Goal: Information Seeking & Learning: Learn about a topic

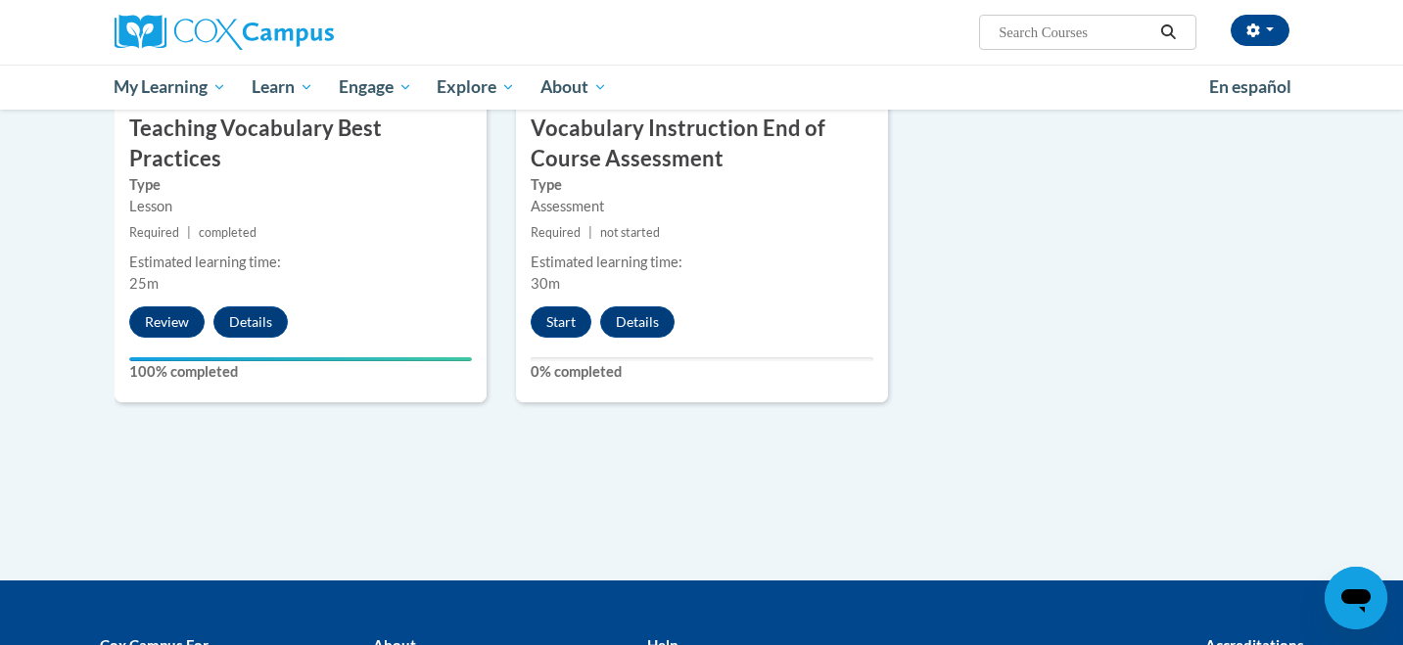
scroll to position [2234, 0]
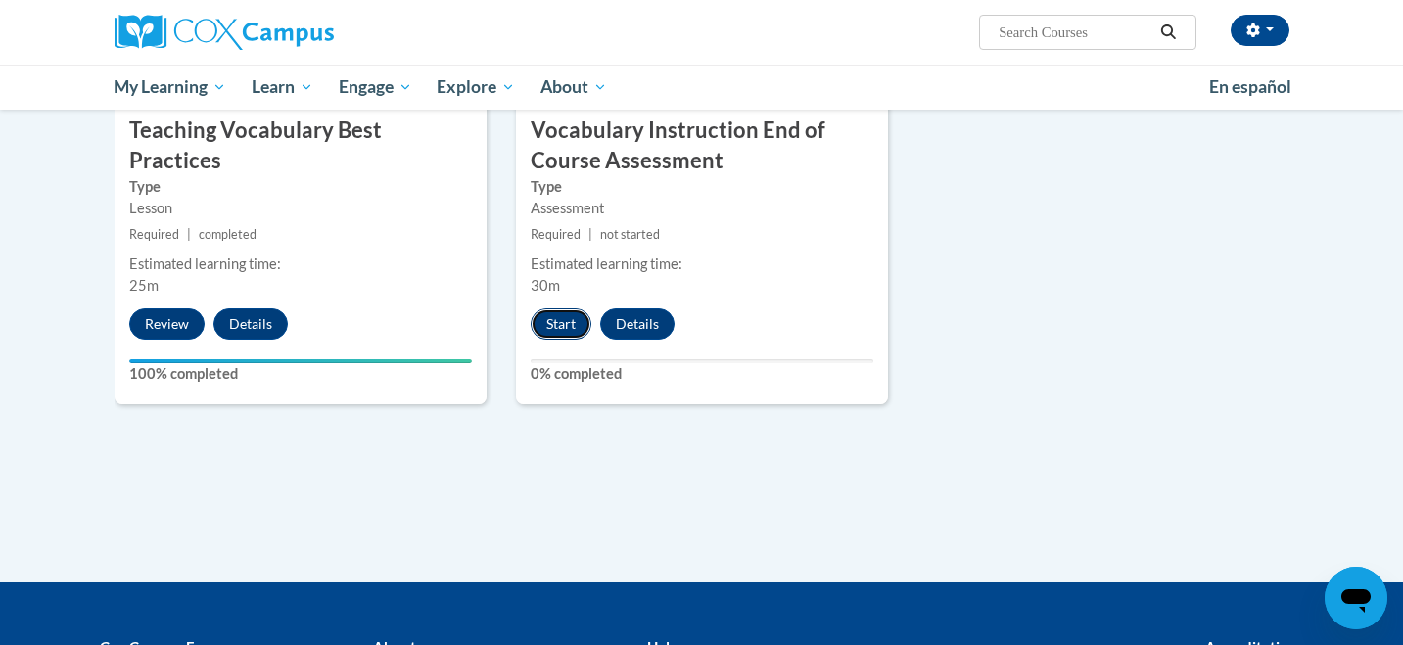
click at [562, 327] on button "Start" at bounding box center [560, 323] width 61 height 31
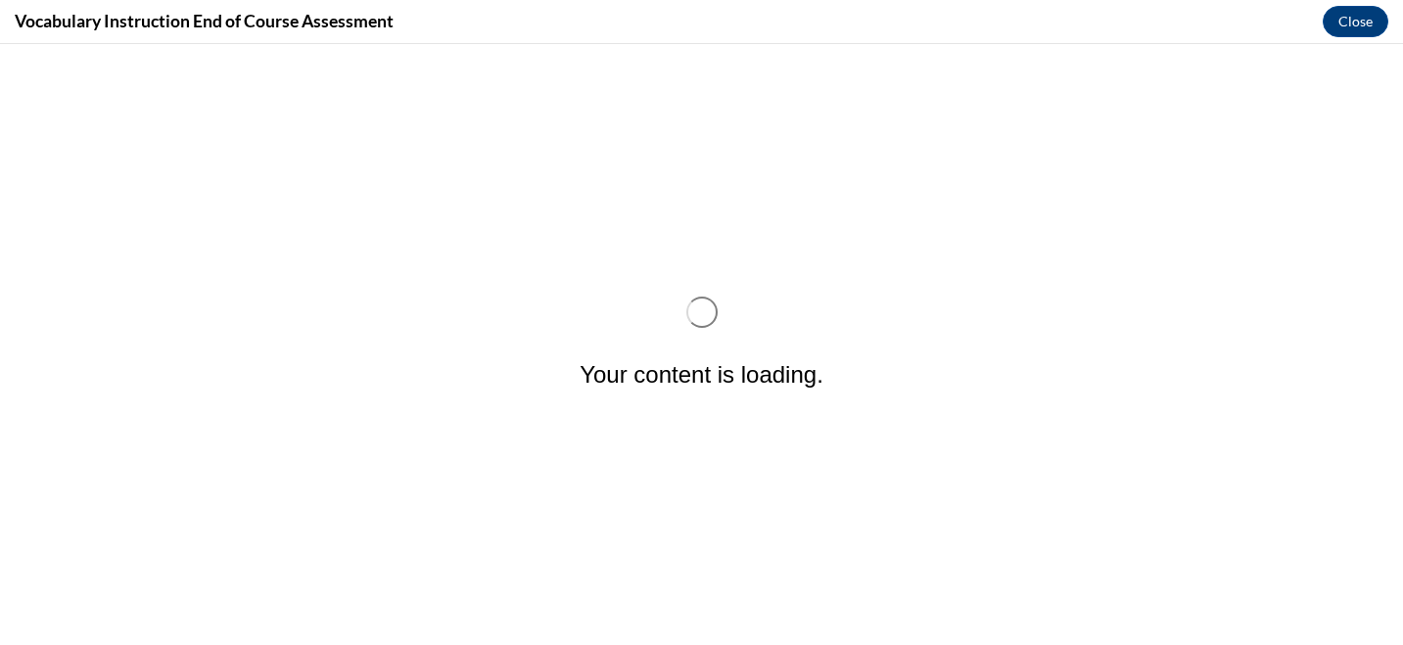
scroll to position [0, 0]
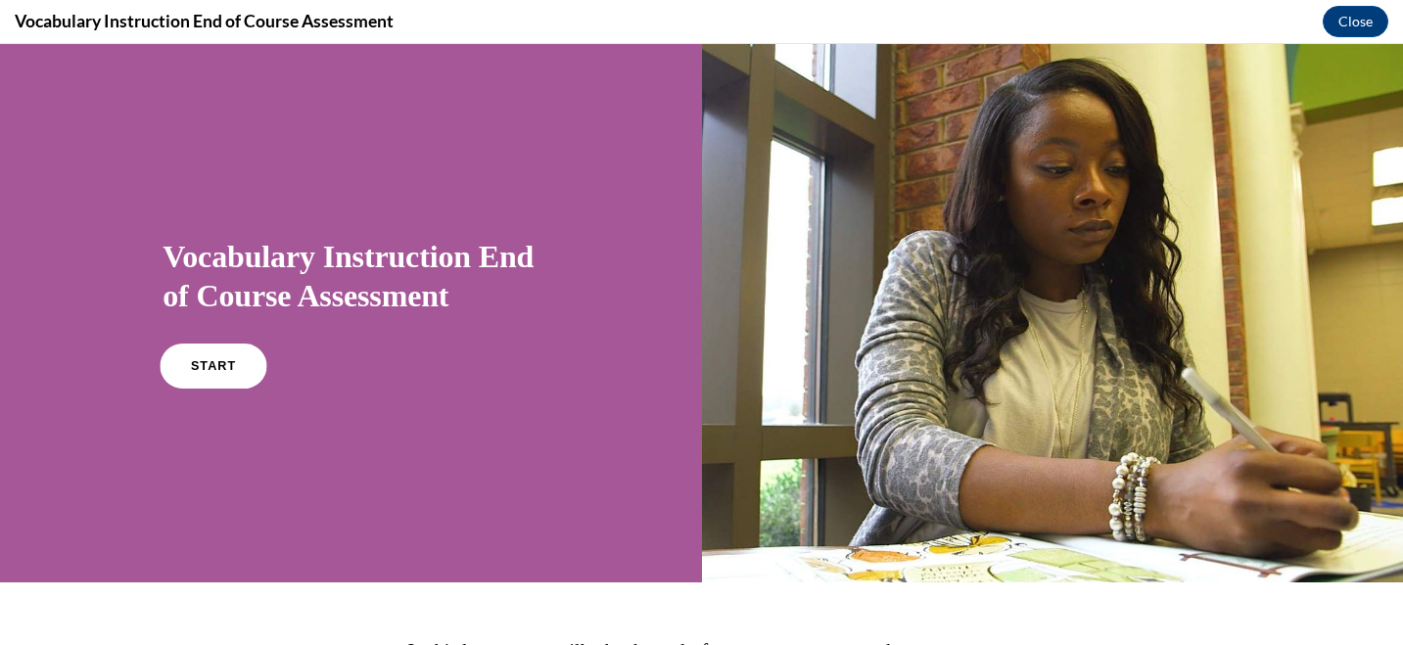
click at [189, 361] on link "START" at bounding box center [214, 366] width 107 height 45
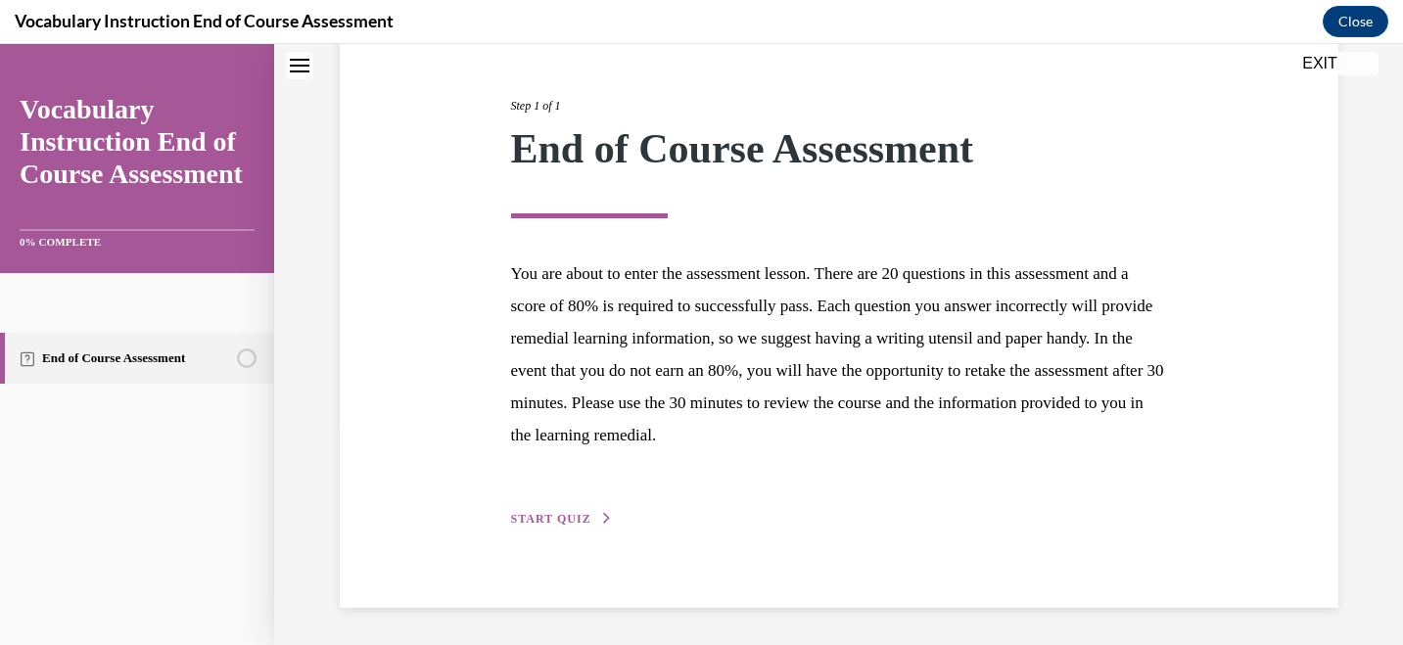
scroll to position [221, 0]
click at [562, 519] on span "START QUIZ" at bounding box center [551, 518] width 80 height 14
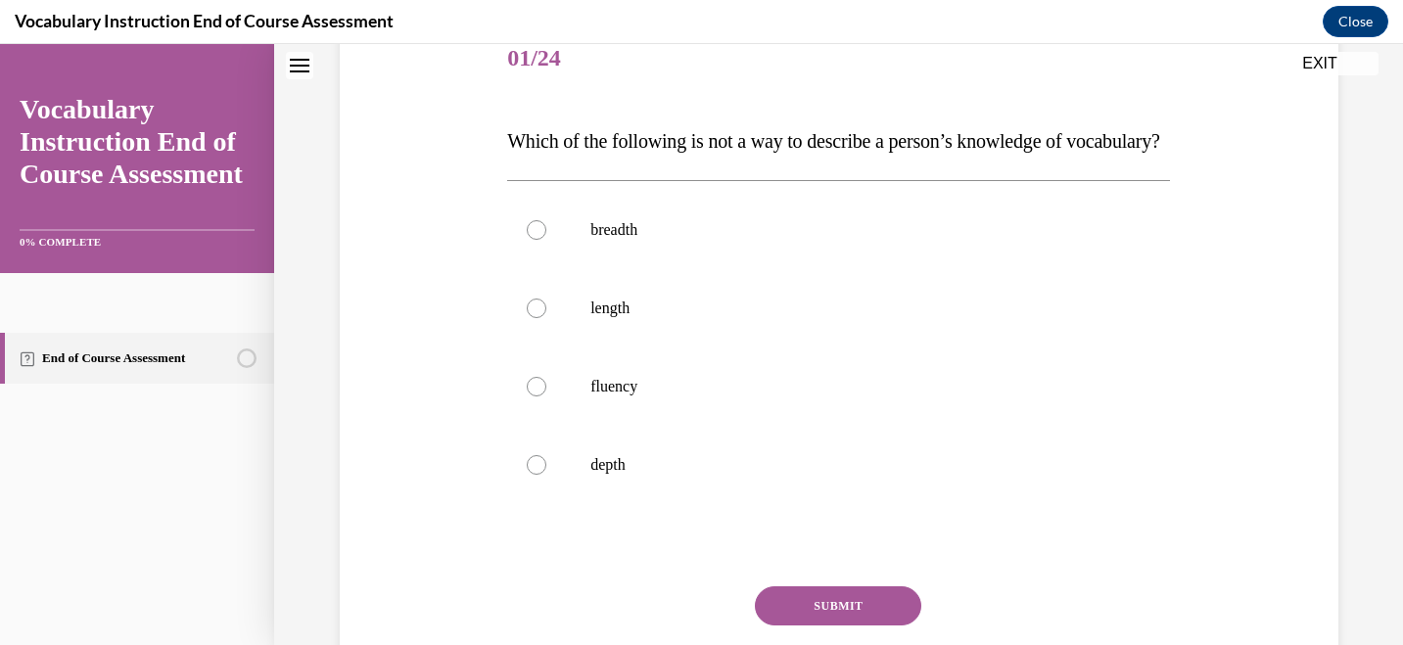
scroll to position [253, 0]
click at [537, 346] on label "length" at bounding box center [838, 307] width 663 height 78
click at [537, 317] on input "length" at bounding box center [537, 308] width 20 height 20
radio input "true"
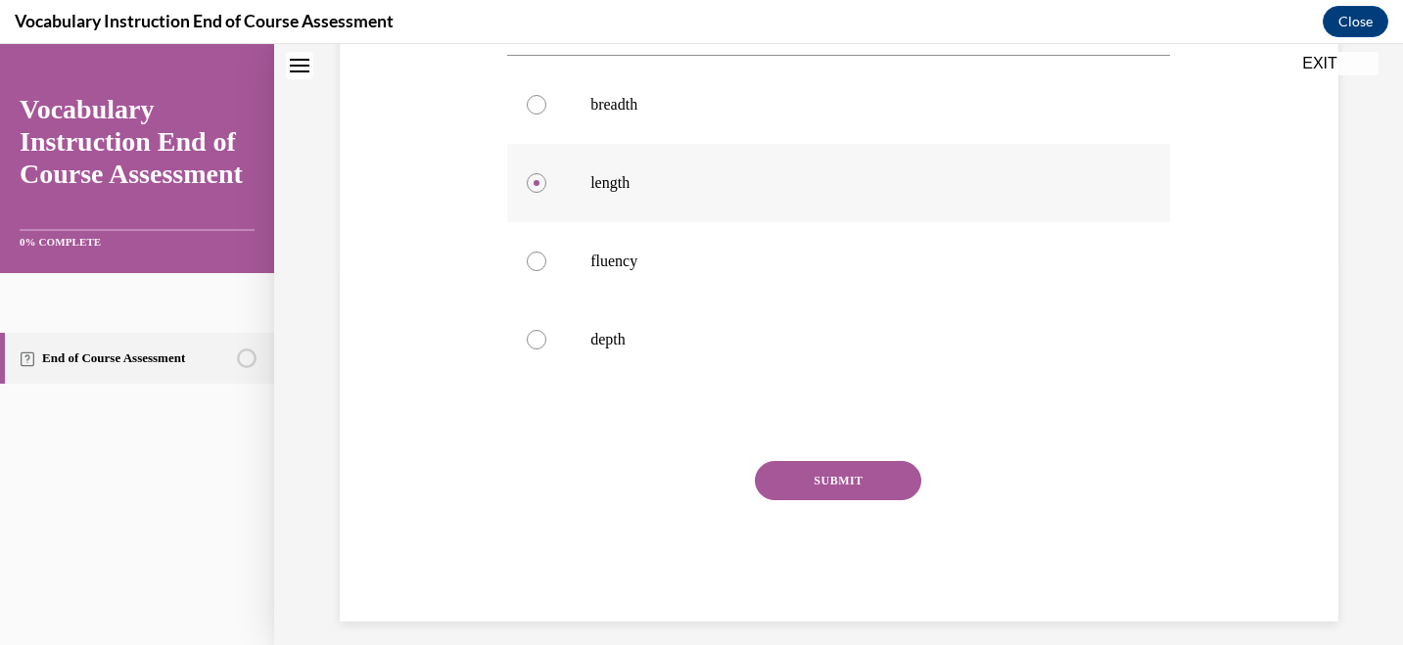
scroll to position [419, 0]
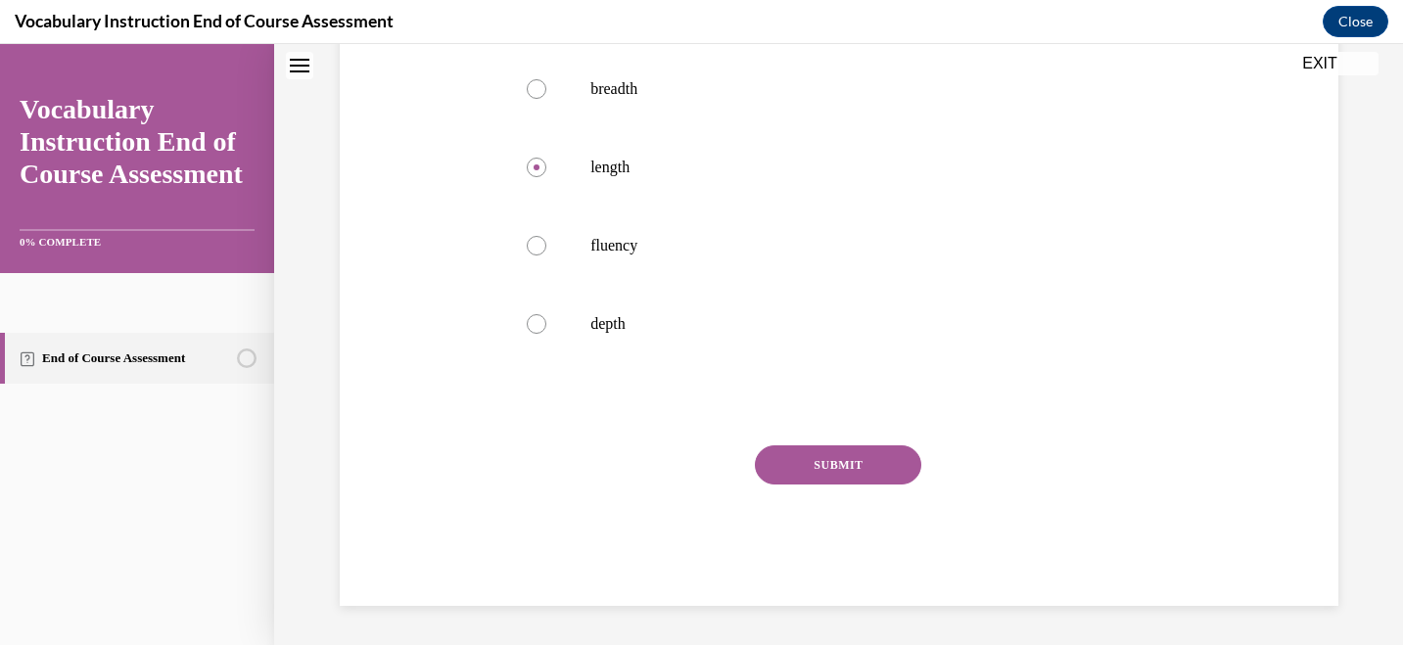
click at [816, 472] on button "SUBMIT" at bounding box center [838, 464] width 166 height 39
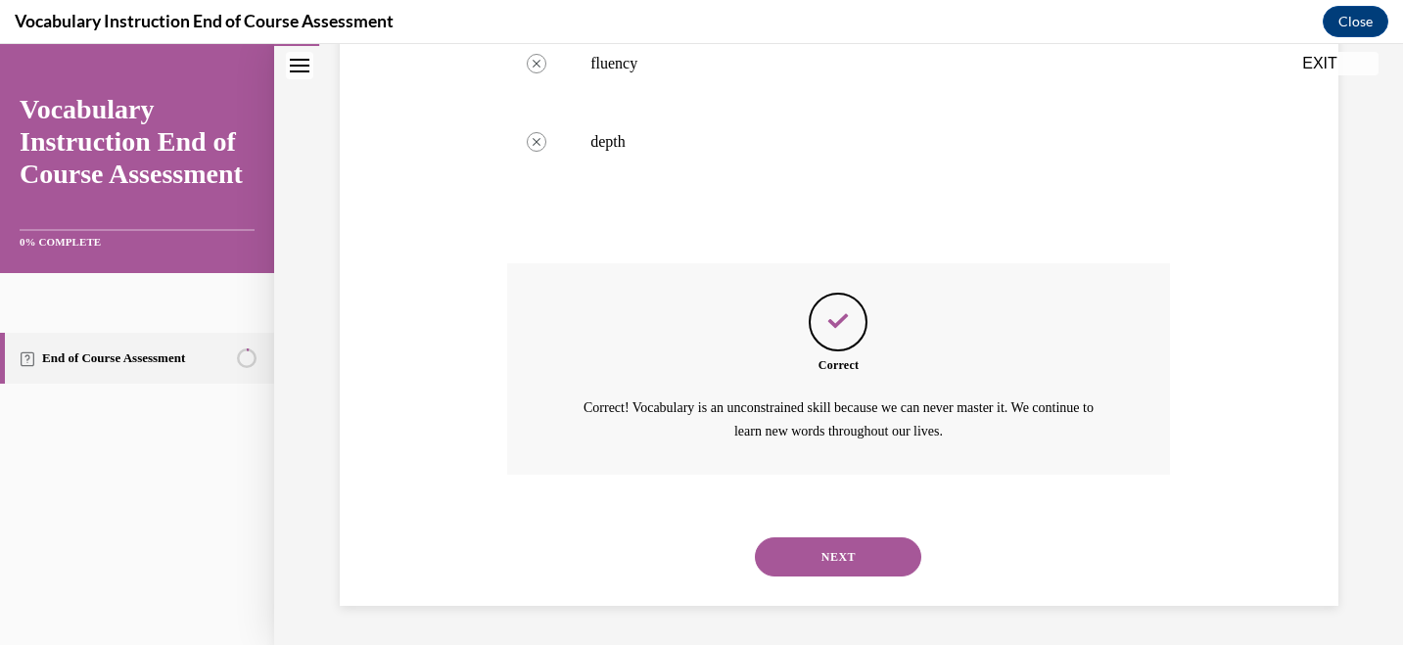
scroll to position [613, 0]
click at [848, 564] on button "NEXT" at bounding box center [838, 556] width 166 height 39
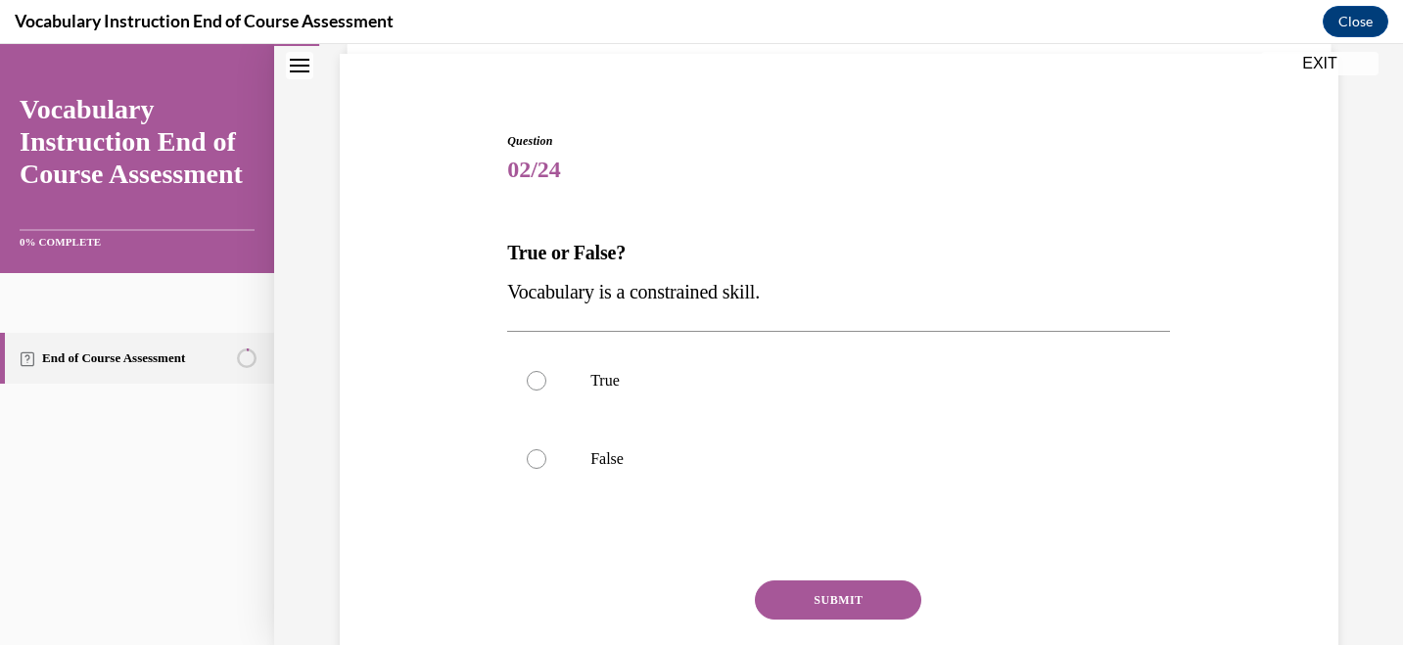
scroll to position [147, 0]
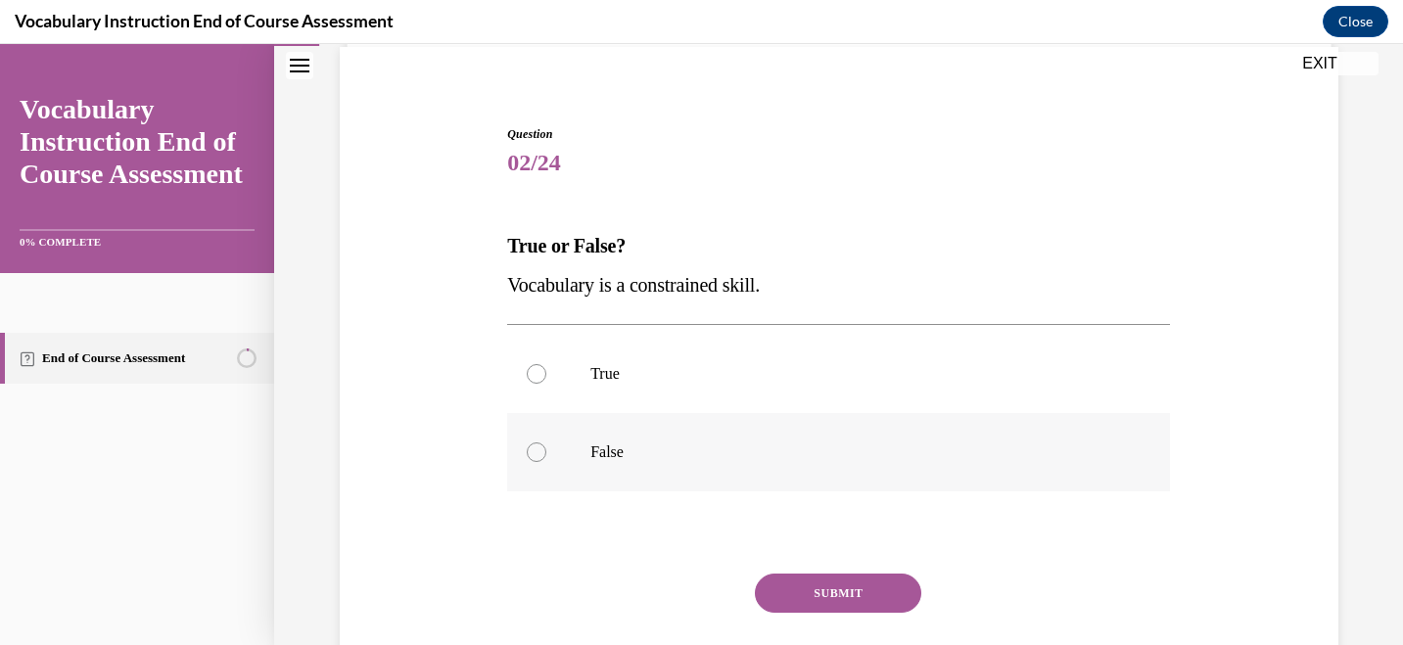
click at [530, 460] on div at bounding box center [537, 452] width 20 height 20
click at [530, 460] on input "False" at bounding box center [537, 452] width 20 height 20
radio input "true"
click at [866, 598] on button "SUBMIT" at bounding box center [838, 593] width 166 height 39
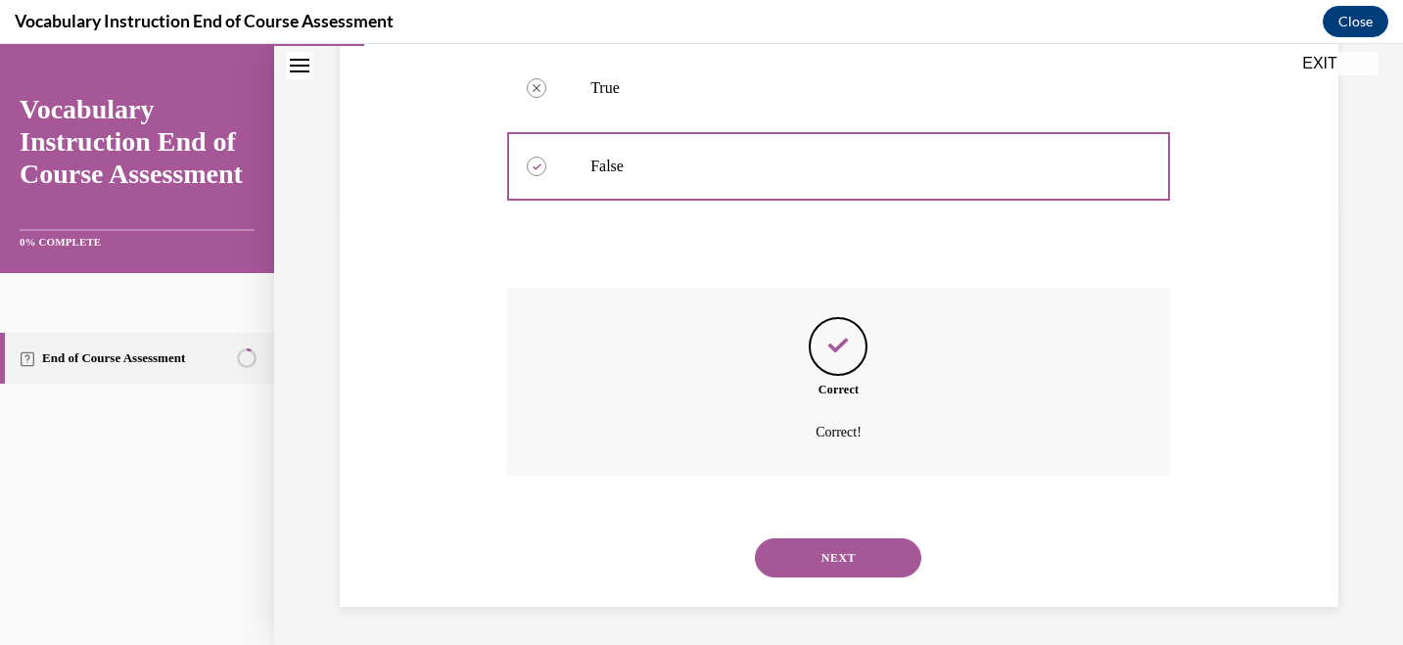
scroll to position [434, 0]
click at [857, 556] on button "NEXT" at bounding box center [838, 556] width 166 height 39
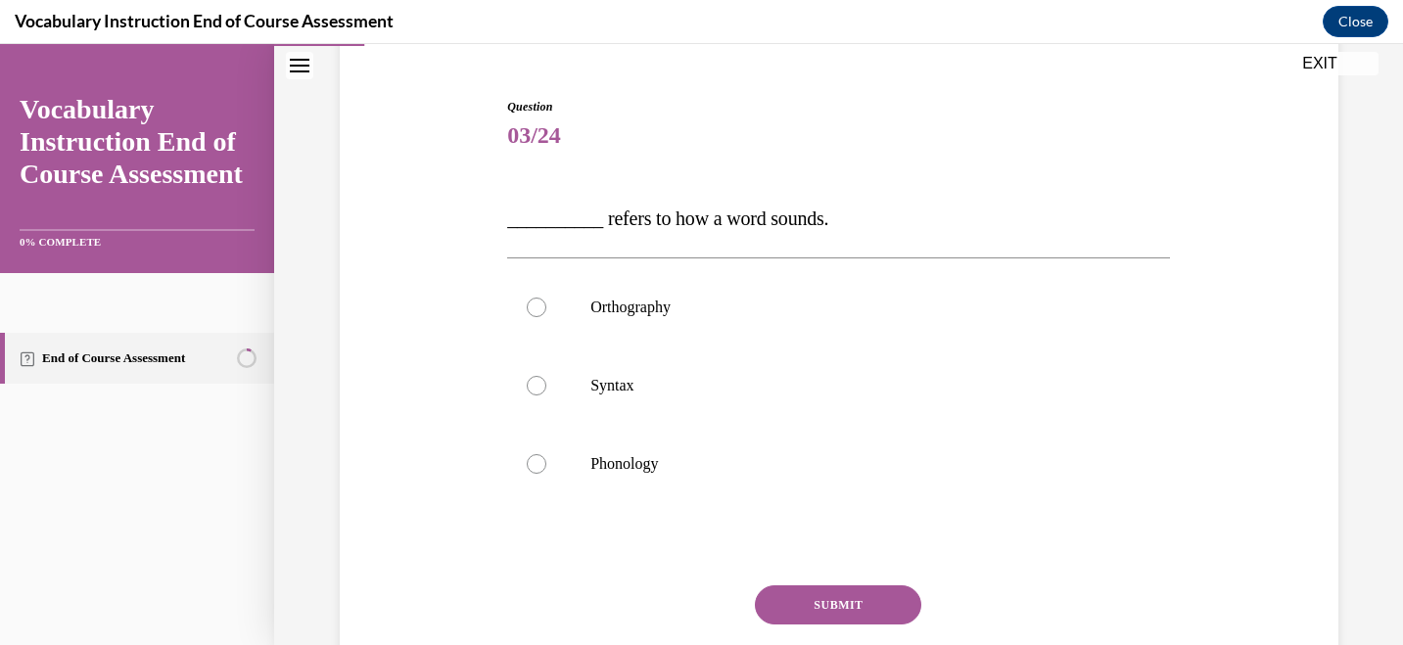
scroll to position [178, 0]
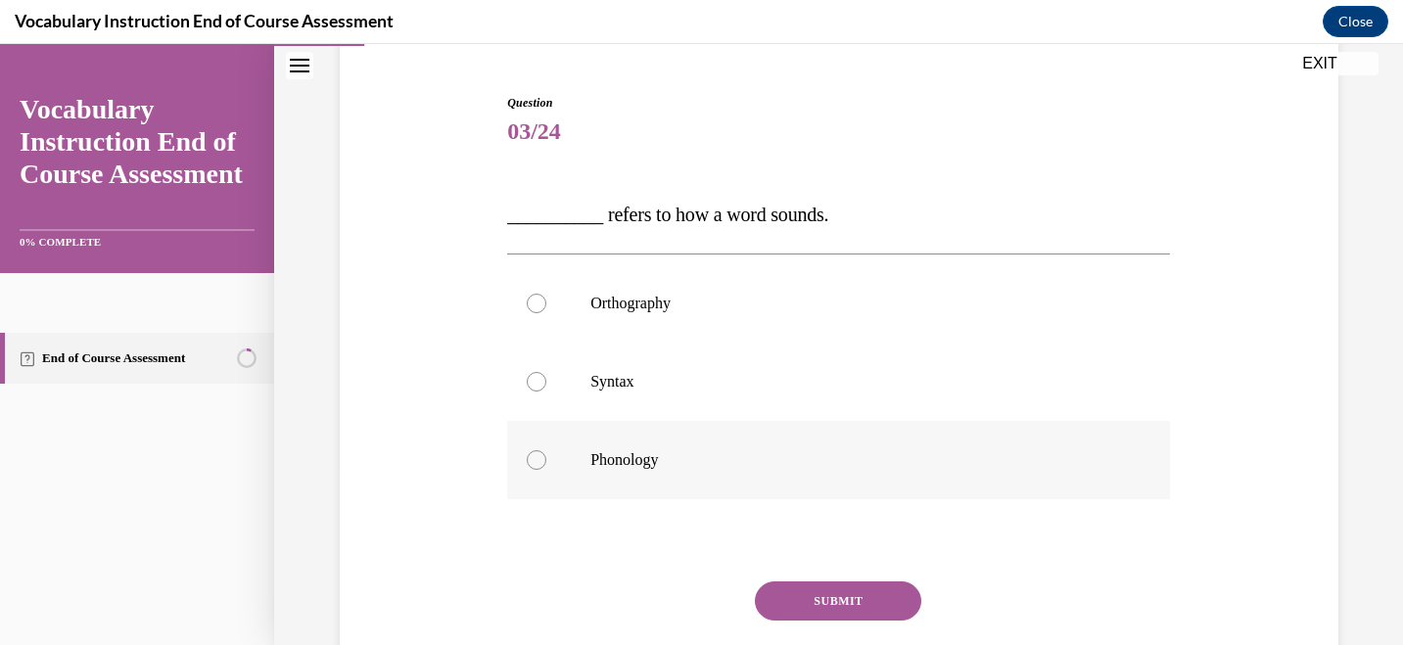
click at [560, 478] on label "Phonology" at bounding box center [838, 460] width 663 height 78
click at [546, 470] on input "Phonology" at bounding box center [537, 460] width 20 height 20
radio input "true"
click at [860, 597] on button "SUBMIT" at bounding box center [838, 600] width 166 height 39
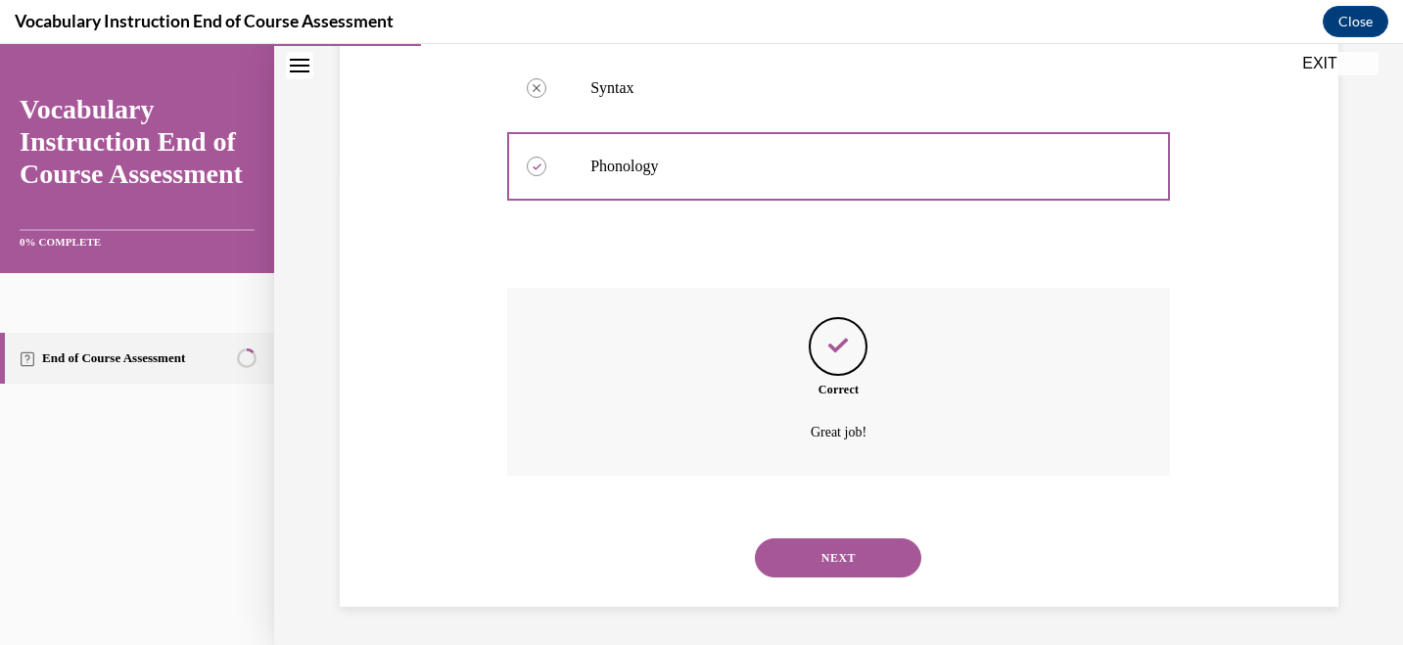
scroll to position [473, 0]
click at [862, 563] on button "NEXT" at bounding box center [838, 556] width 166 height 39
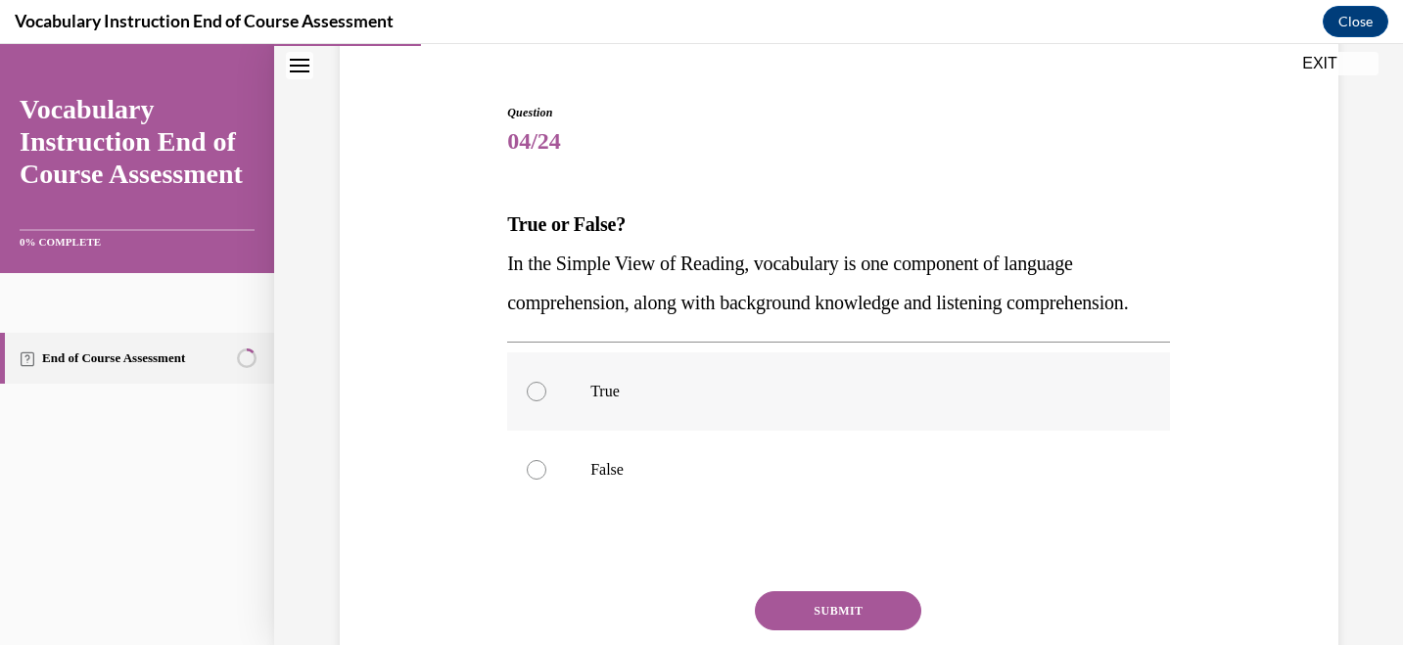
scroll to position [169, 0]
click at [550, 430] on label "True" at bounding box center [838, 390] width 663 height 78
click at [546, 400] on input "True" at bounding box center [537, 391] width 20 height 20
radio input "true"
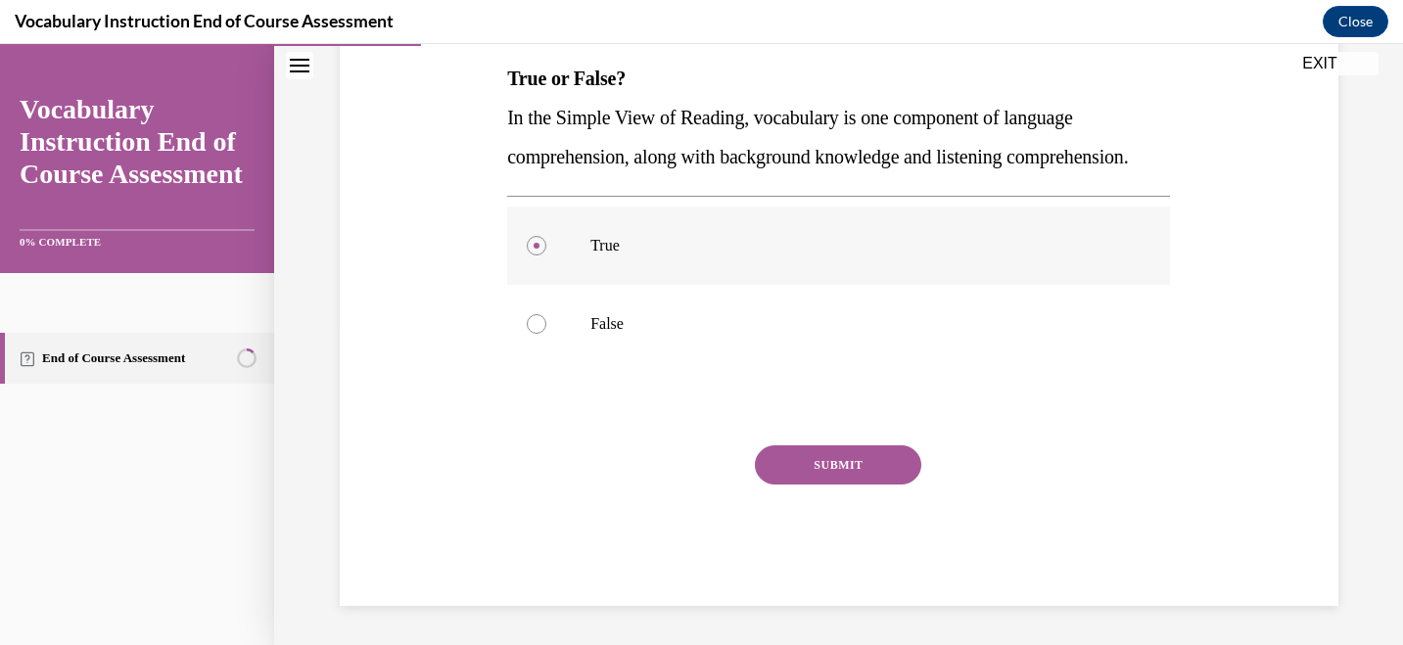
scroll to position [353, 0]
click at [809, 454] on button "SUBMIT" at bounding box center [838, 464] width 166 height 39
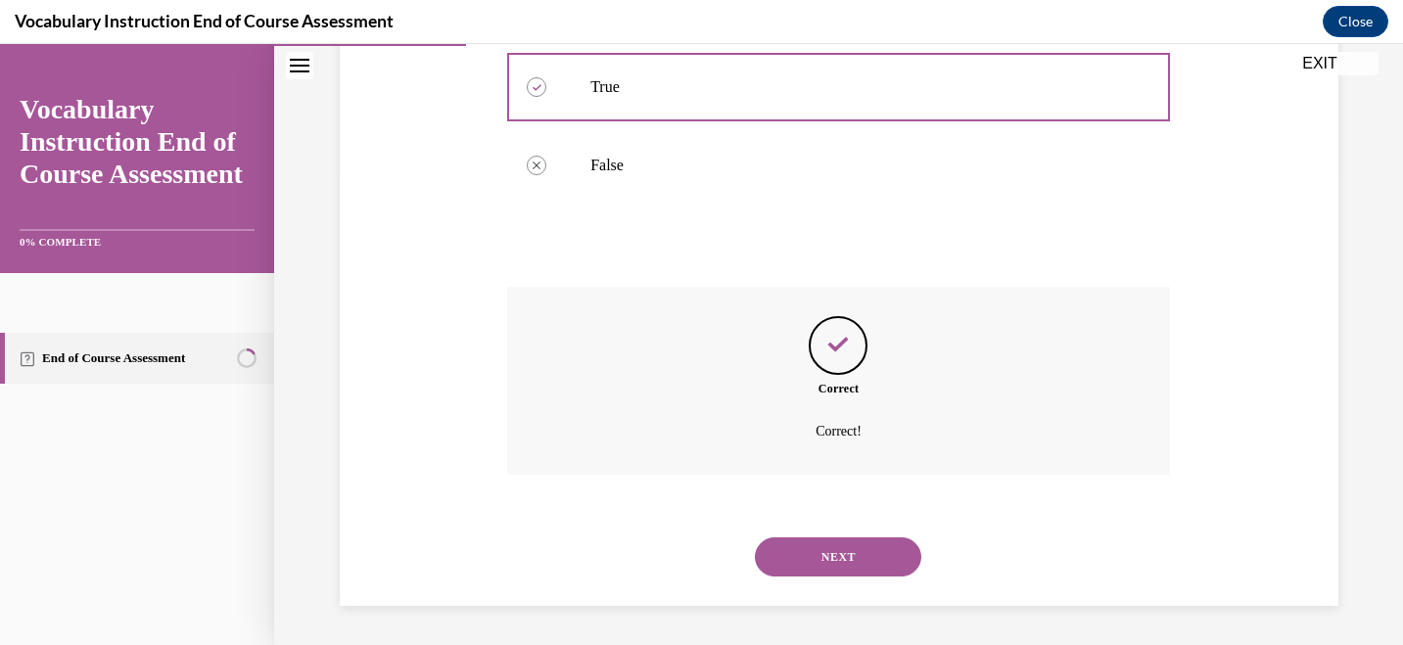
scroll to position [512, 0]
click at [832, 553] on button "NEXT" at bounding box center [838, 556] width 166 height 39
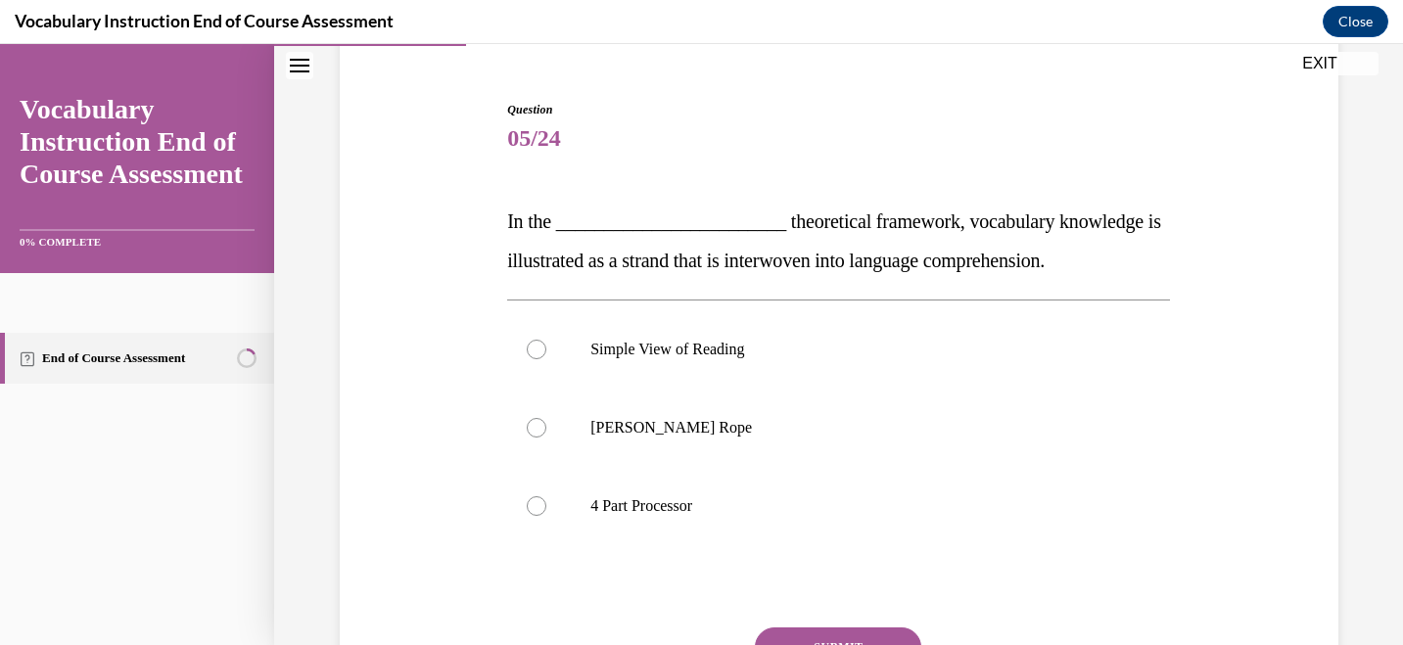
scroll to position [176, 0]
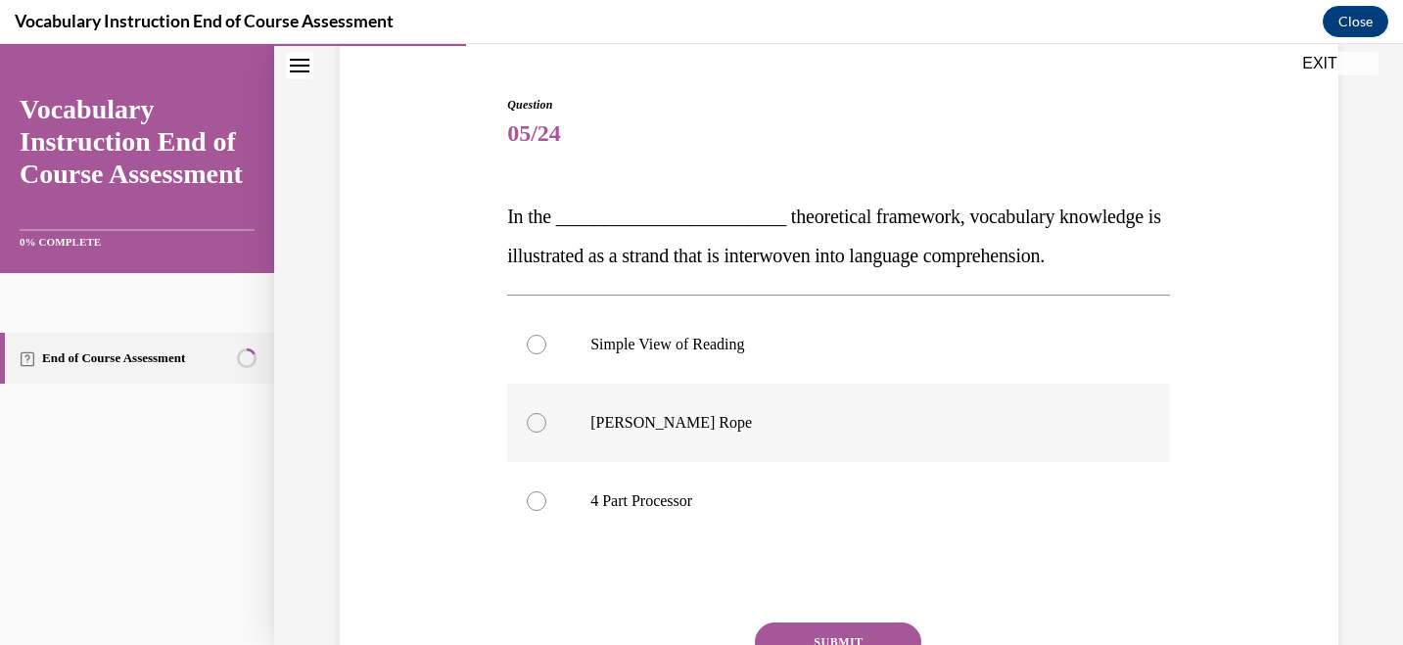
click at [665, 427] on p "Scarborough's Rope" at bounding box center [855, 423] width 530 height 20
click at [546, 427] on input "Scarborough's Rope" at bounding box center [537, 423] width 20 height 20
radio input "true"
click at [840, 624] on button "SUBMIT" at bounding box center [838, 641] width 166 height 39
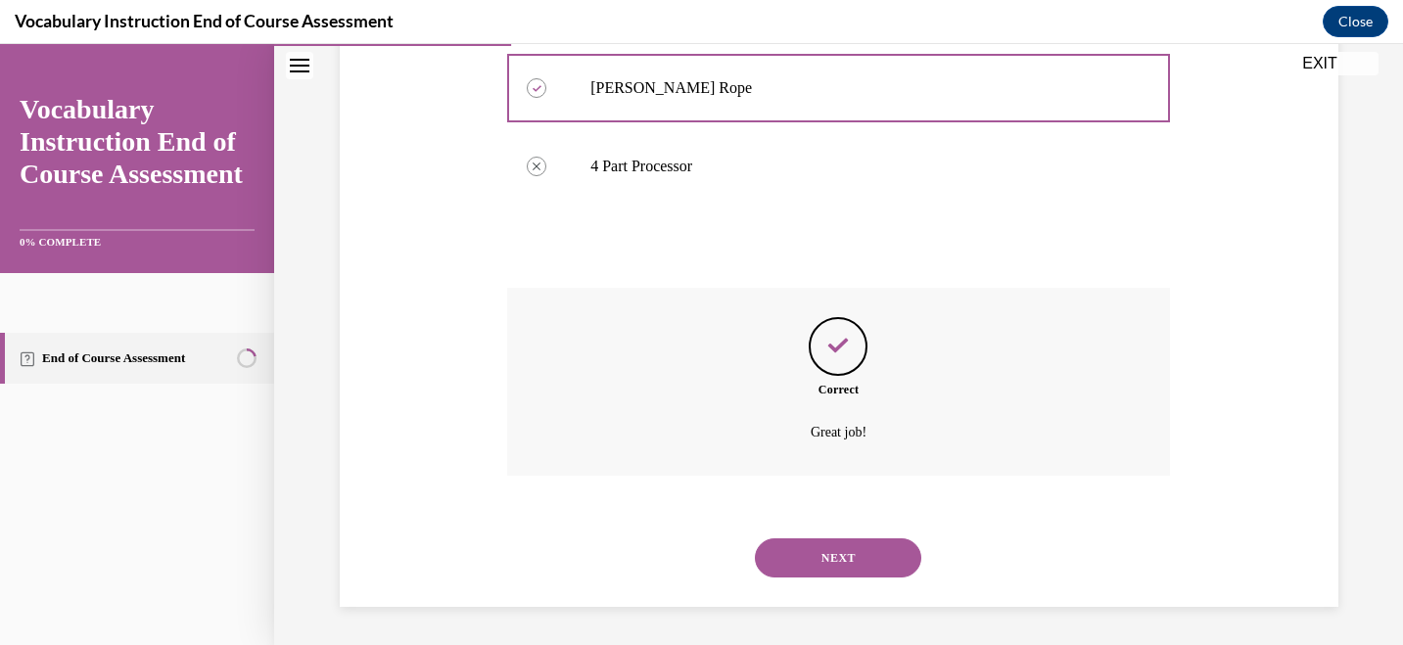
scroll to position [512, 0]
click at [836, 557] on button "NEXT" at bounding box center [838, 556] width 166 height 39
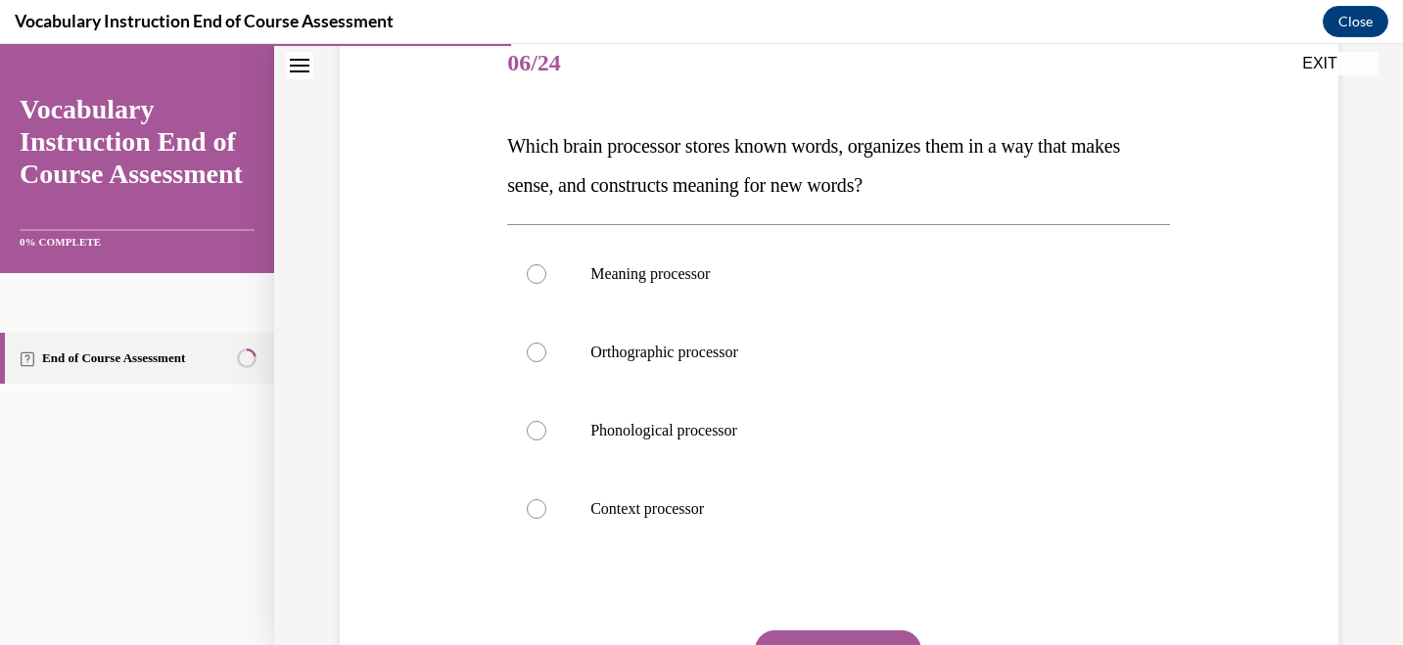
scroll to position [253, 0]
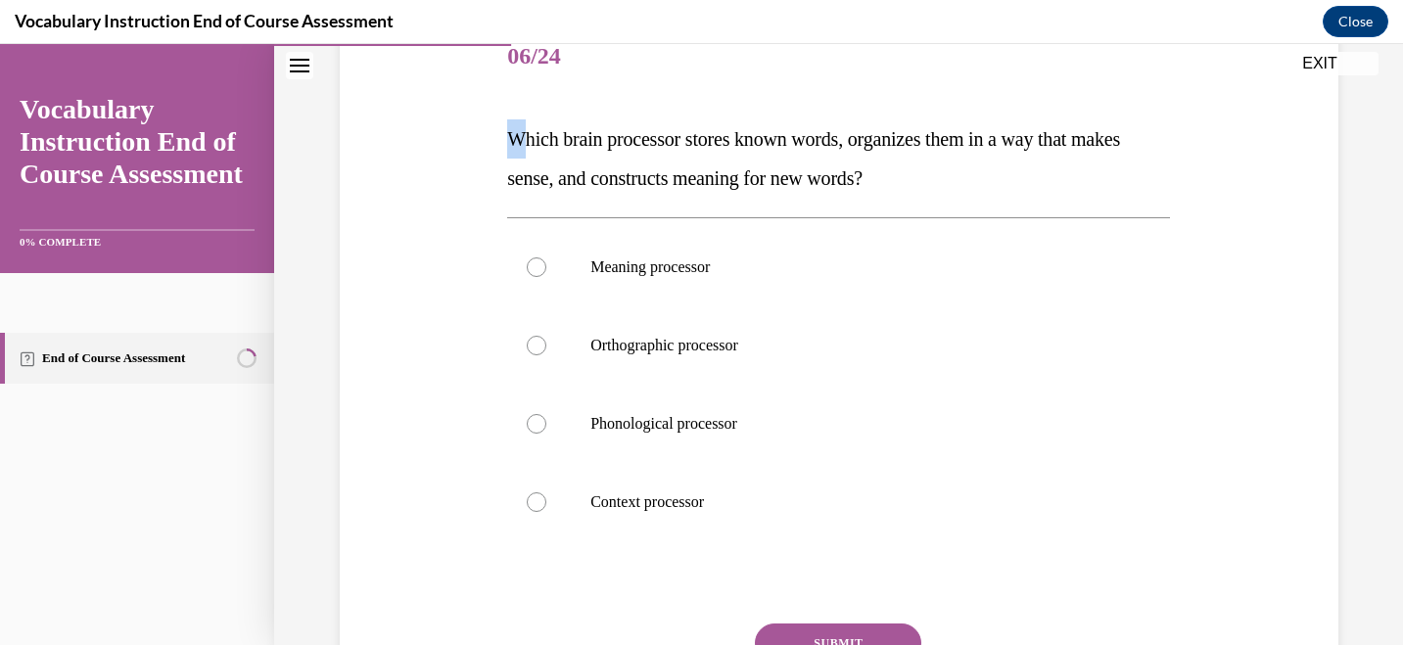
drag, startPoint x: 523, startPoint y: 136, endPoint x: 512, endPoint y: 137, distance: 10.8
click at [512, 137] on span "Which brain processor stores known words, organizes them in a way that makes se…" at bounding box center [813, 158] width 613 height 61
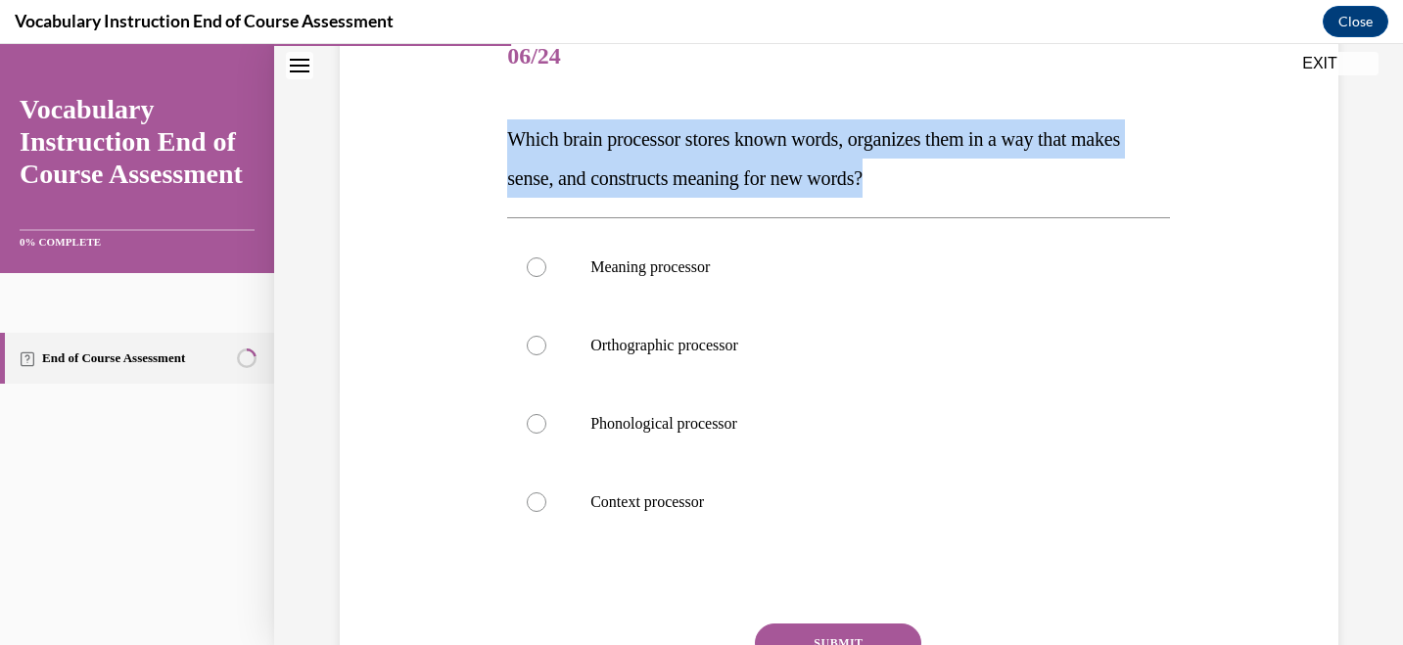
drag, startPoint x: 511, startPoint y: 135, endPoint x: 965, endPoint y: 187, distance: 457.1
click at [965, 187] on p "Which brain processor stores known words, organizes them in a way that makes se…" at bounding box center [838, 158] width 663 height 78
copy span "Which brain processor stores known words, organizes them in a way that makes se…"
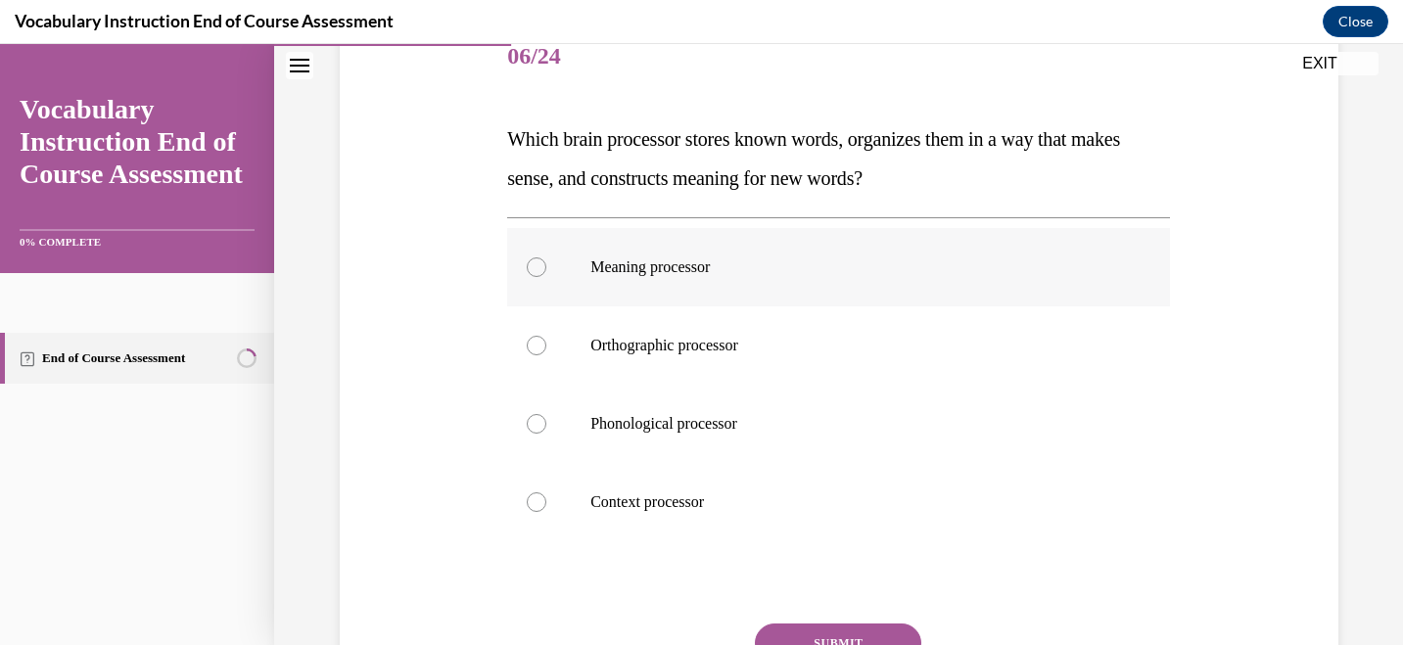
click at [545, 272] on label "Meaning processor" at bounding box center [838, 267] width 663 height 78
click at [545, 272] on input "Meaning processor" at bounding box center [537, 267] width 20 height 20
radio input "true"
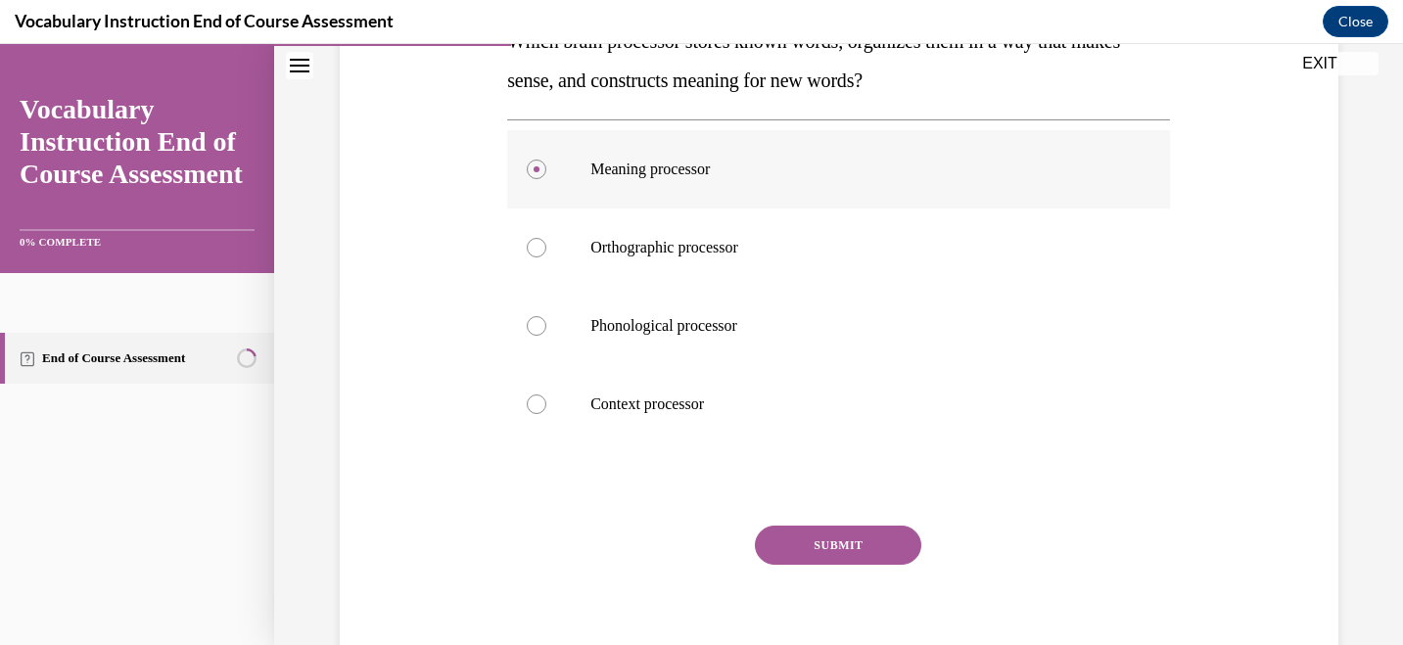
scroll to position [432, 0]
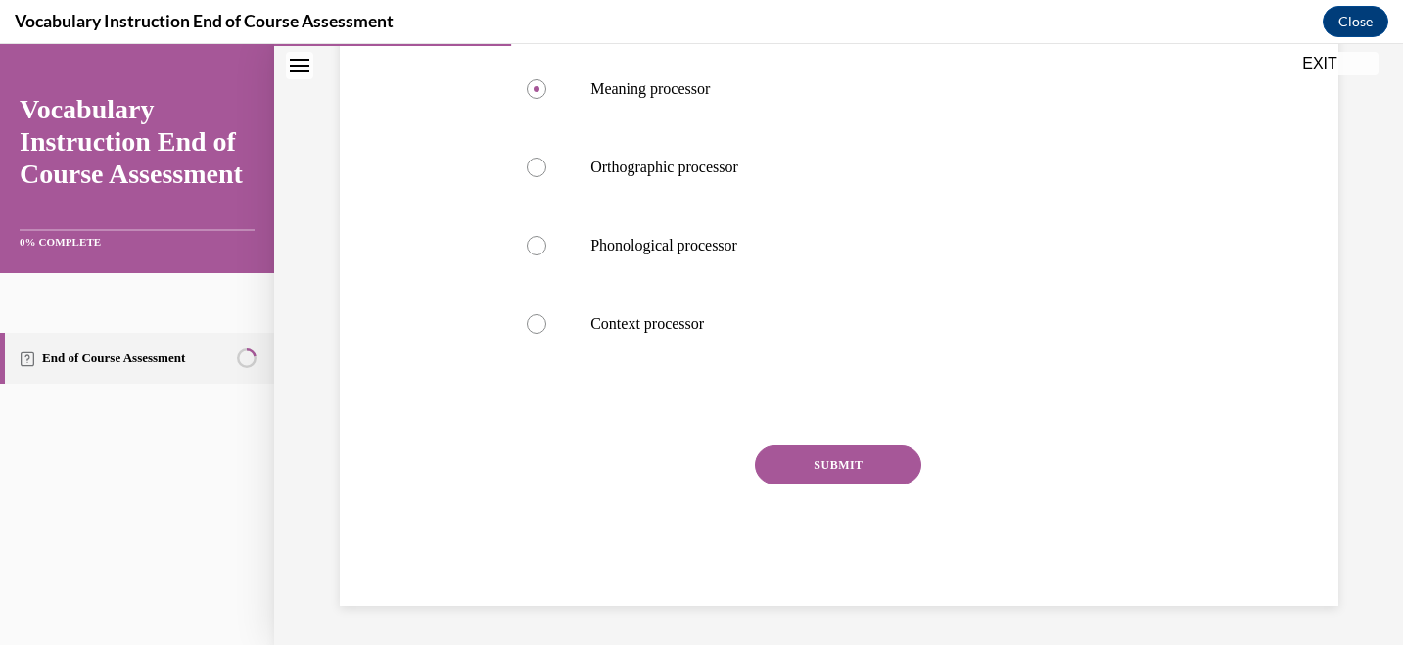
click at [839, 474] on button "SUBMIT" at bounding box center [838, 464] width 166 height 39
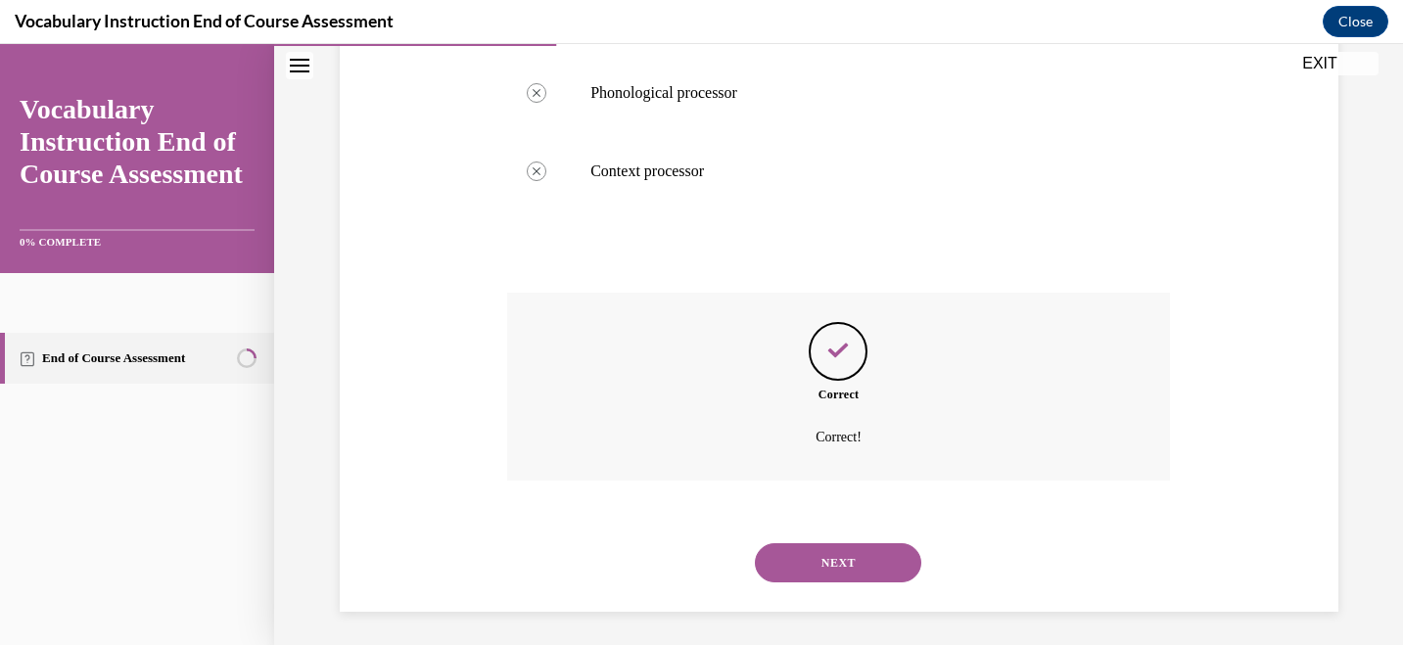
scroll to position [590, 0]
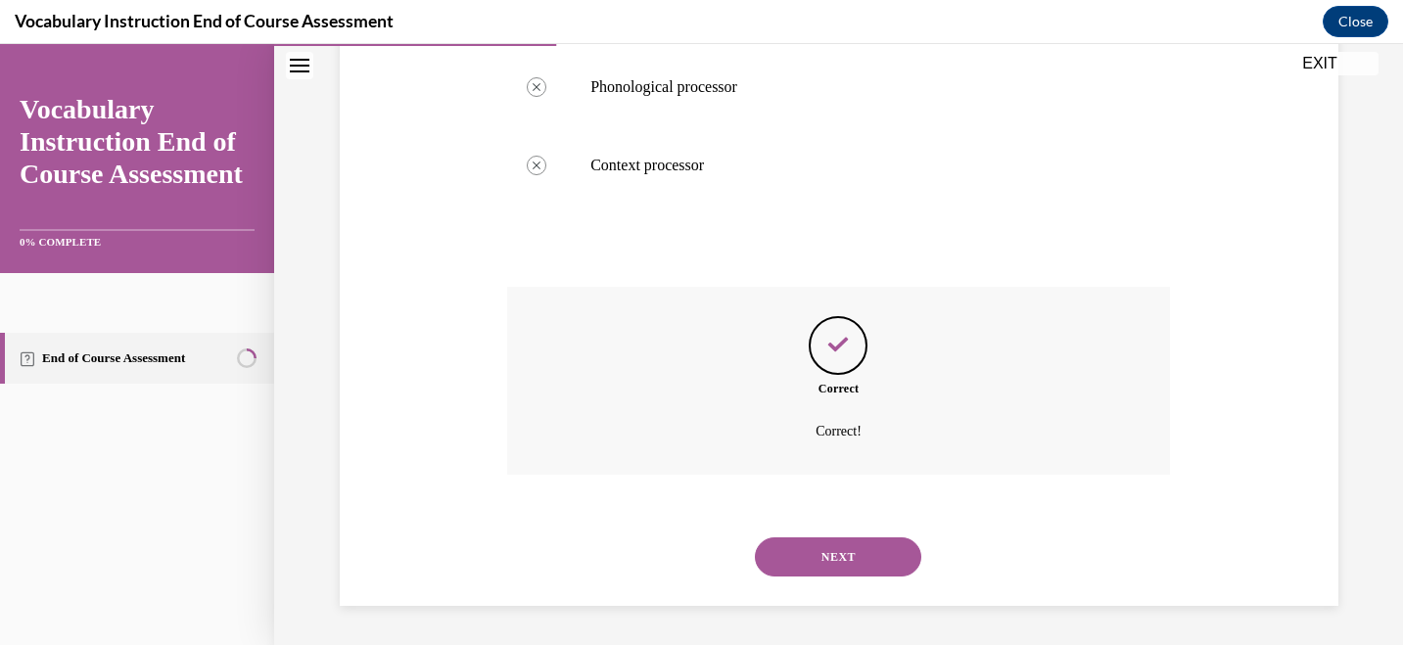
click at [848, 550] on button "NEXT" at bounding box center [838, 556] width 166 height 39
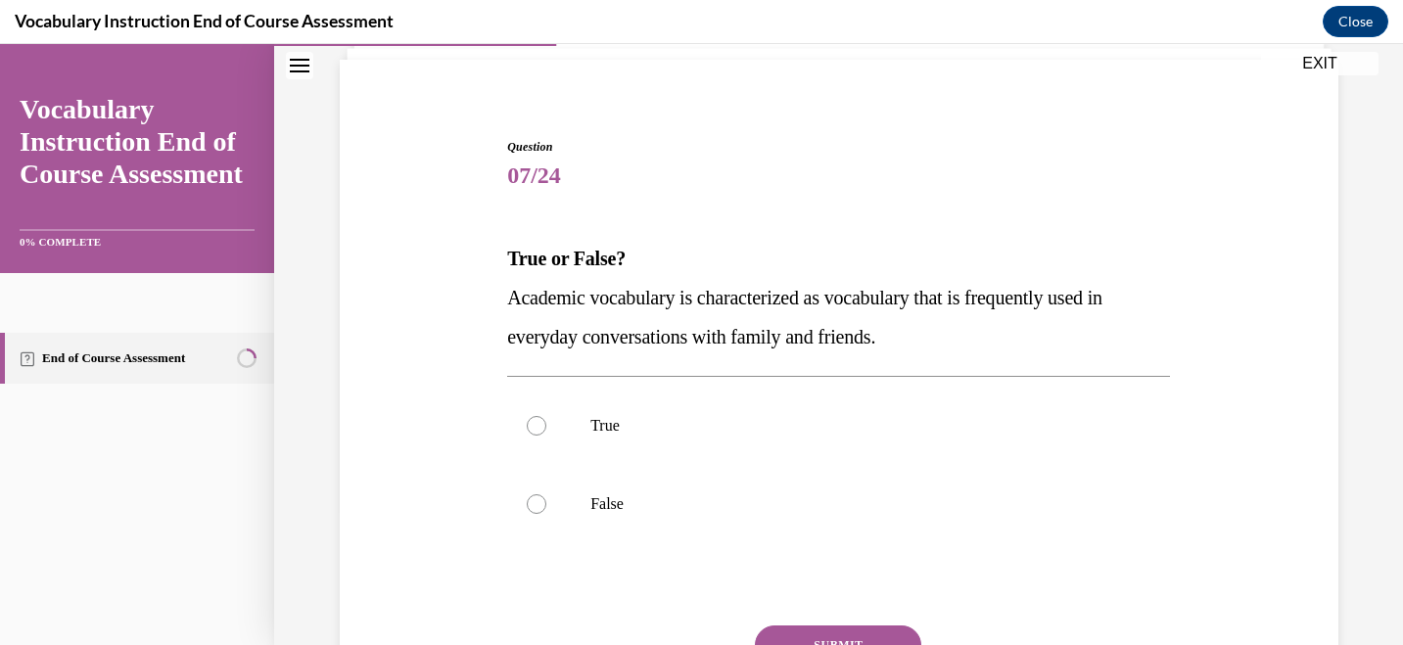
scroll to position [146, 0]
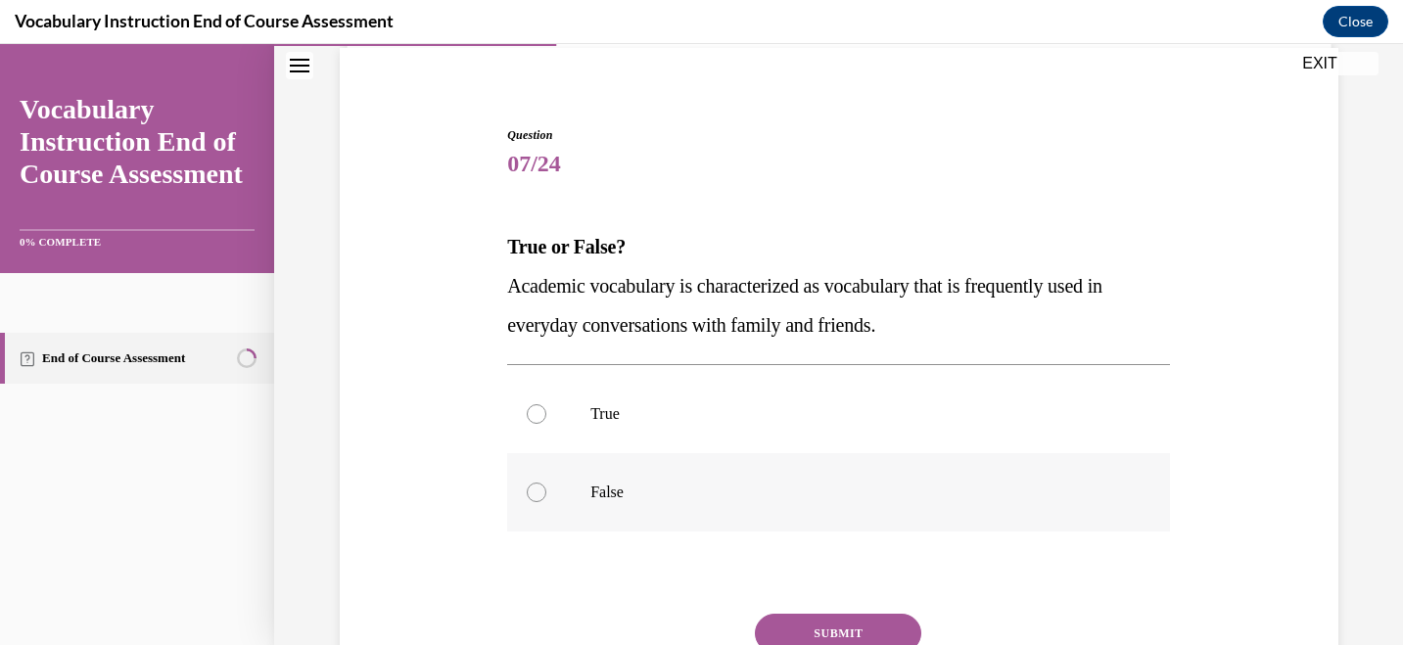
click at [620, 514] on label "False" at bounding box center [838, 492] width 663 height 78
click at [546, 502] on input "False" at bounding box center [537, 493] width 20 height 20
radio input "true"
click at [830, 625] on button "SUBMIT" at bounding box center [838, 633] width 166 height 39
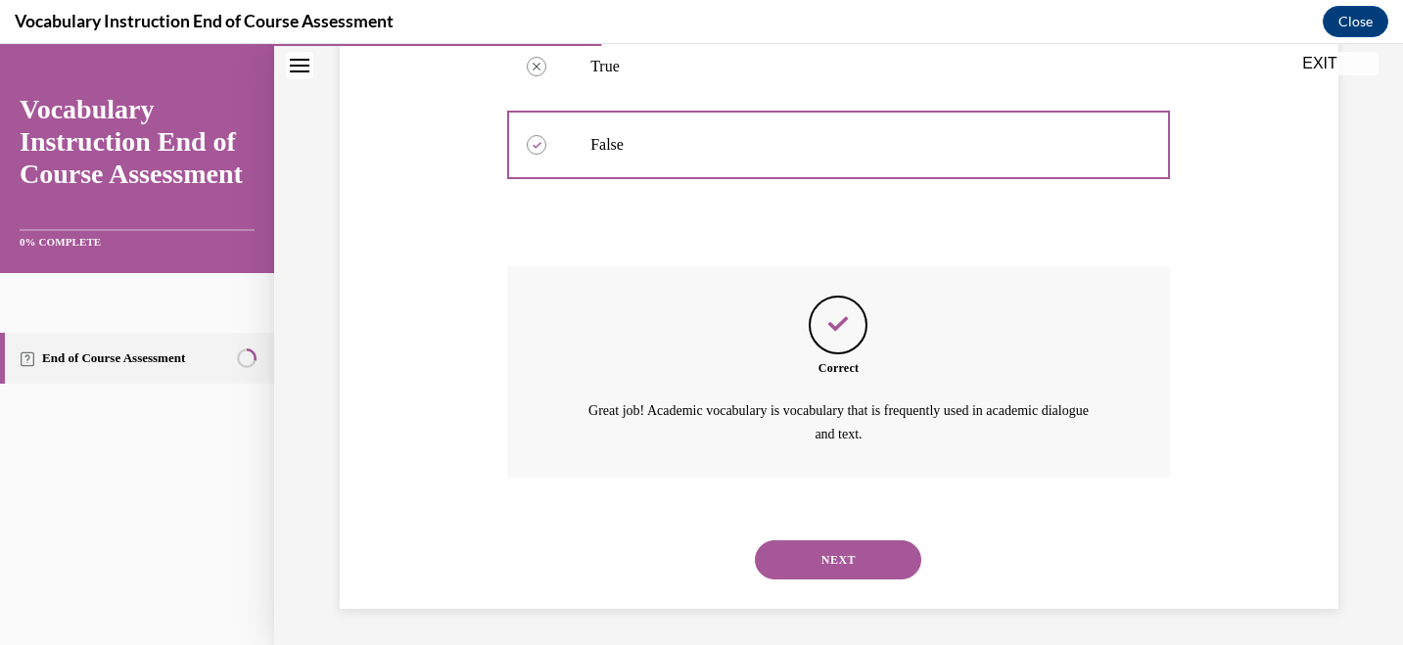
scroll to position [495, 0]
click at [832, 555] on button "NEXT" at bounding box center [838, 557] width 166 height 39
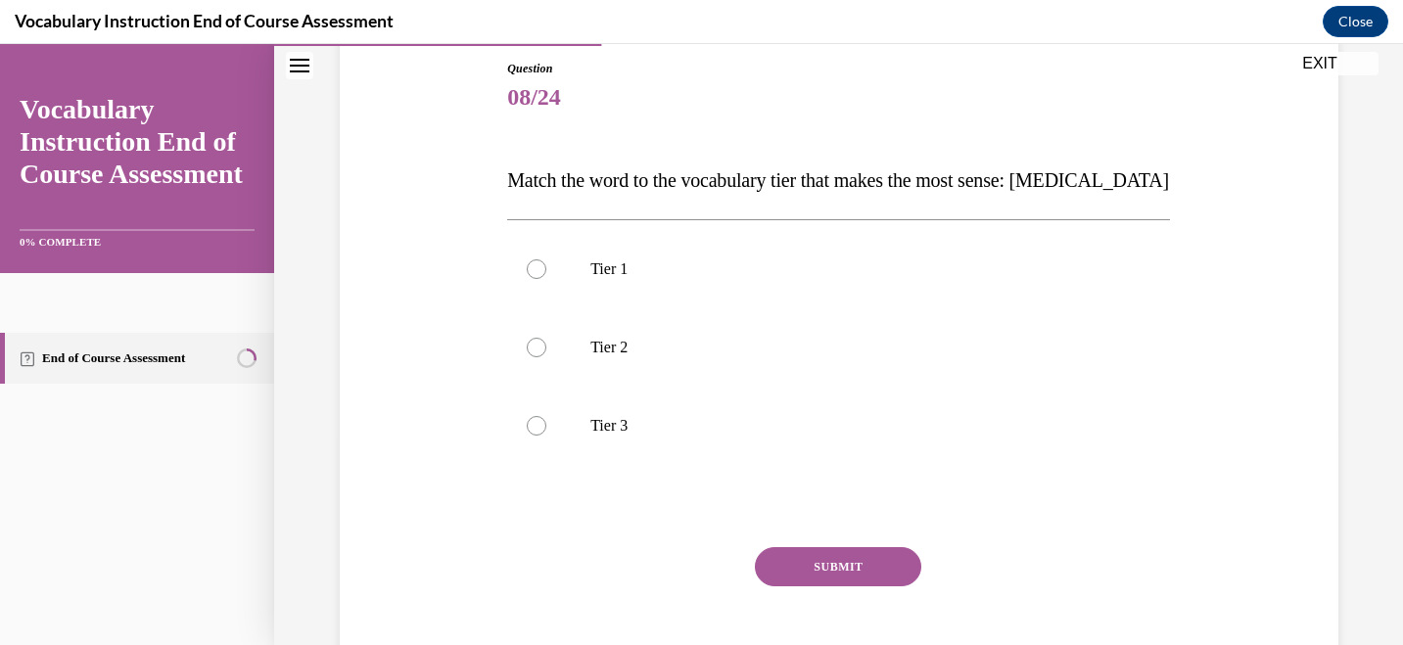
scroll to position [219, 0]
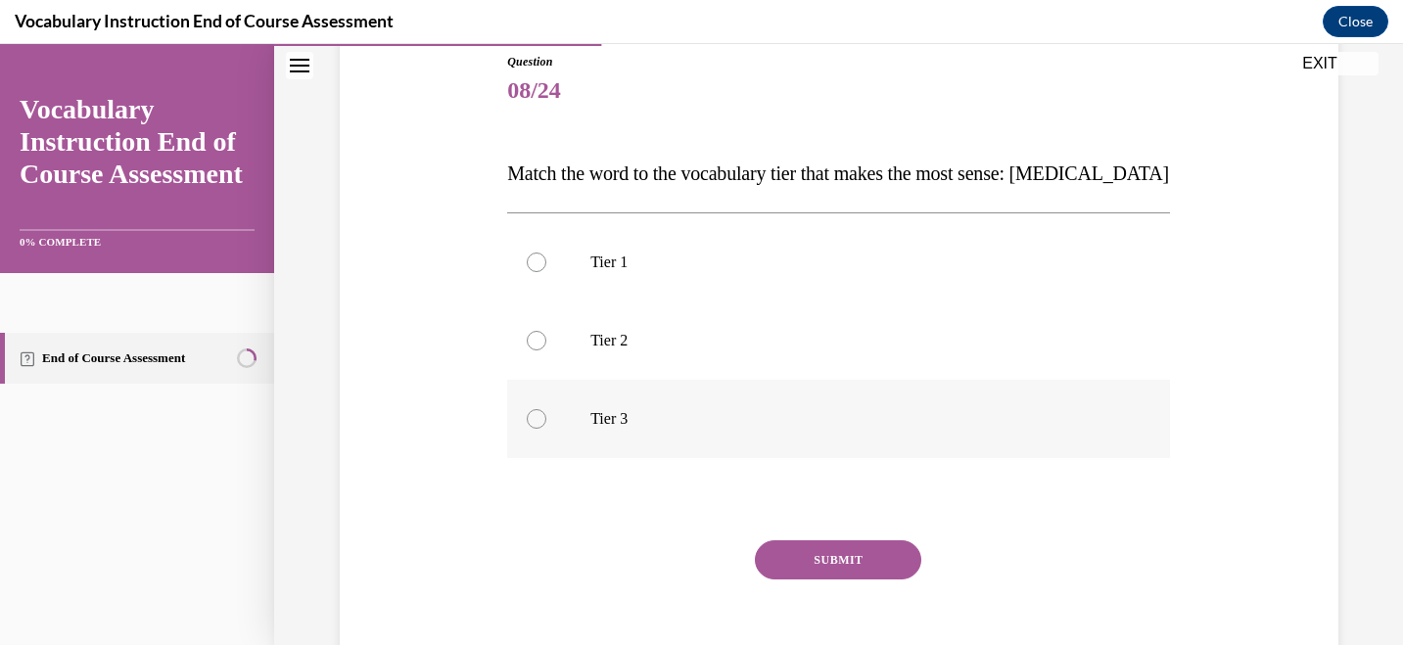
click at [655, 425] on p "Tier 3" at bounding box center [855, 419] width 530 height 20
click at [546, 425] on input "Tier 3" at bounding box center [537, 419] width 20 height 20
radio input "true"
click at [839, 566] on button "SUBMIT" at bounding box center [838, 559] width 166 height 39
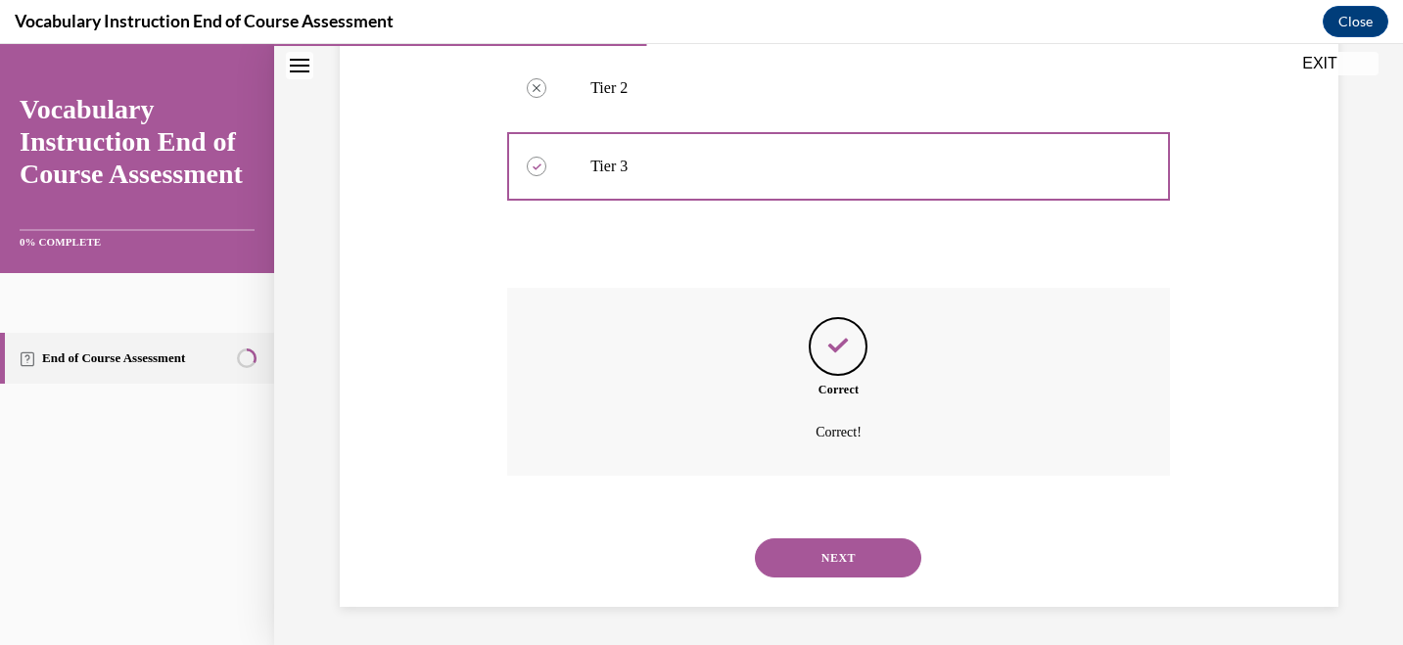
scroll to position [473, 0]
click at [839, 566] on button "NEXT" at bounding box center [838, 556] width 166 height 39
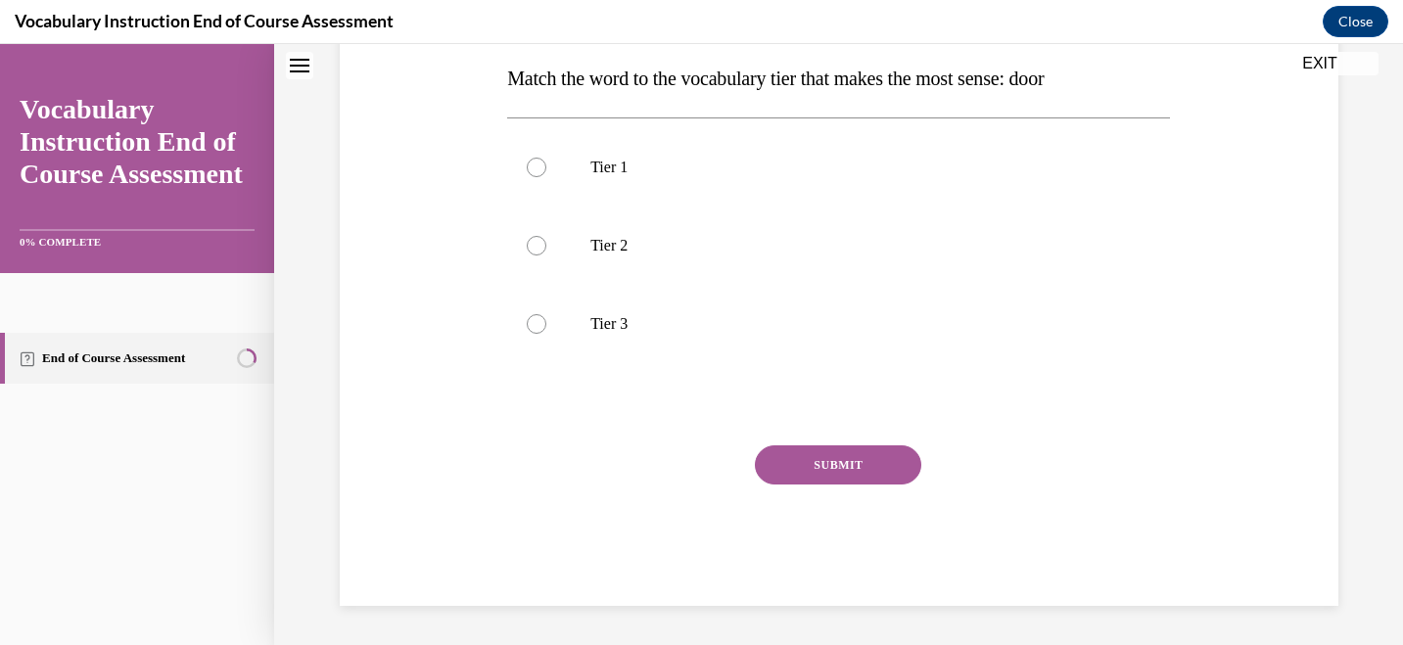
scroll to position [0, 0]
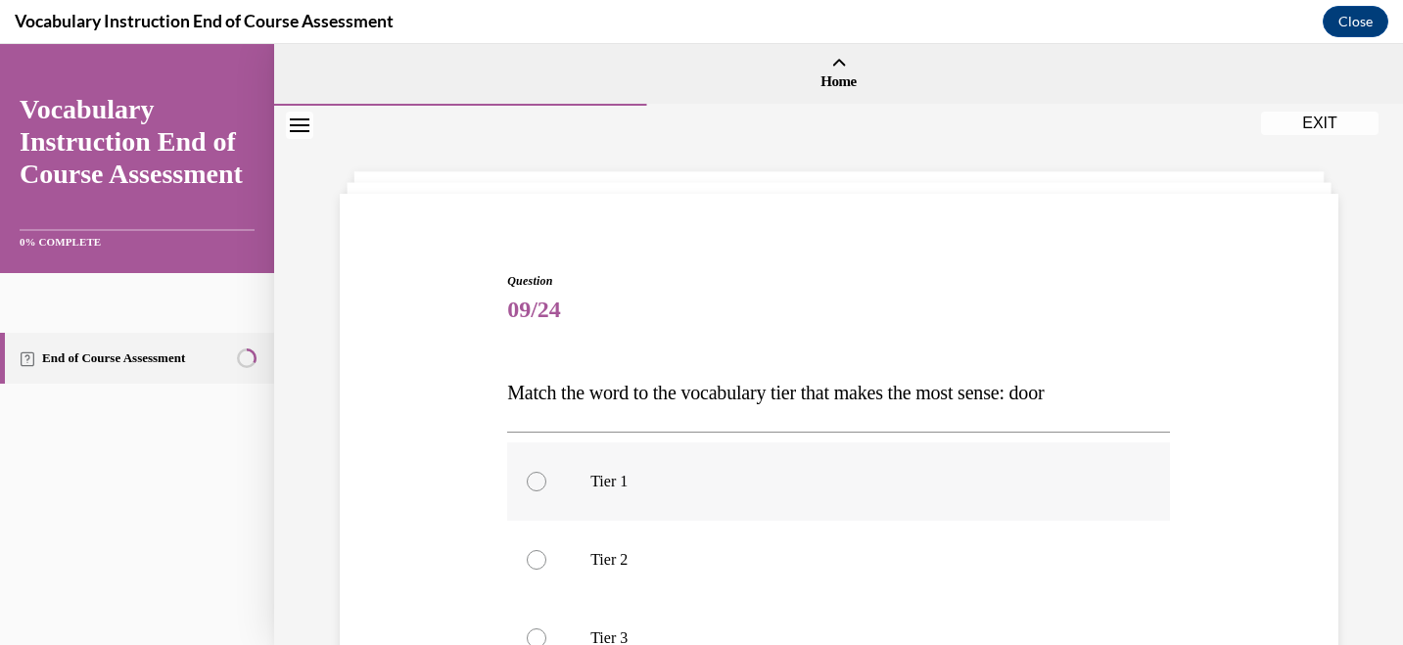
click at [572, 473] on label "Tier 1" at bounding box center [838, 481] width 663 height 78
click at [546, 473] on input "Tier 1" at bounding box center [537, 482] width 20 height 20
radio input "true"
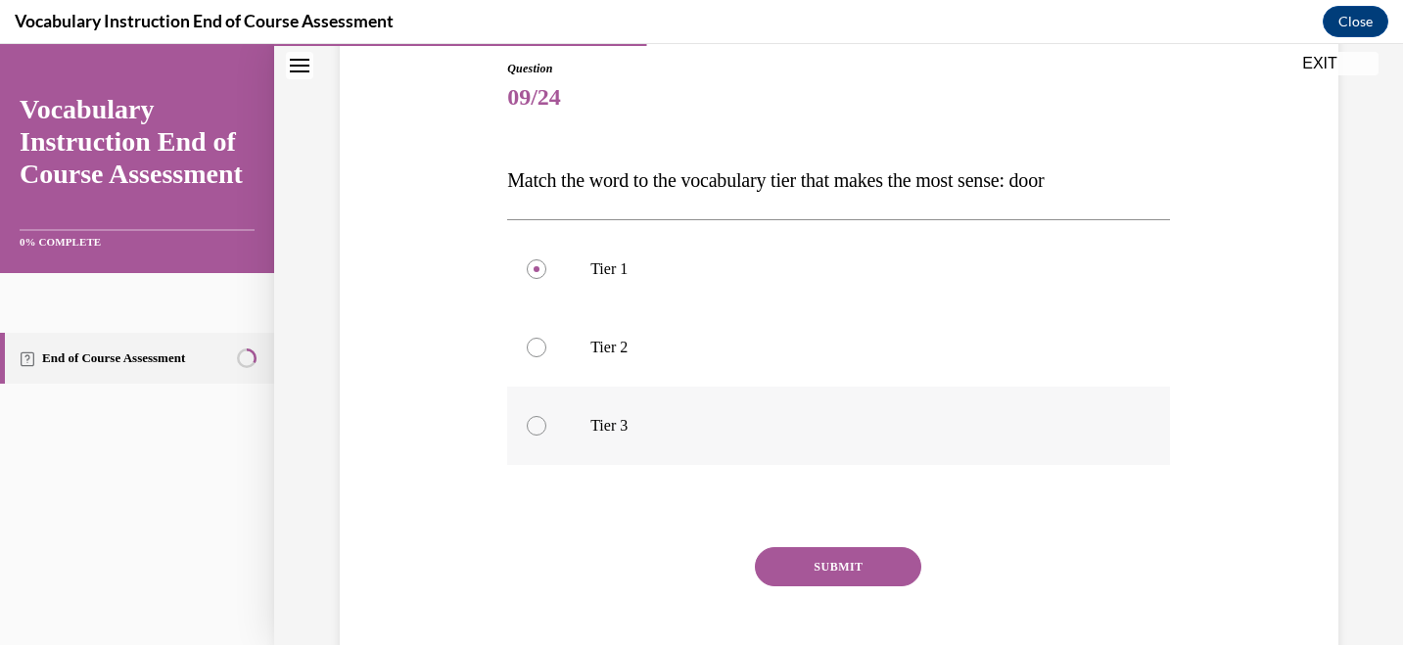
scroll to position [314, 0]
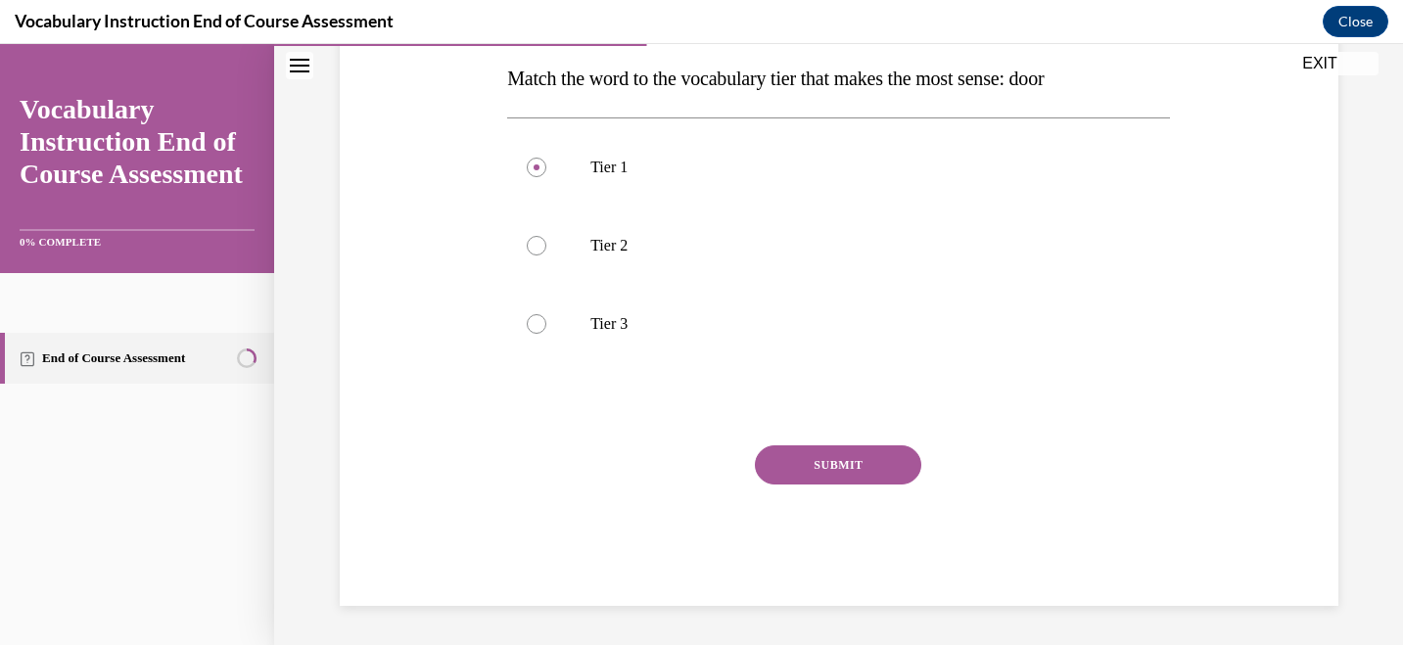
click at [818, 464] on button "SUBMIT" at bounding box center [838, 464] width 166 height 39
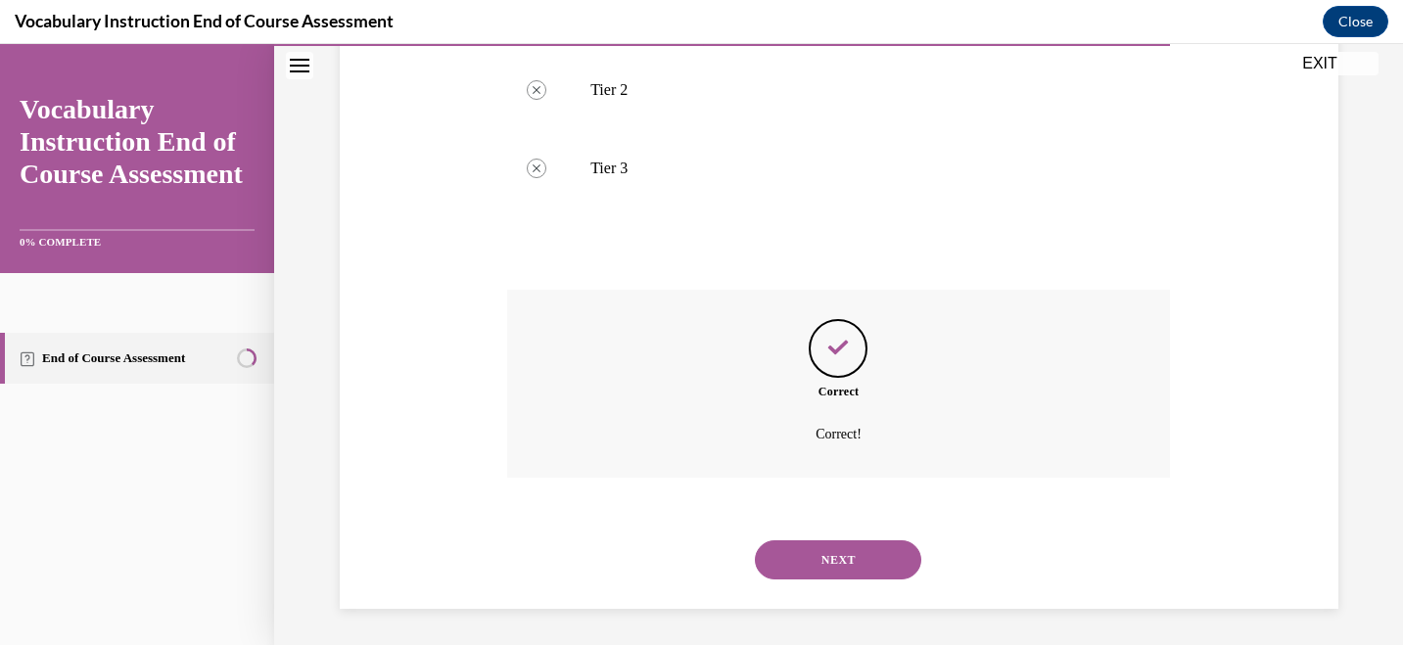
scroll to position [473, 0]
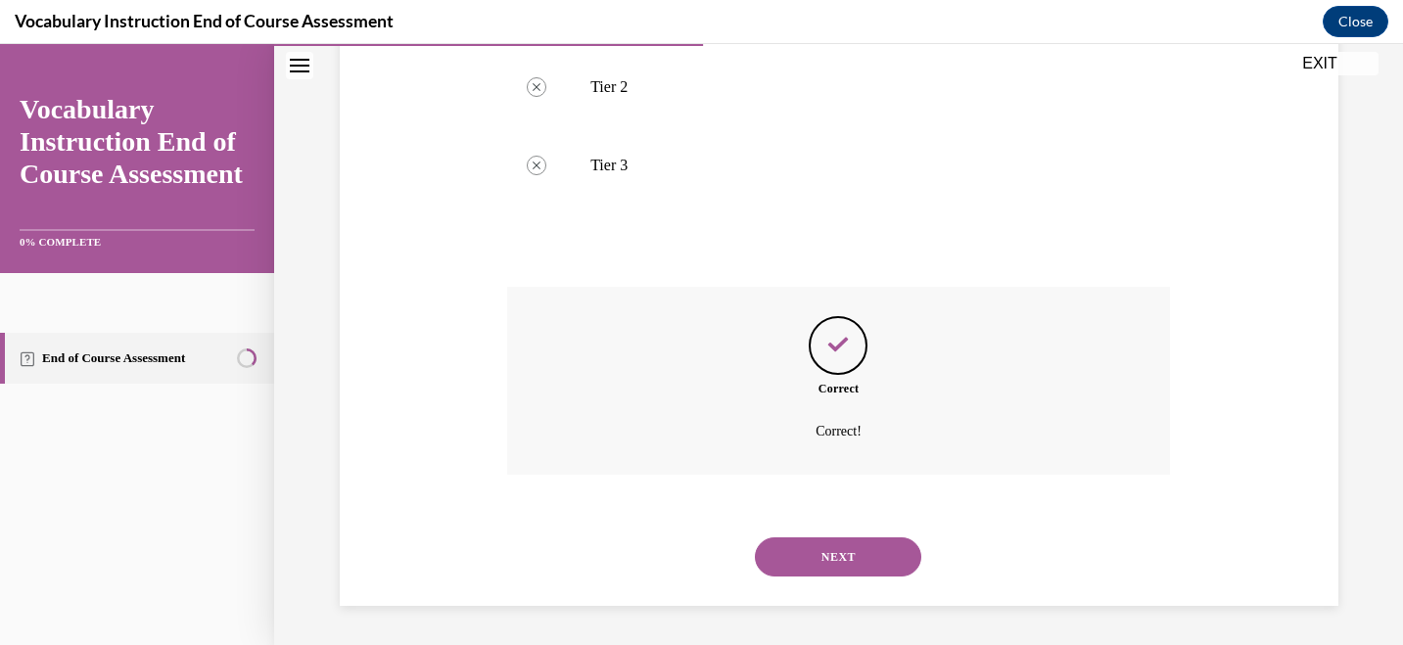
click at [834, 571] on button "NEXT" at bounding box center [838, 556] width 166 height 39
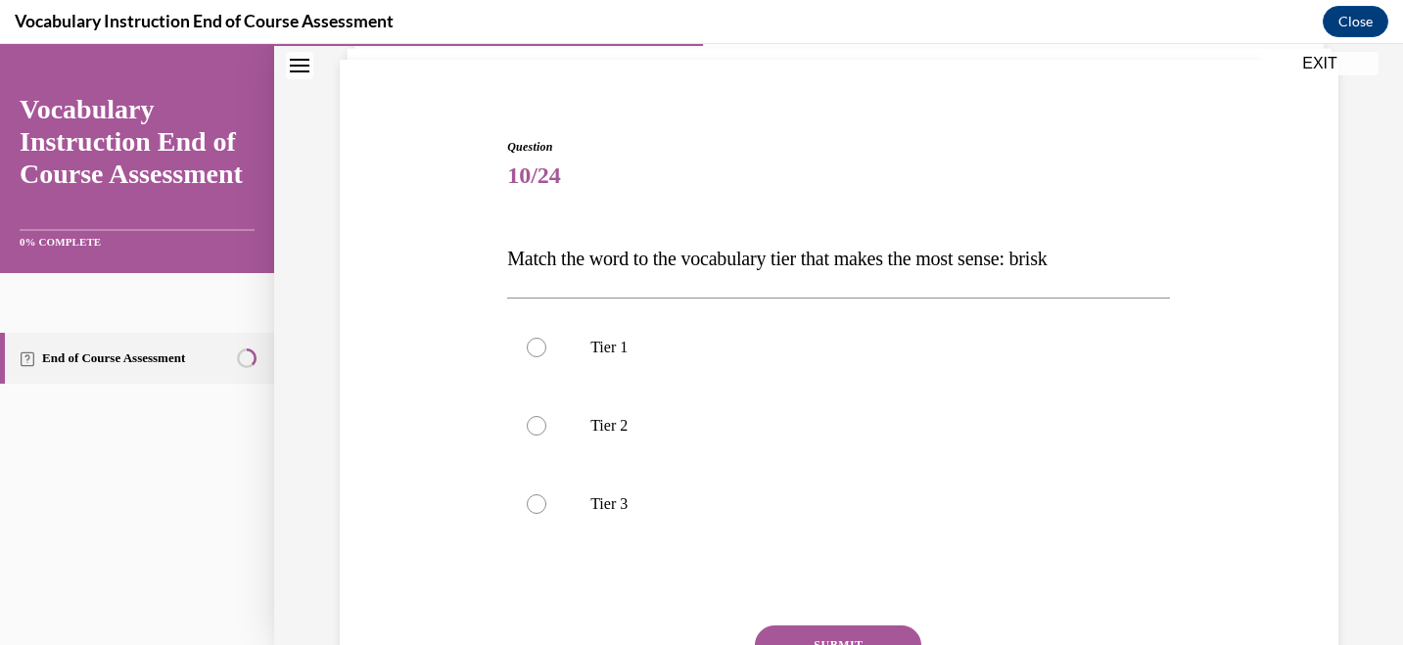
scroll to position [152, 0]
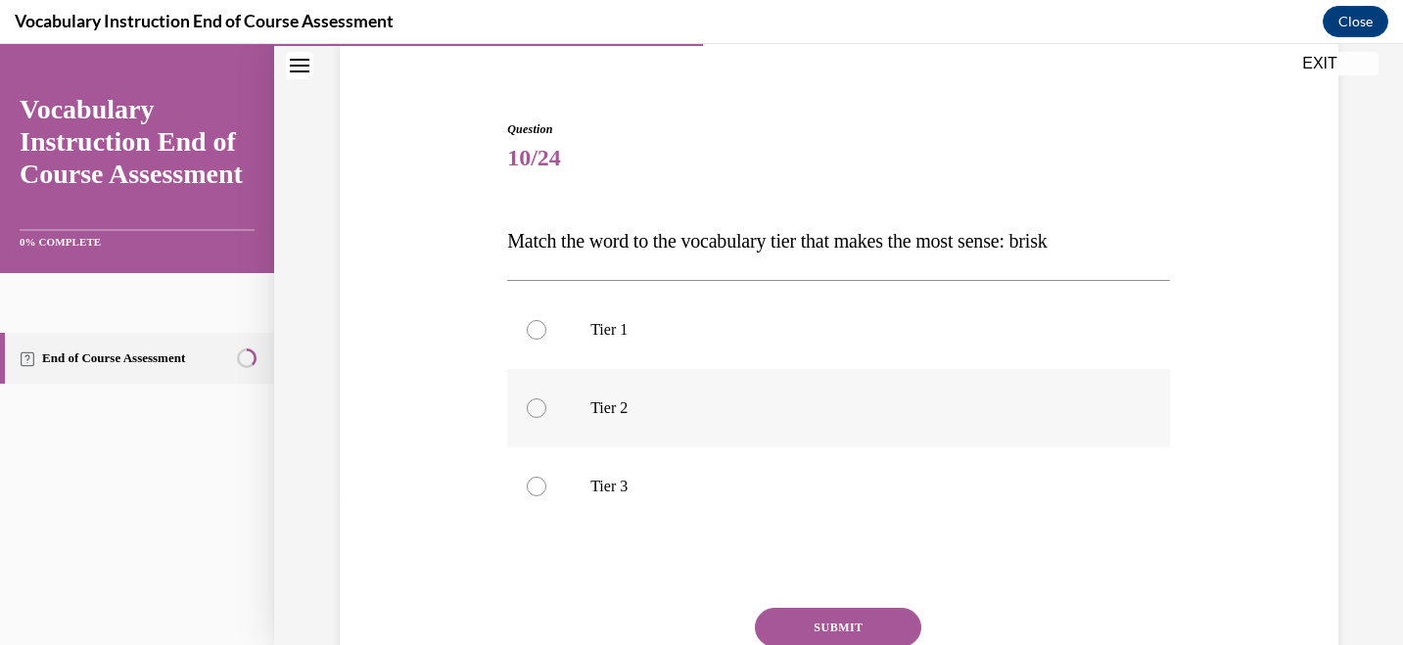
click at [762, 395] on label "Tier 2" at bounding box center [838, 408] width 663 height 78
click at [546, 398] on input "Tier 2" at bounding box center [537, 408] width 20 height 20
radio input "true"
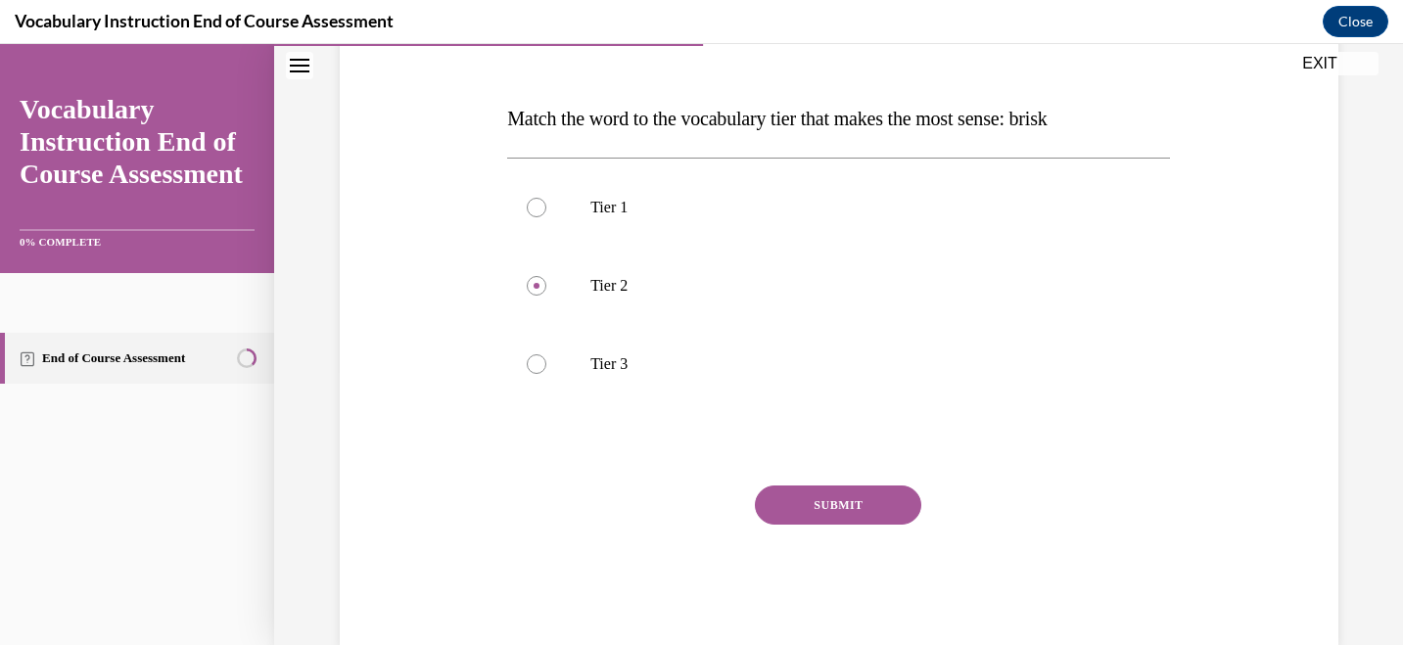
scroll to position [277, 0]
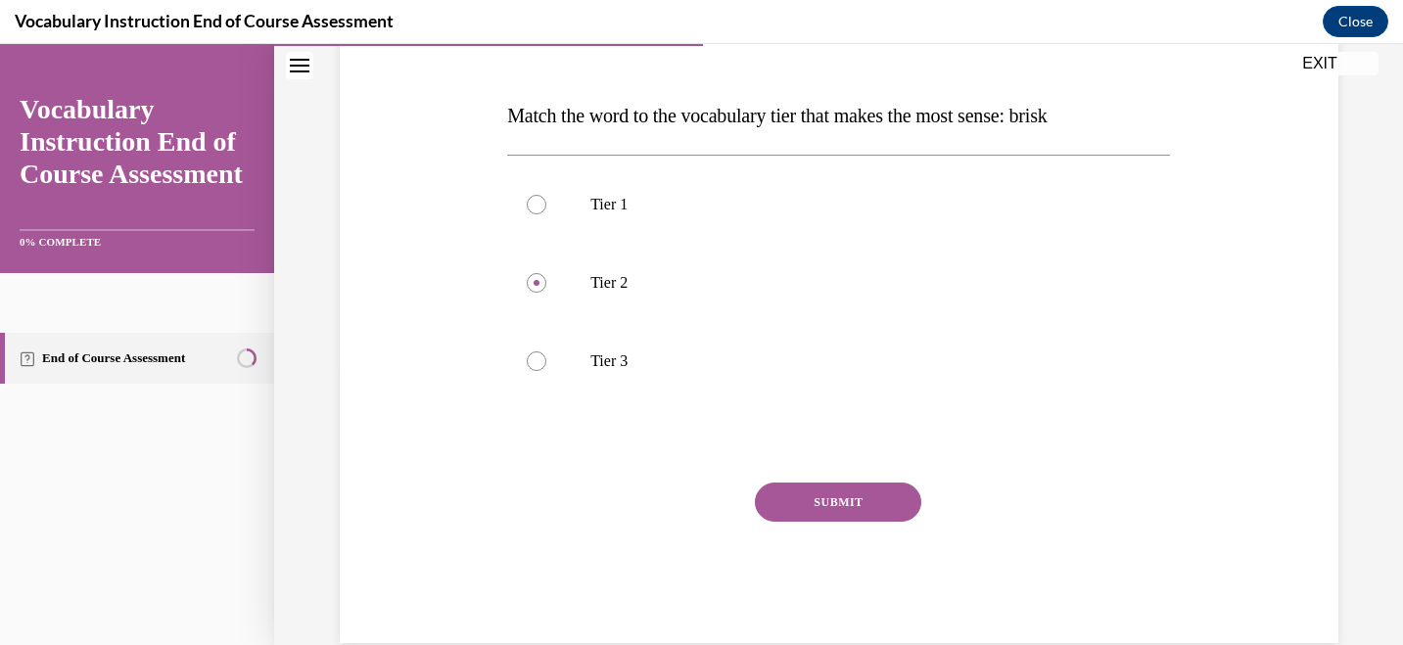
click at [824, 513] on button "SUBMIT" at bounding box center [838, 502] width 166 height 39
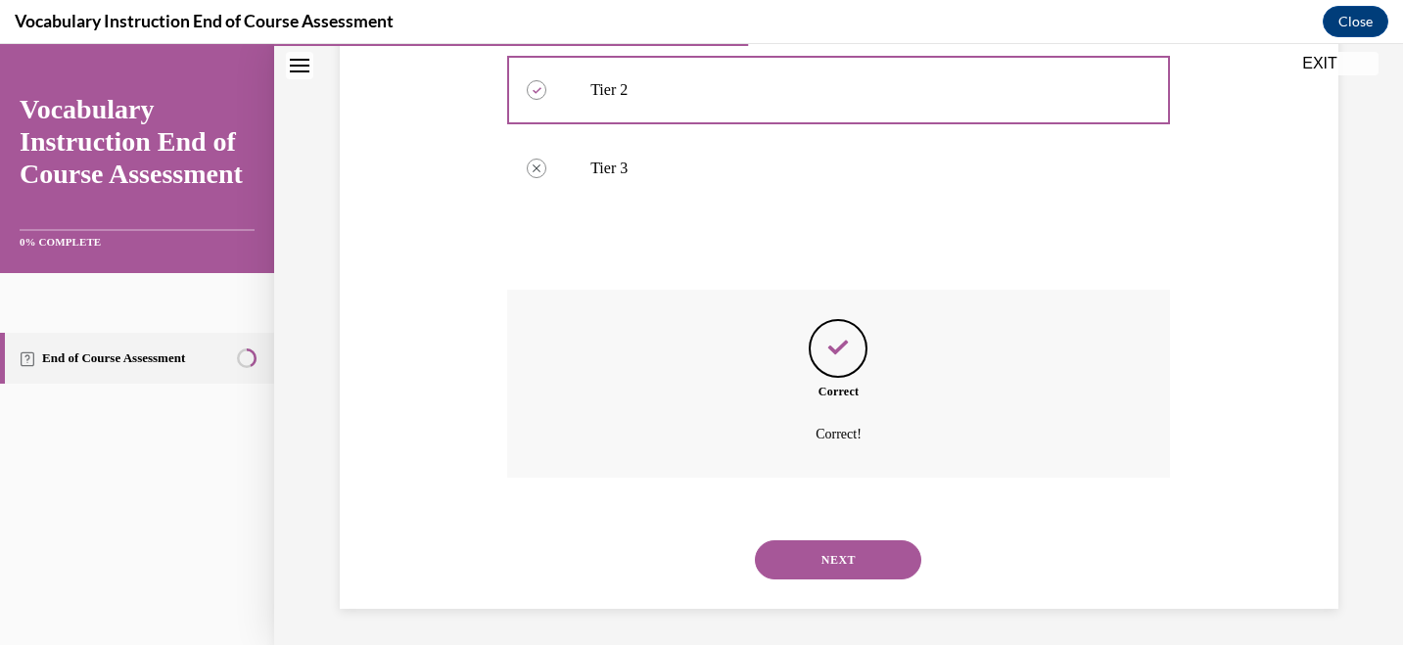
scroll to position [473, 0]
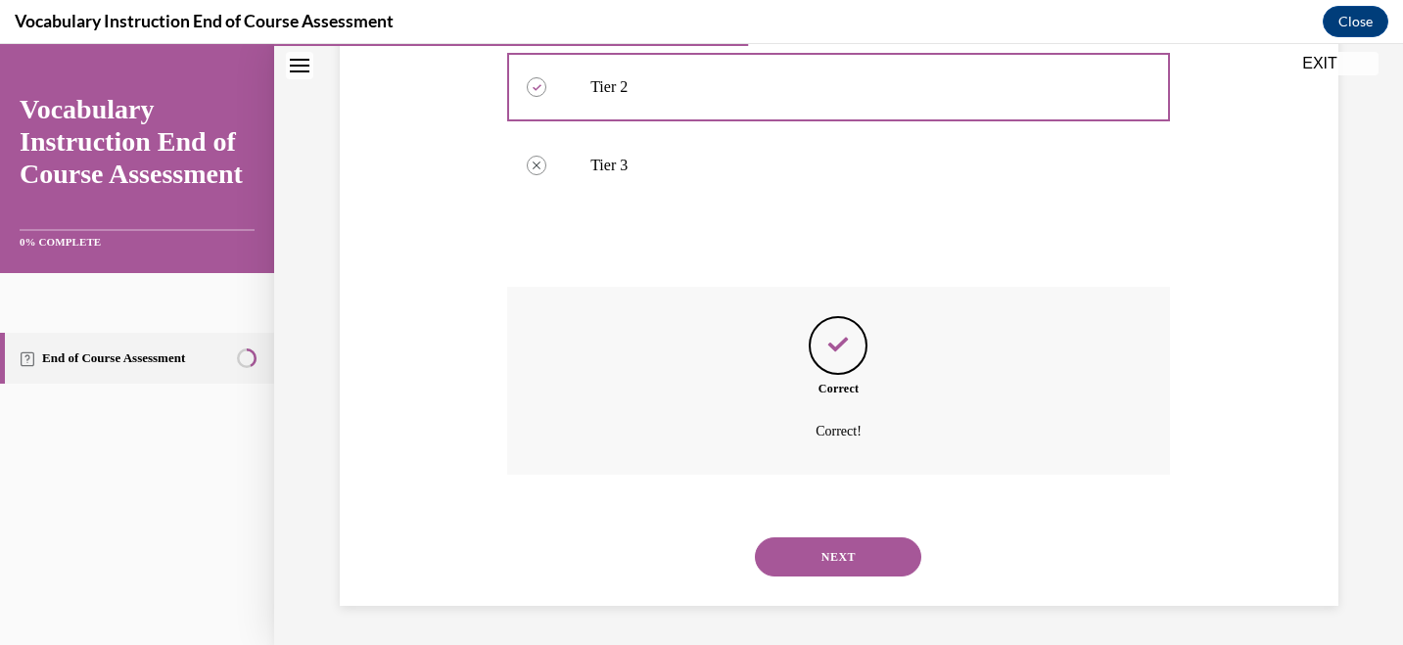
click at [834, 558] on button "NEXT" at bounding box center [838, 556] width 166 height 39
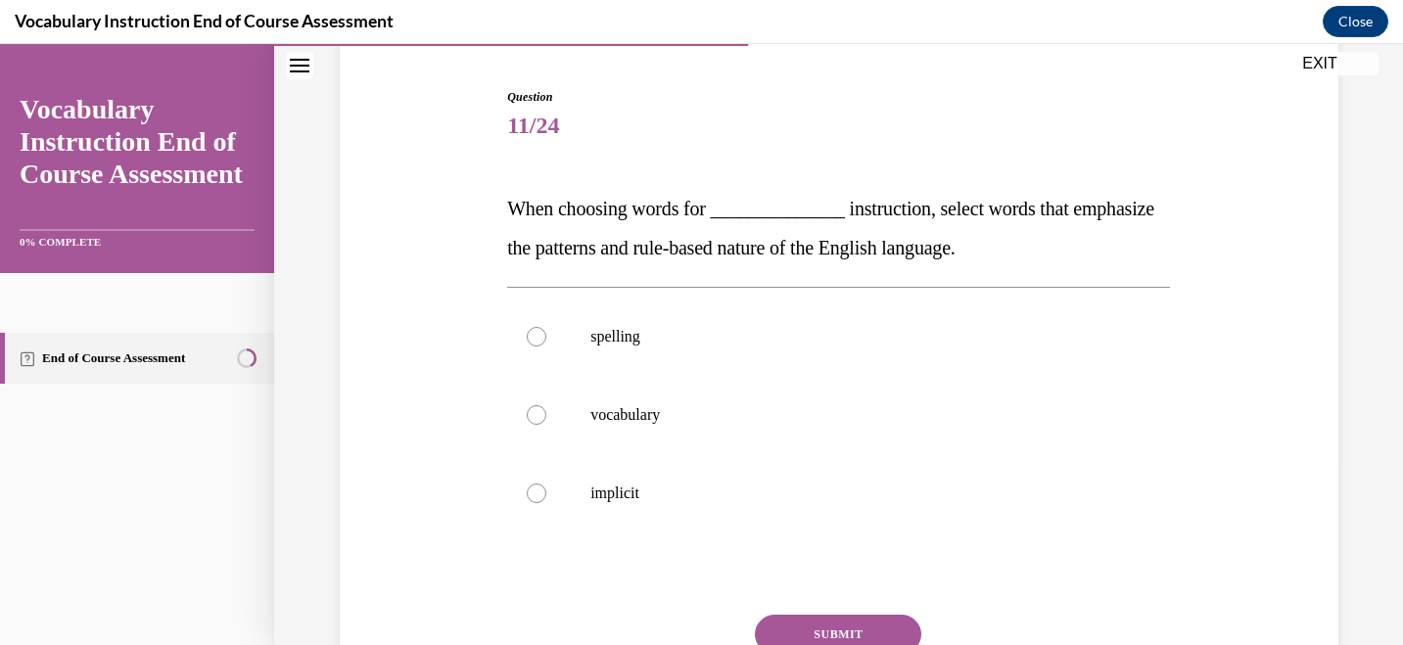
scroll to position [185, 0]
click at [580, 357] on label "spelling" at bounding box center [838, 336] width 663 height 78
click at [546, 346] on input "spelling" at bounding box center [537, 336] width 20 height 20
radio input "true"
click at [877, 627] on button "SUBMIT" at bounding box center [838, 633] width 166 height 39
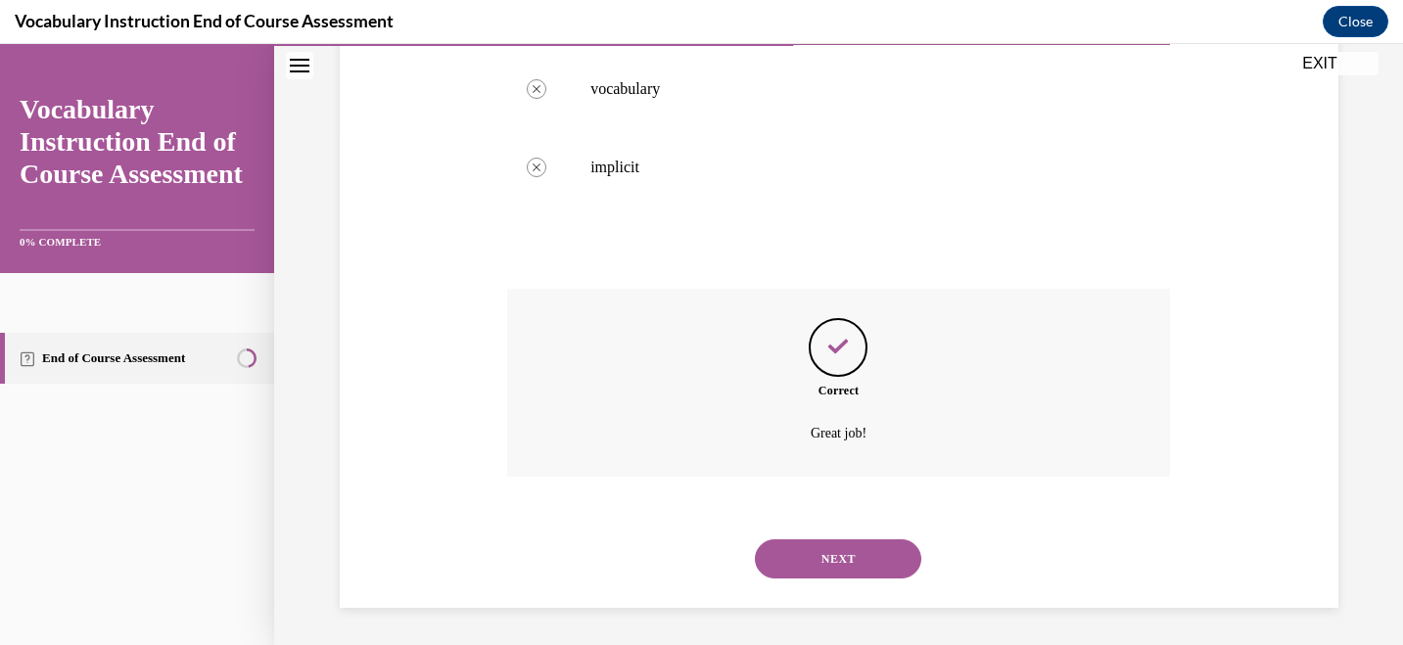
scroll to position [512, 0]
click at [833, 545] on button "NEXT" at bounding box center [838, 556] width 166 height 39
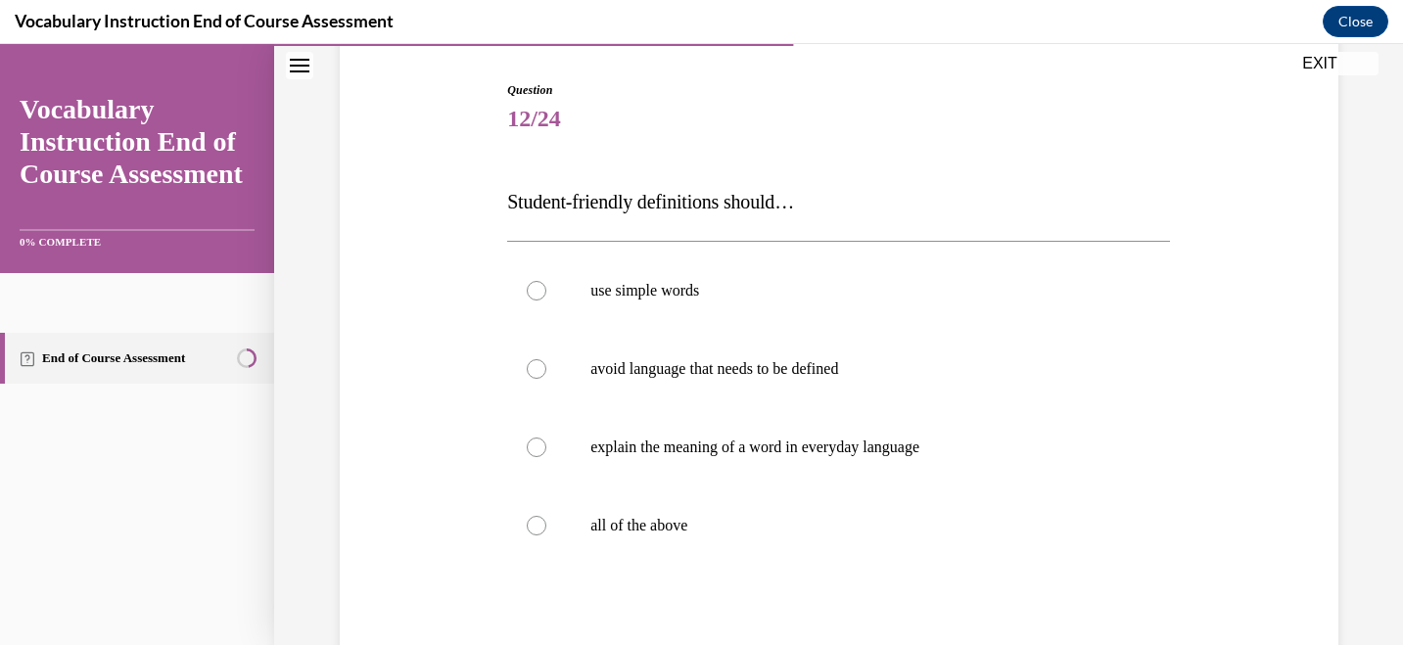
scroll to position [192, 0]
click at [666, 531] on p "all of the above" at bounding box center [855, 525] width 530 height 20
click at [546, 531] on input "all of the above" at bounding box center [537, 525] width 20 height 20
radio input "true"
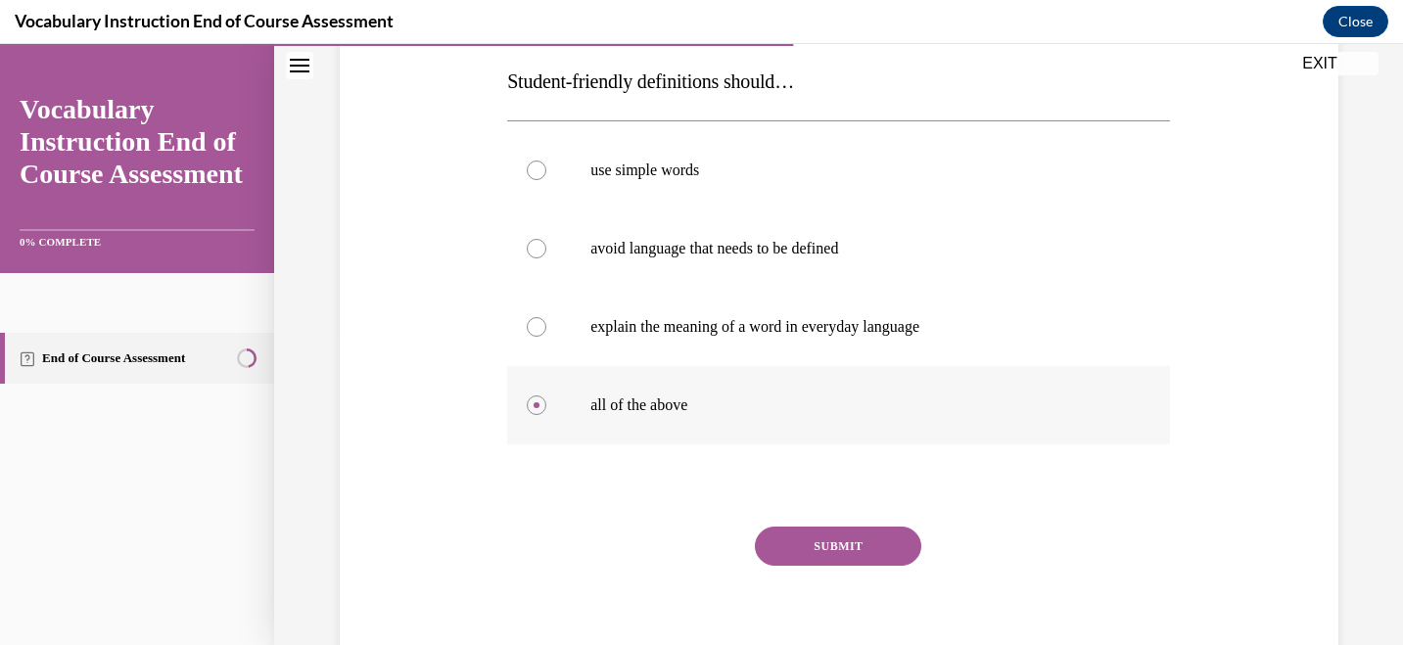
scroll to position [325, 0]
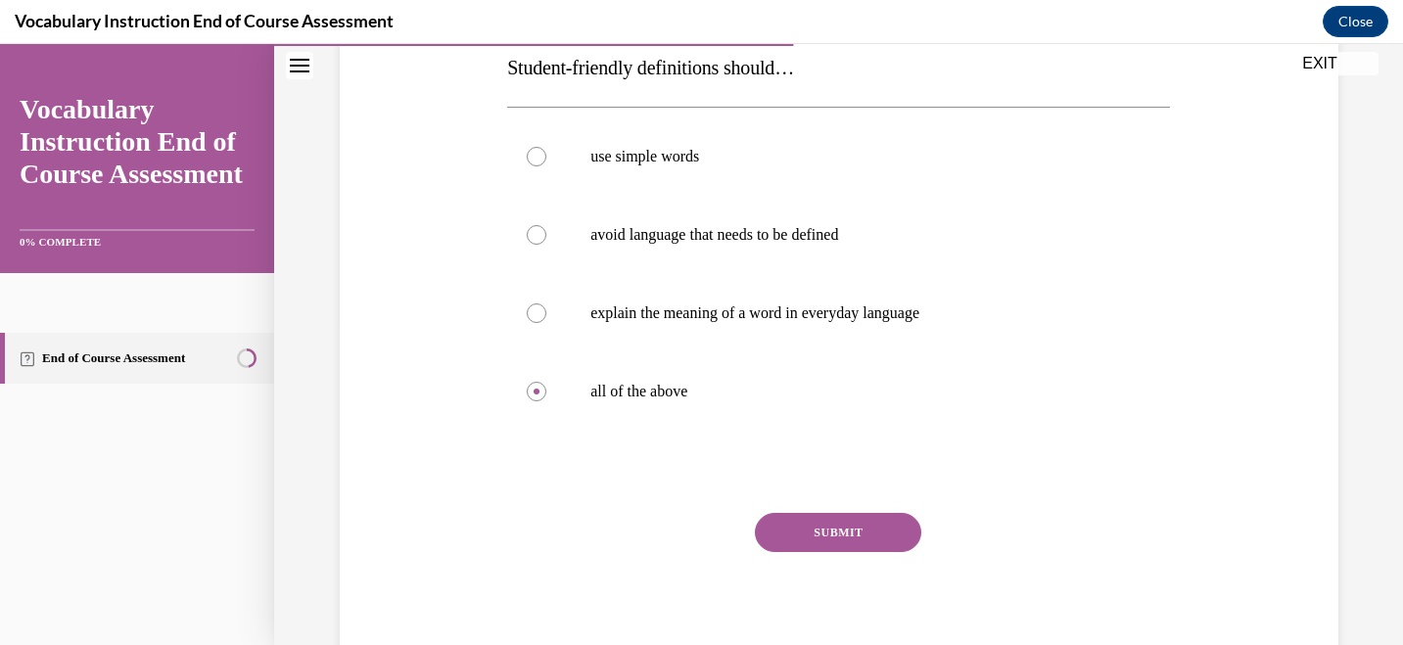
click at [807, 540] on button "SUBMIT" at bounding box center [838, 532] width 166 height 39
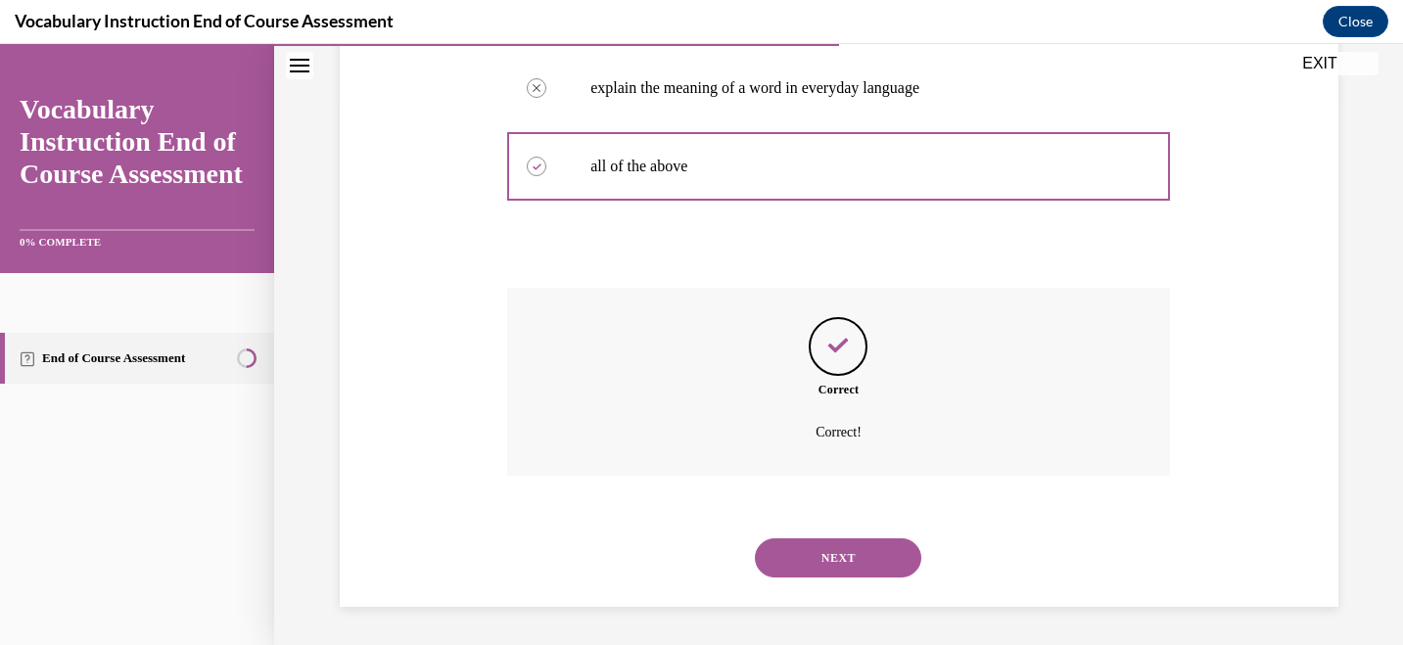
scroll to position [551, 0]
click at [830, 555] on button "NEXT" at bounding box center [838, 556] width 166 height 39
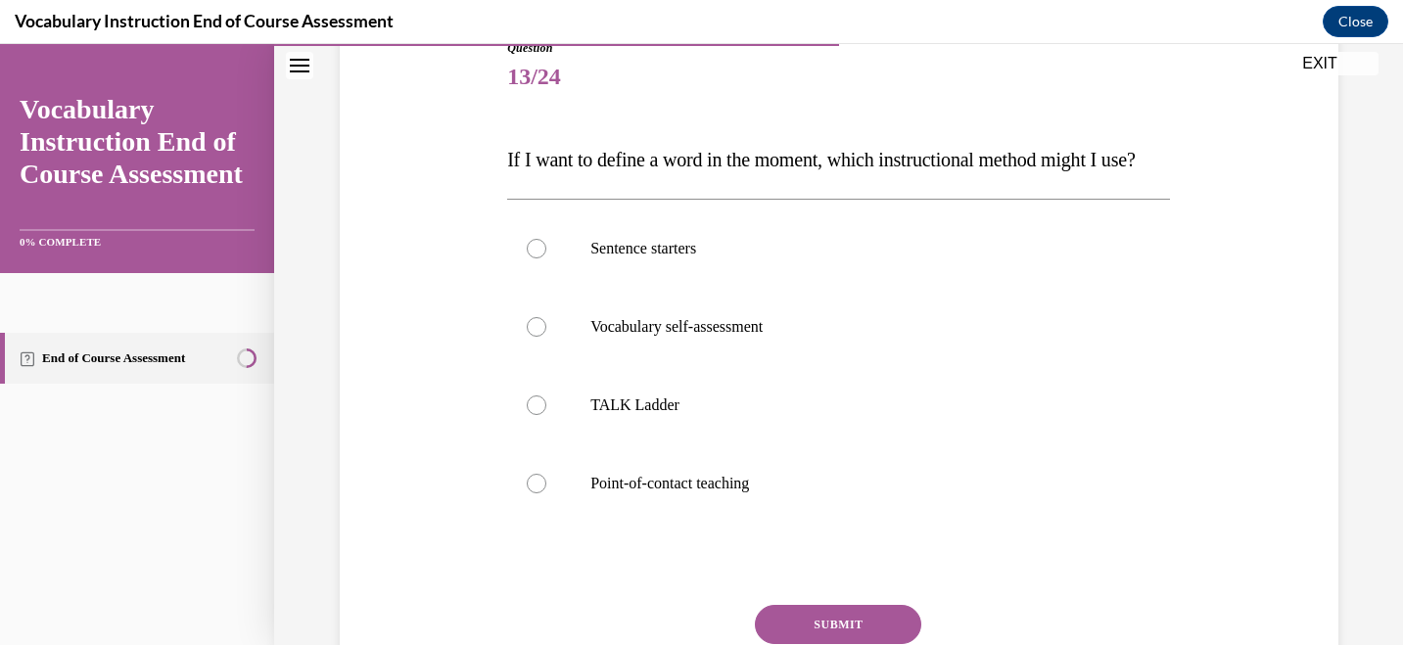
scroll to position [234, 0]
click at [768, 522] on label "Point-of-contact teaching" at bounding box center [838, 482] width 663 height 78
click at [546, 492] on input "Point-of-contact teaching" at bounding box center [537, 483] width 20 height 20
radio input "true"
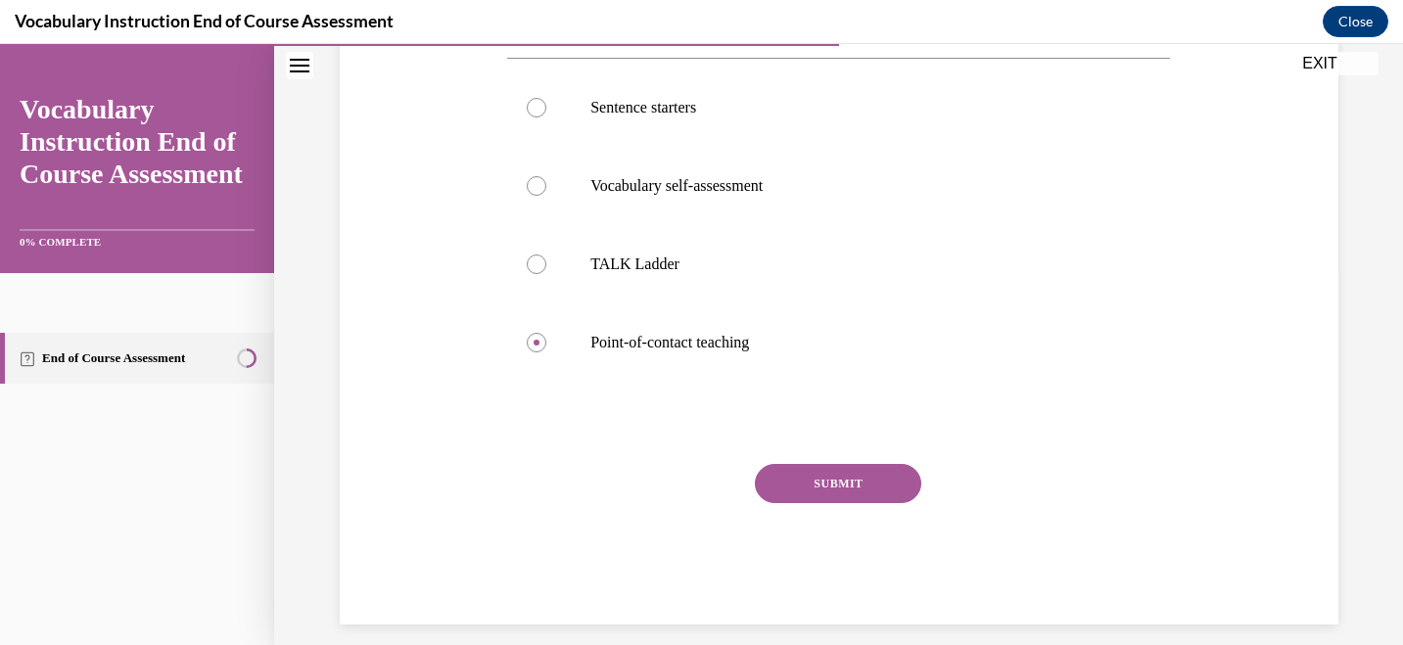
click at [780, 503] on button "SUBMIT" at bounding box center [838, 483] width 166 height 39
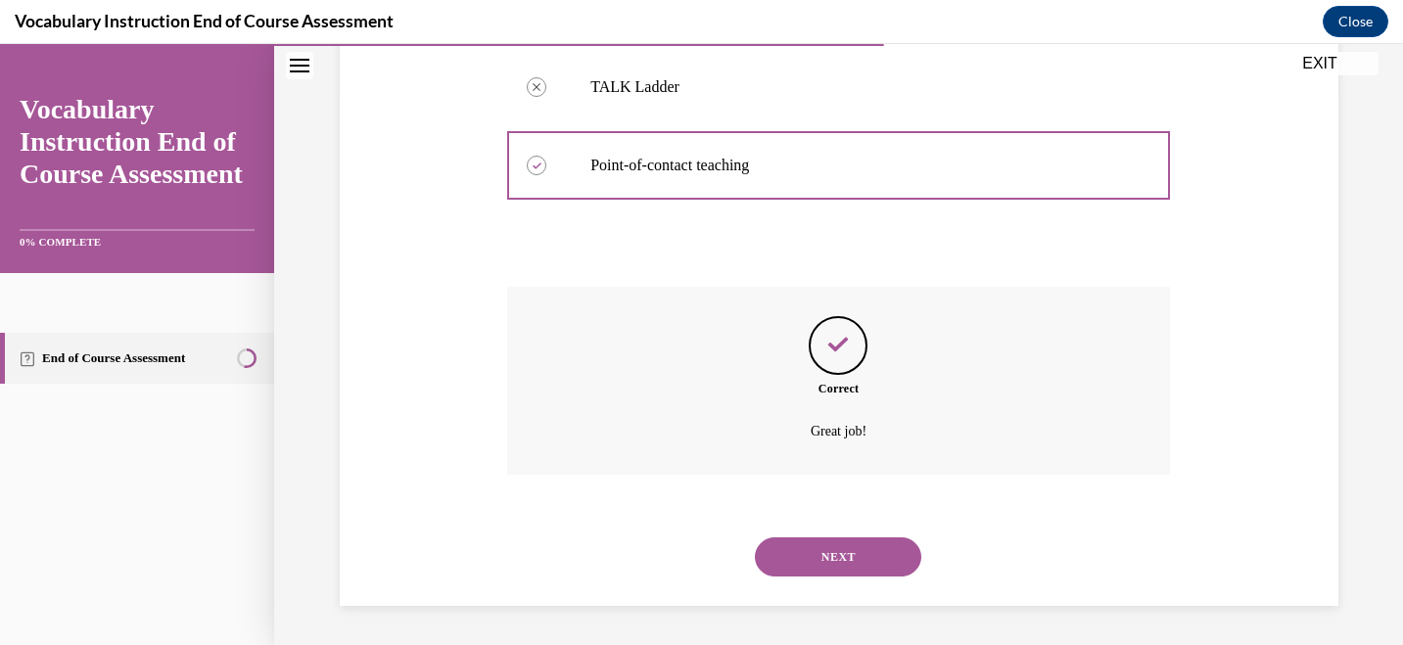
scroll to position [590, 0]
click at [780, 549] on button "NEXT" at bounding box center [838, 556] width 166 height 39
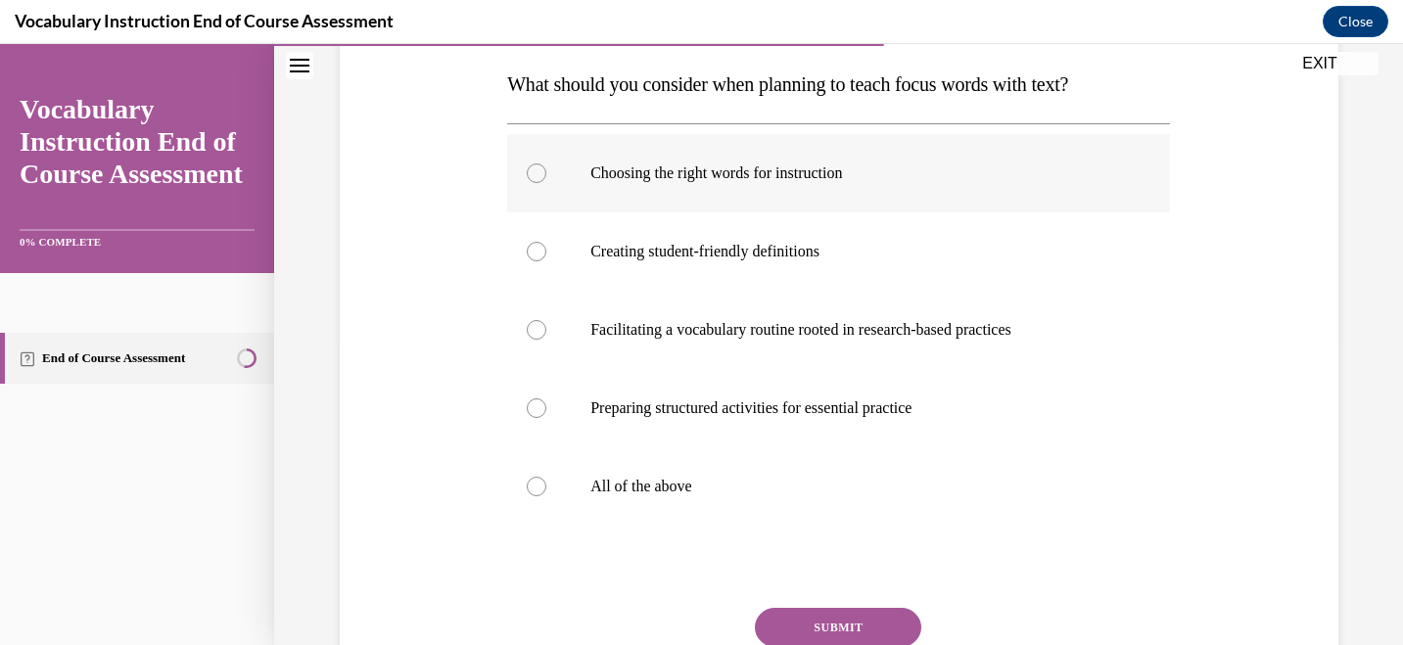
scroll to position [310, 0]
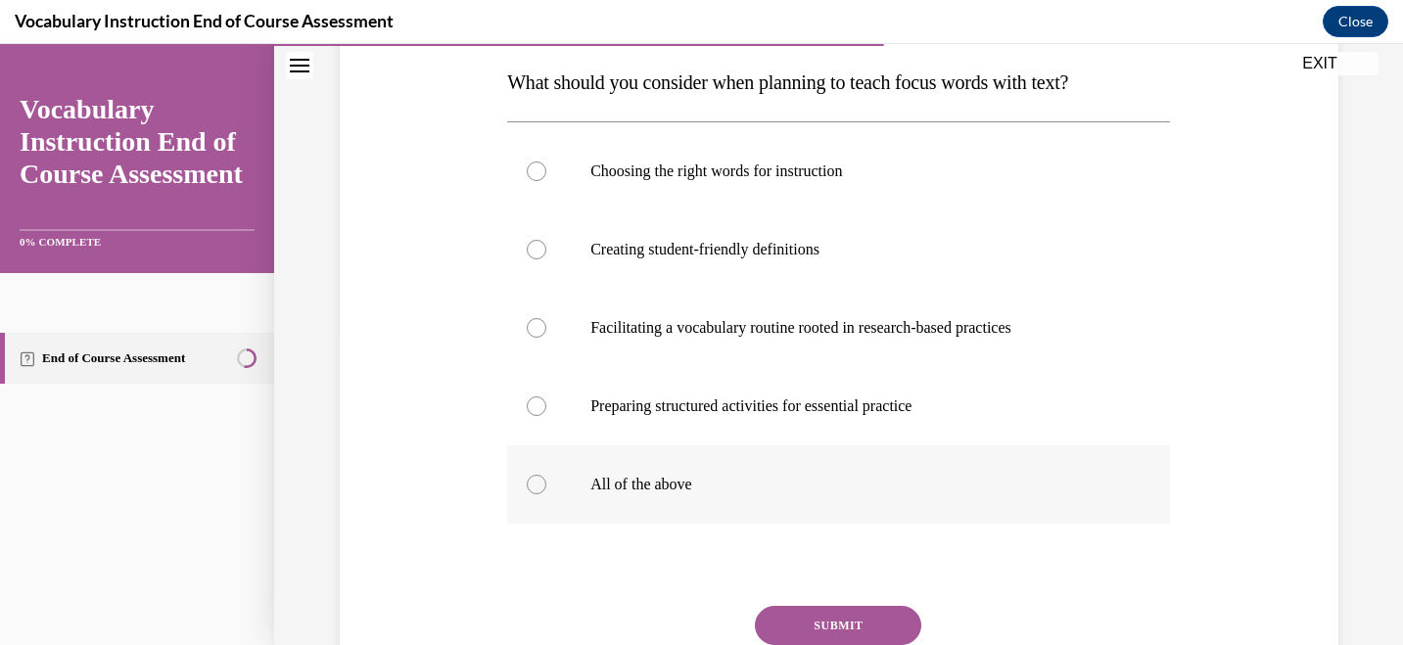
click at [640, 489] on p "All of the above" at bounding box center [855, 485] width 530 height 20
click at [546, 489] on input "All of the above" at bounding box center [537, 485] width 20 height 20
radio input "true"
drag, startPoint x: 806, startPoint y: 622, endPoint x: 806, endPoint y: 607, distance: 14.7
click at [806, 622] on button "SUBMIT" at bounding box center [838, 625] width 166 height 39
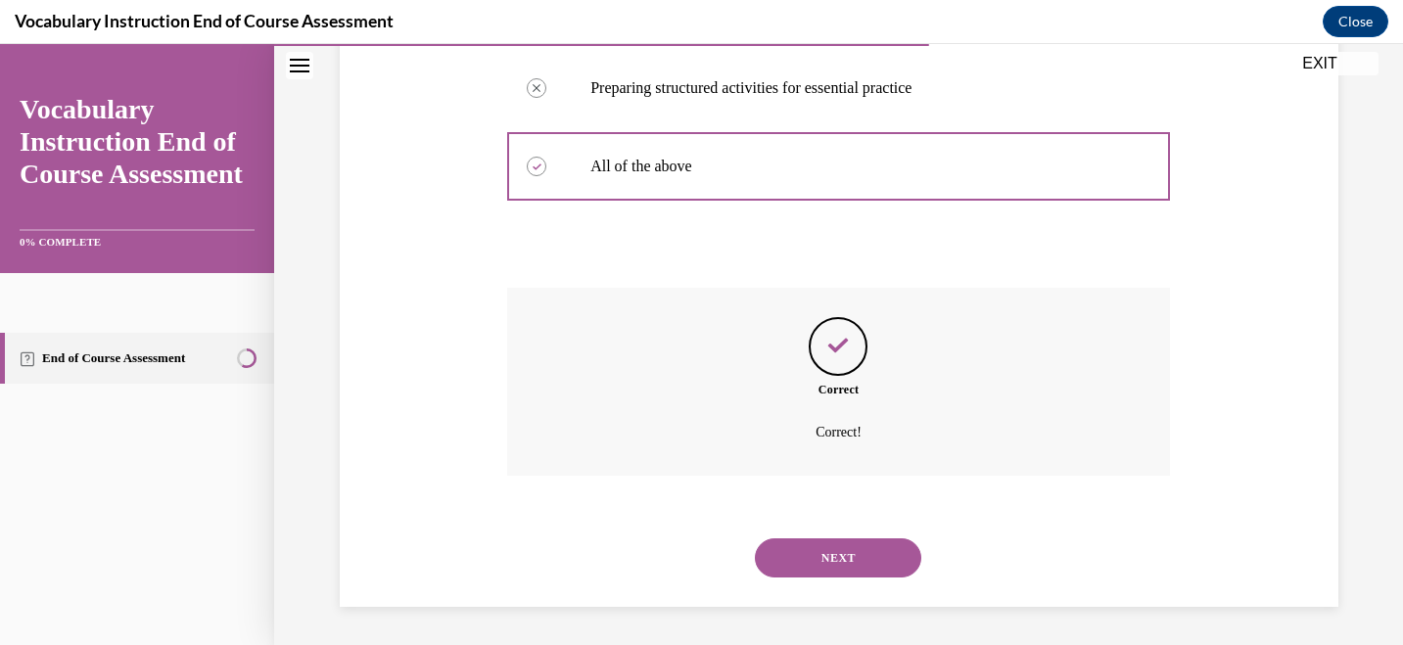
scroll to position [629, 0]
click at [853, 551] on button "NEXT" at bounding box center [838, 556] width 166 height 39
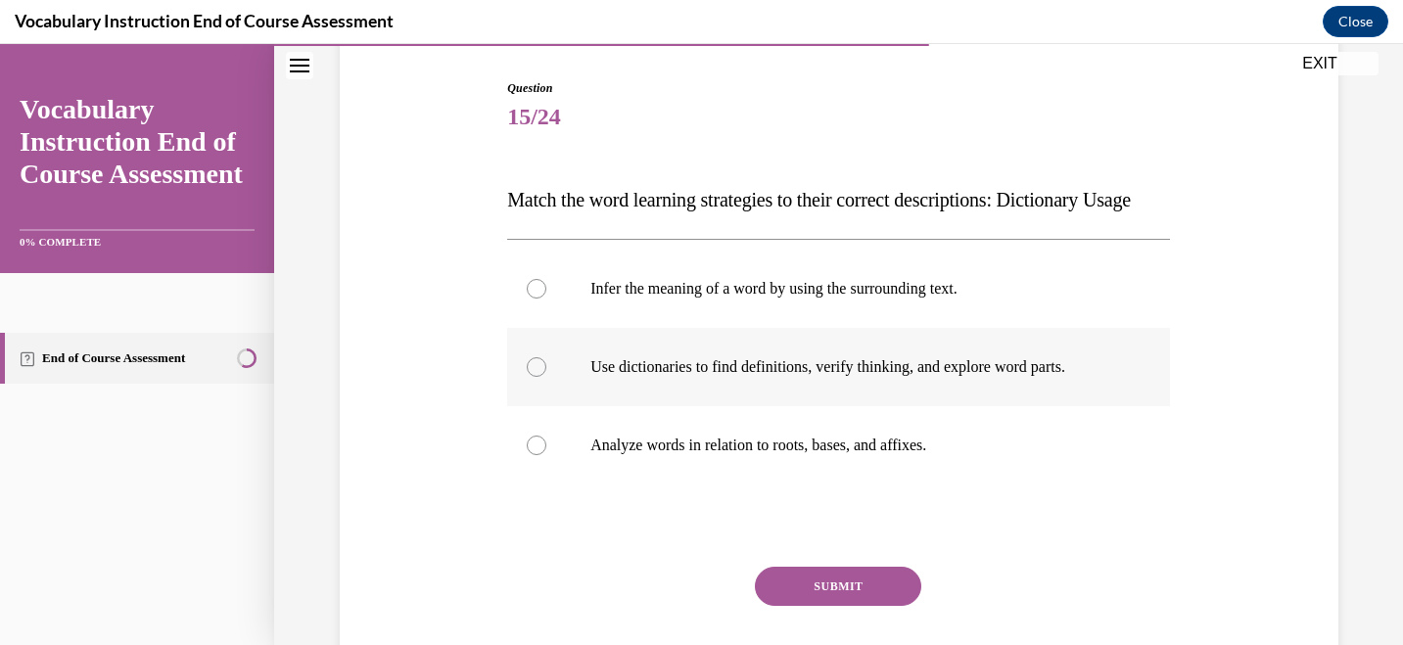
scroll to position [192, 0]
click at [885, 407] on label "Use dictionaries to find definitions, verify thinking, and explore word parts." at bounding box center [838, 368] width 663 height 78
click at [546, 378] on input "Use dictionaries to find definitions, verify thinking, and explore word parts." at bounding box center [537, 368] width 20 height 20
radio input "true"
click at [882, 485] on label "Analyze words in relation to roots, bases, and affixes." at bounding box center [838, 446] width 663 height 78
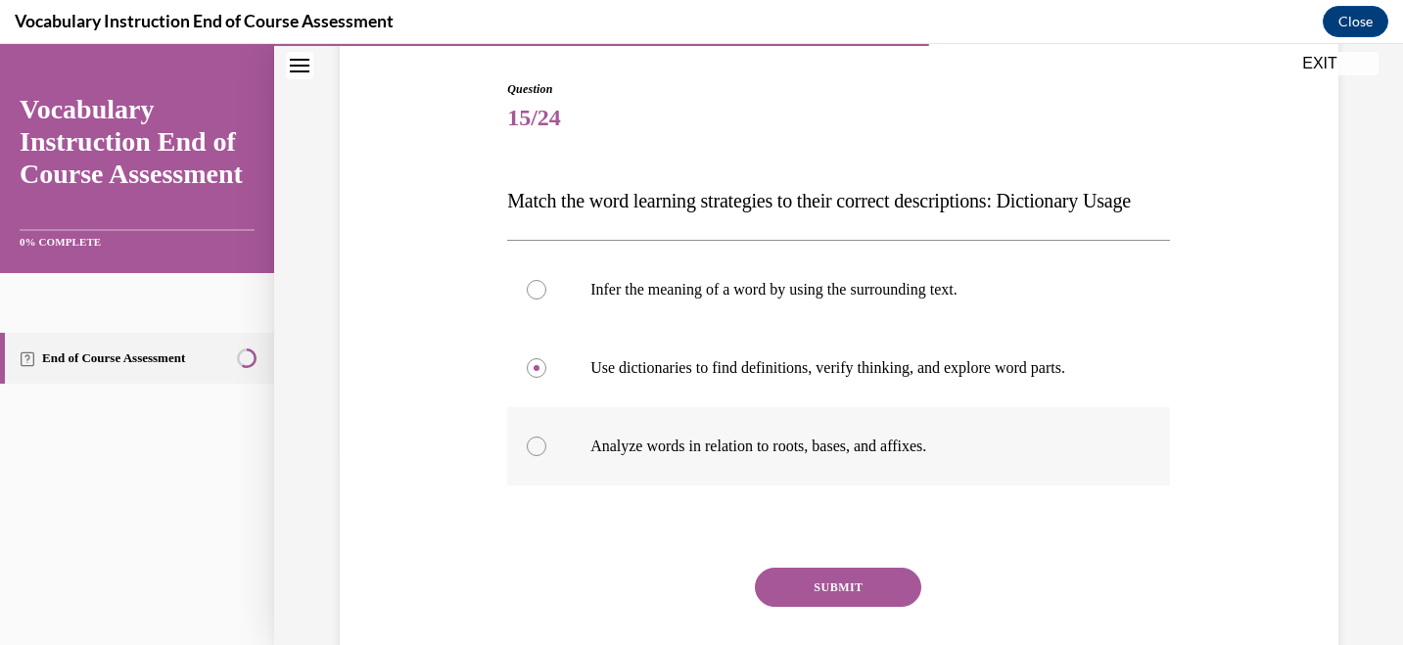
click at [546, 456] on input "Analyze words in relation to roots, bases, and affixes." at bounding box center [537, 447] width 20 height 20
radio input "true"
click at [910, 407] on label "Use dictionaries to find definitions, verify thinking, and explore word parts." at bounding box center [838, 368] width 663 height 78
click at [546, 378] on input "Use dictionaries to find definitions, verify thinking, and explore word parts." at bounding box center [537, 368] width 20 height 20
radio input "true"
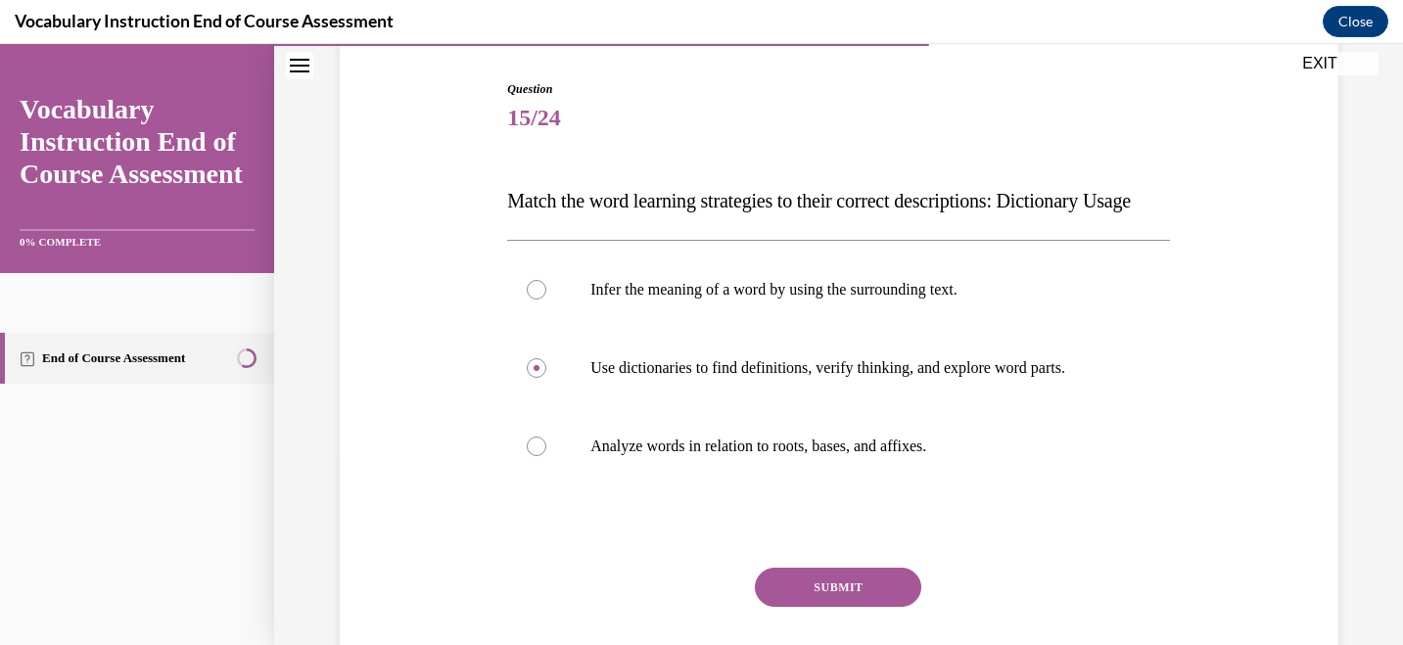
drag, startPoint x: 874, startPoint y: 622, endPoint x: 874, endPoint y: 604, distance: 17.6
click at [874, 607] on button "SUBMIT" at bounding box center [838, 587] width 166 height 39
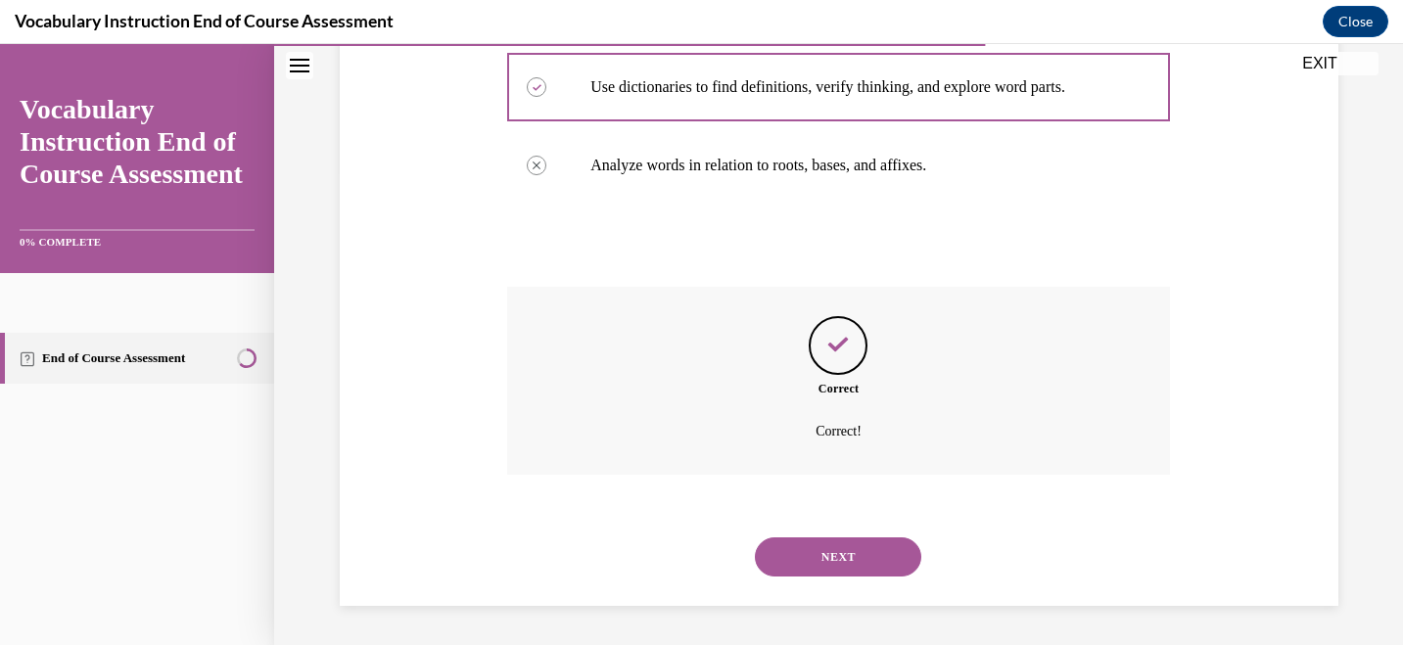
scroll to position [512, 0]
click at [845, 561] on button "NEXT" at bounding box center [838, 556] width 166 height 39
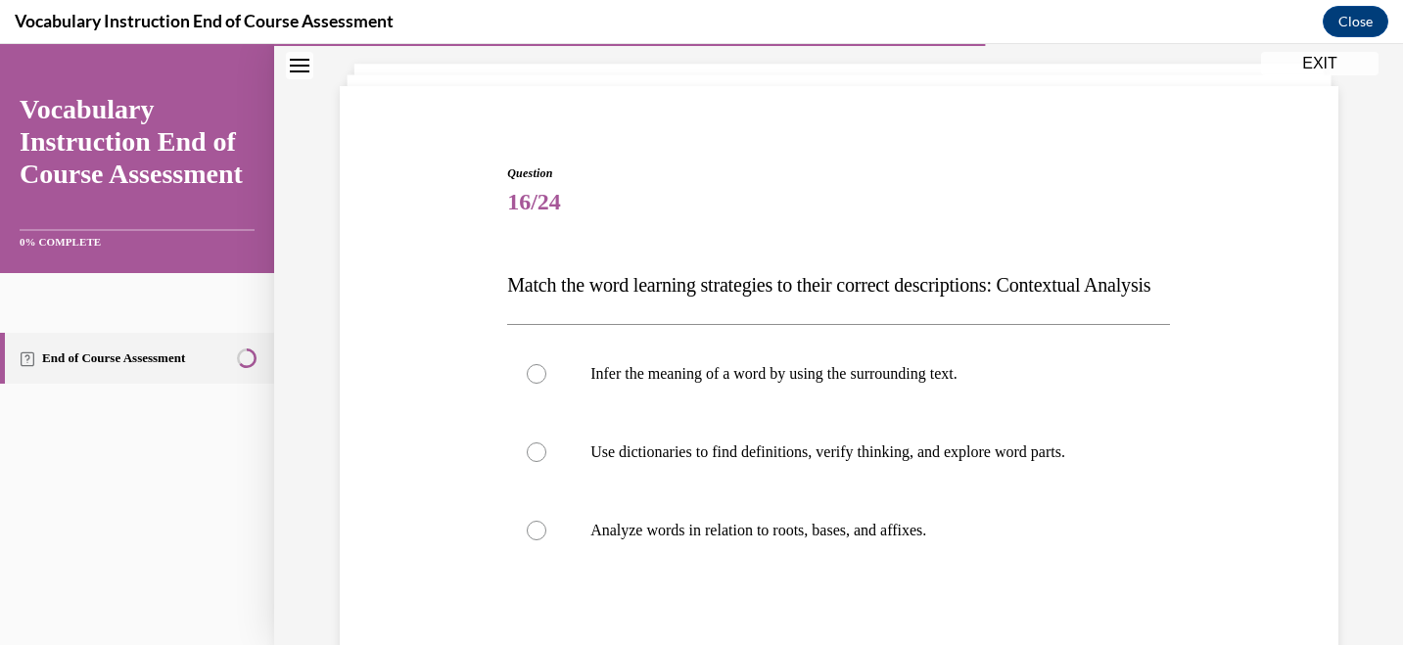
scroll to position [112, 0]
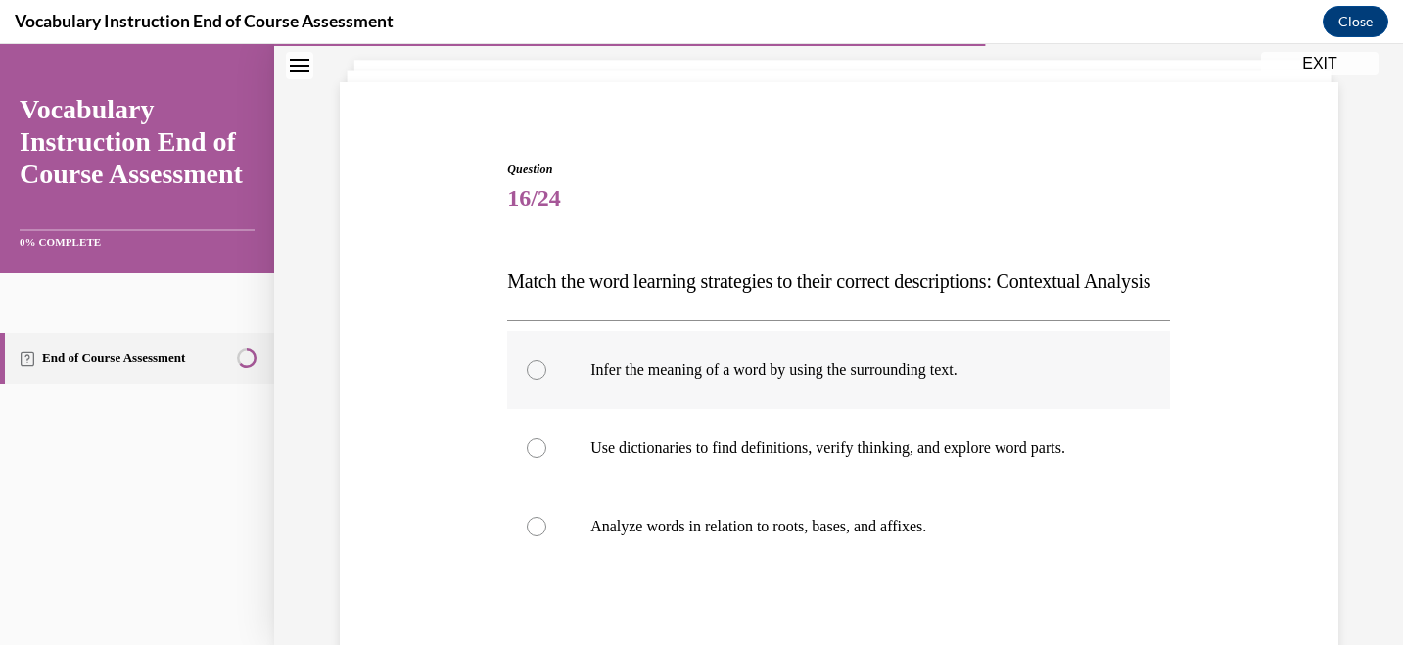
click at [539, 380] on div at bounding box center [537, 370] width 20 height 20
click at [539, 380] on input "Infer the meaning of a word by using the surrounding text." at bounding box center [537, 370] width 20 height 20
radio input "true"
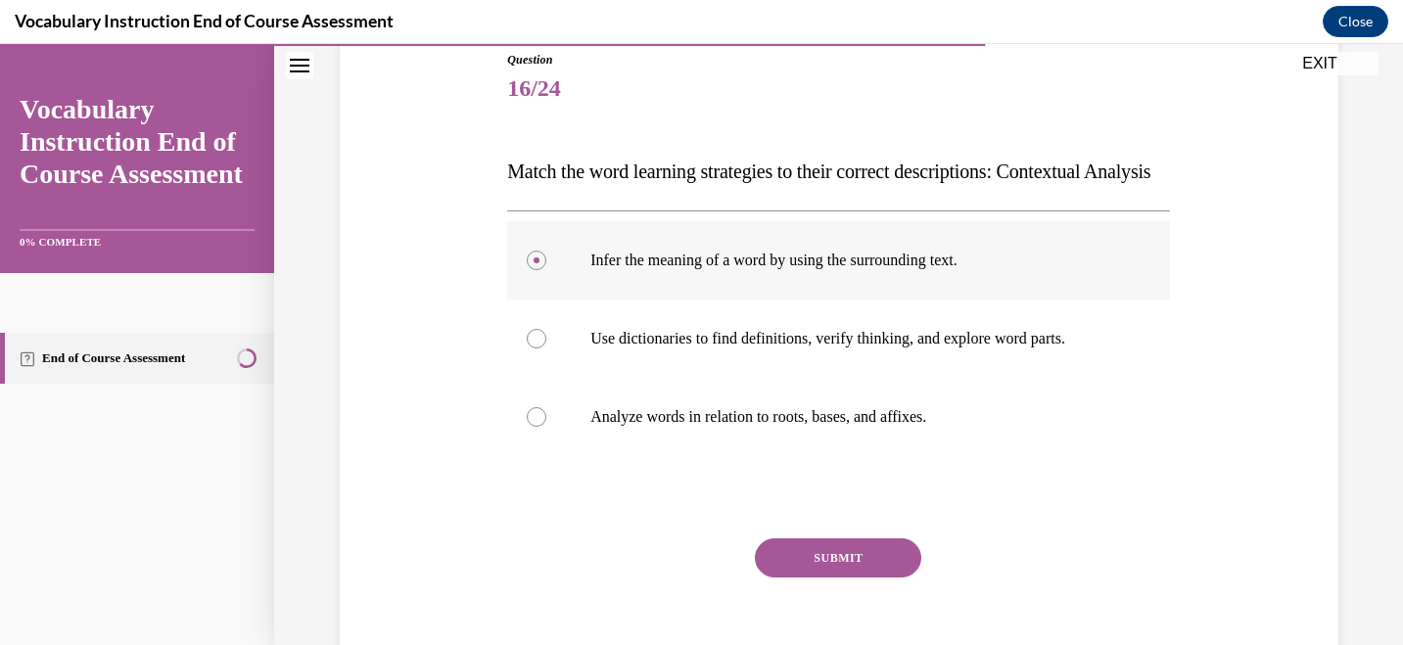
scroll to position [237, 0]
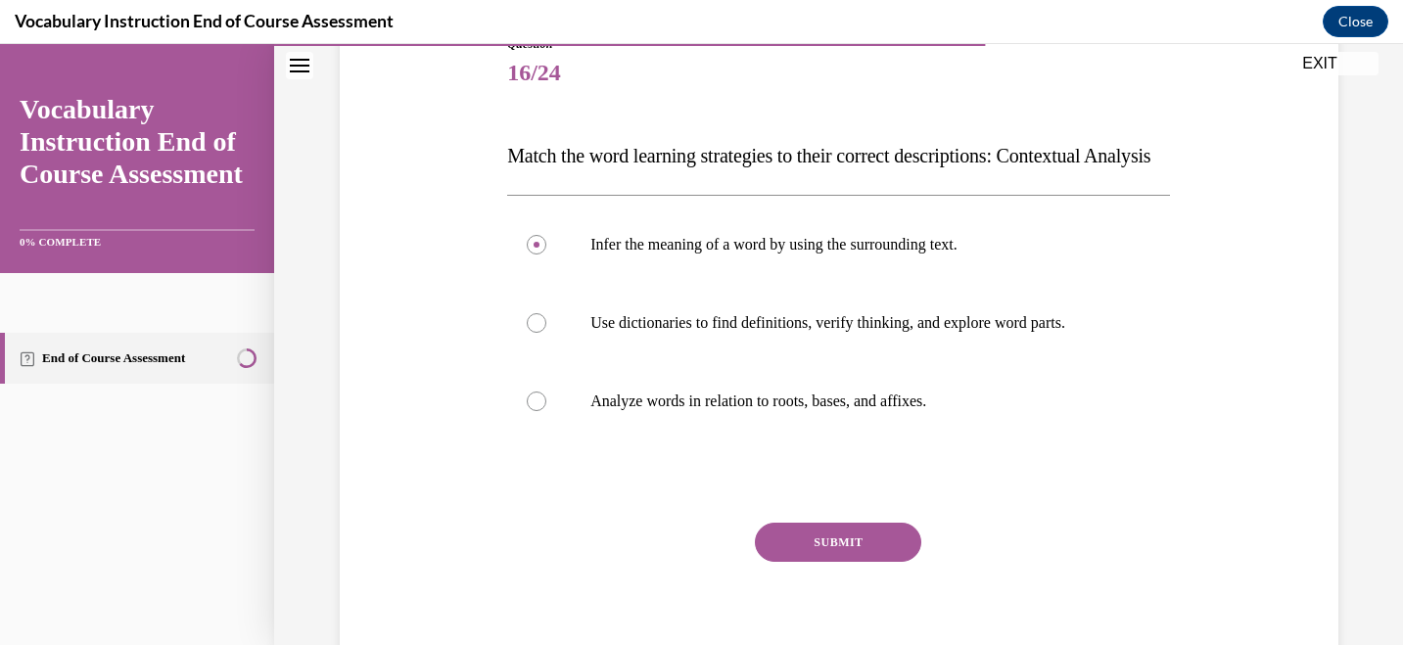
click at [838, 562] on button "SUBMIT" at bounding box center [838, 542] width 166 height 39
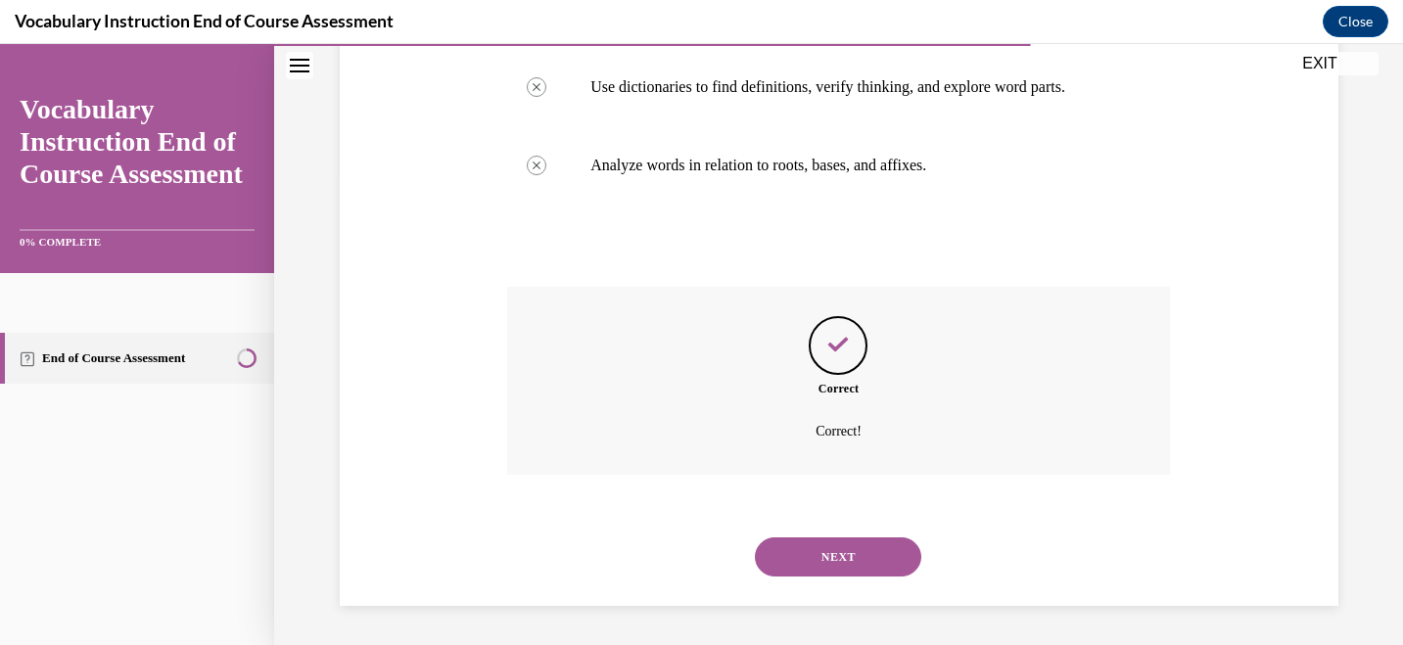
scroll to position [512, 0]
click at [842, 556] on button "NEXT" at bounding box center [838, 556] width 166 height 39
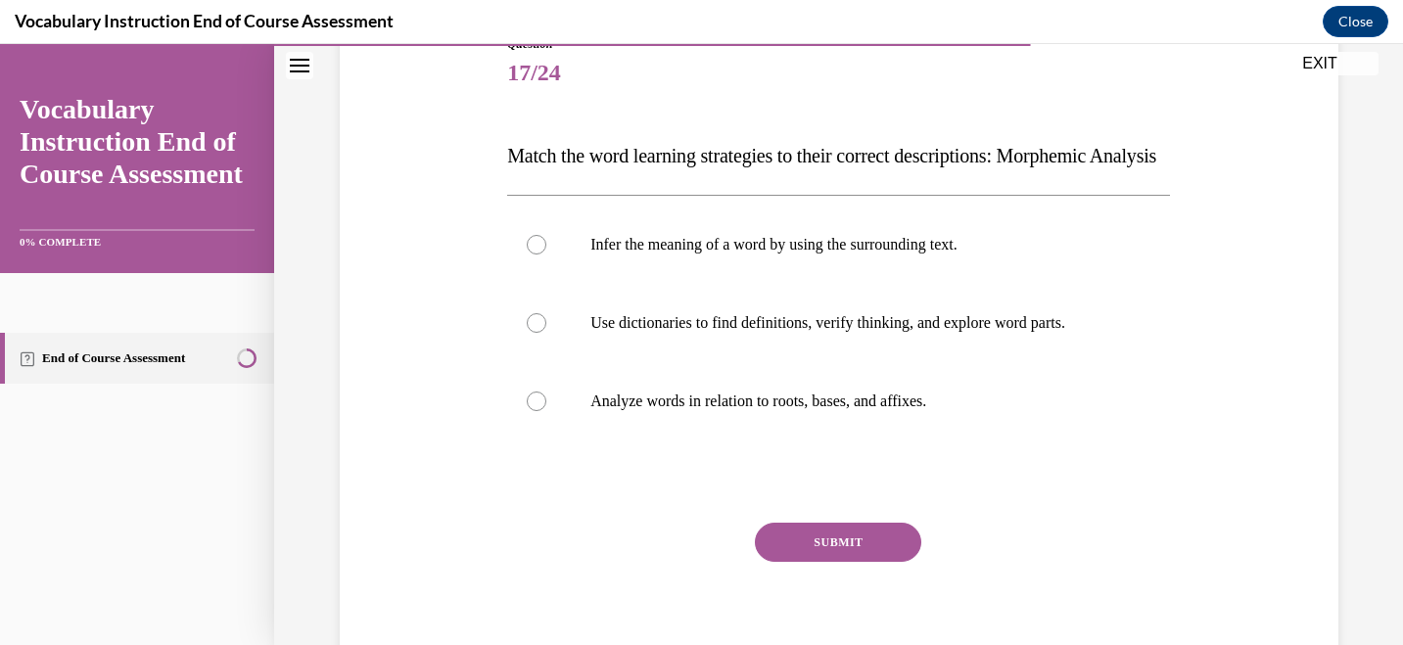
scroll to position [241, 0]
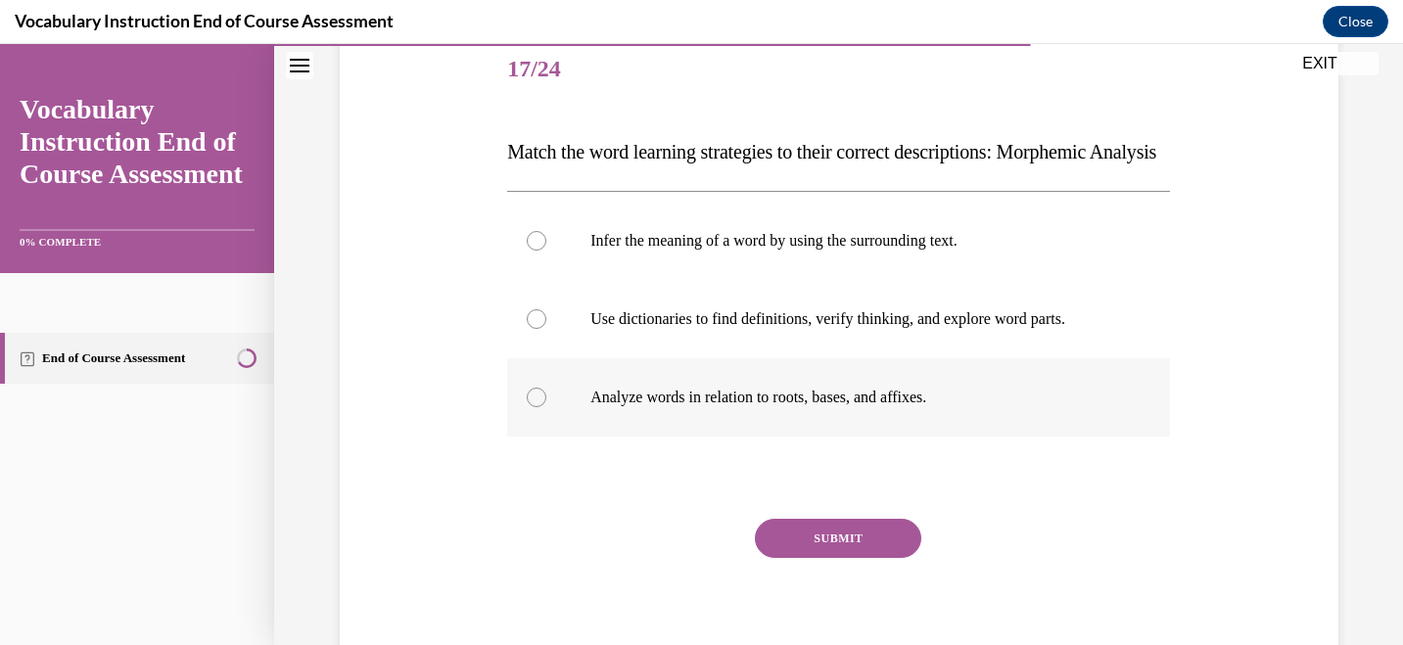
click at [535, 407] on div at bounding box center [537, 398] width 20 height 20
click at [535, 407] on input "Analyze words in relation to roots, bases, and affixes." at bounding box center [537, 398] width 20 height 20
radio input "true"
click at [835, 558] on button "SUBMIT" at bounding box center [838, 538] width 166 height 39
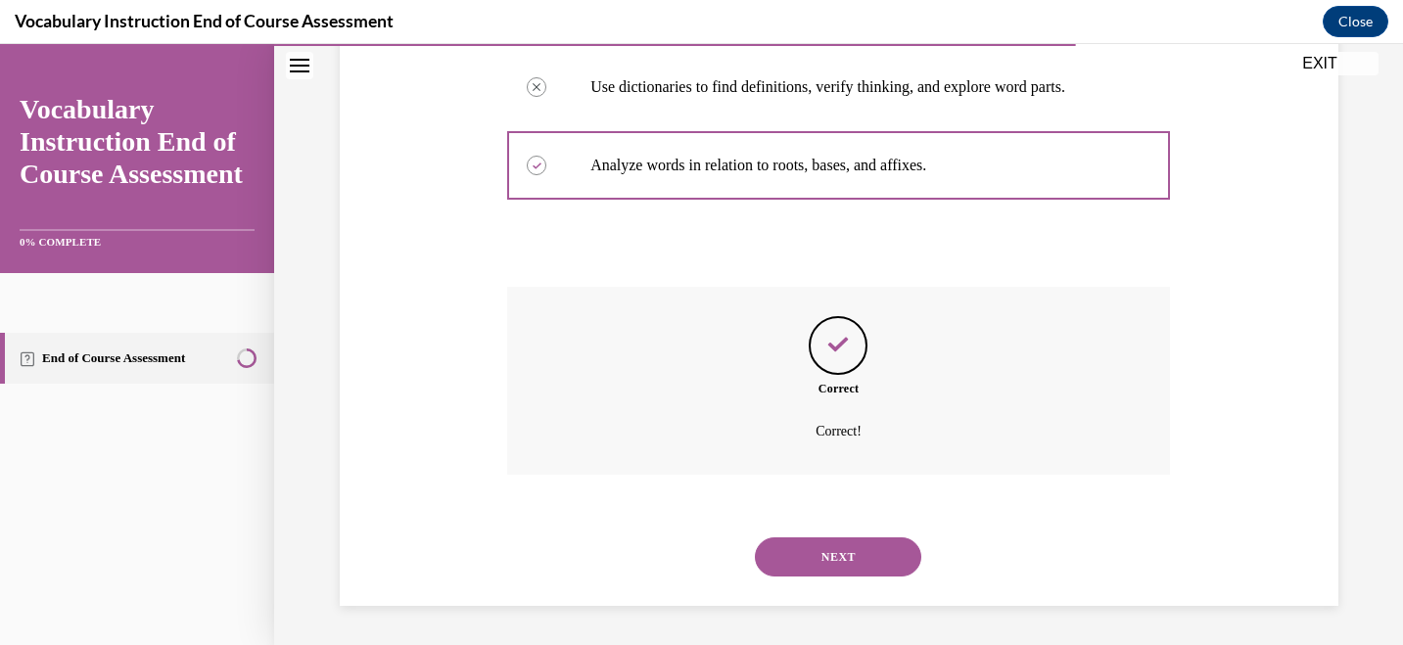
scroll to position [512, 0]
click at [835, 576] on div "NEXT" at bounding box center [838, 557] width 663 height 78
click at [845, 557] on button "NEXT" at bounding box center [838, 556] width 166 height 39
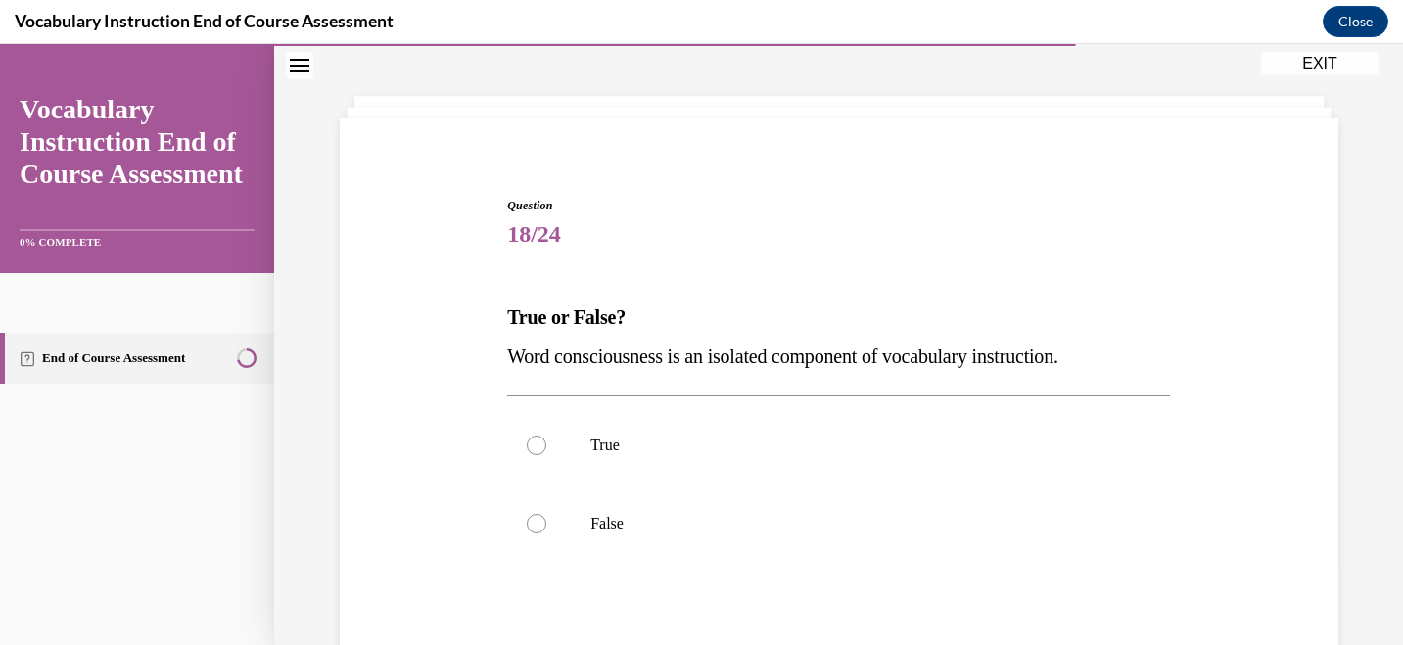
scroll to position [79, 0]
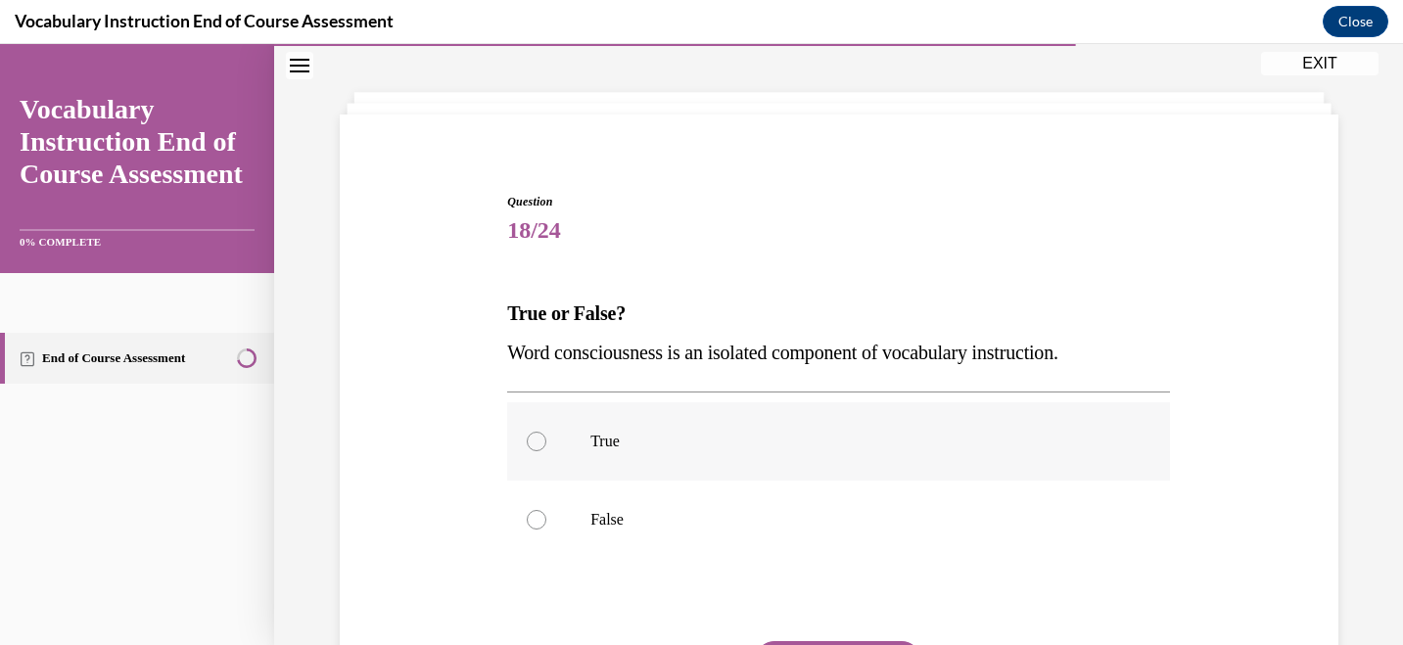
click at [558, 446] on label "True" at bounding box center [838, 441] width 663 height 78
click at [546, 446] on input "True" at bounding box center [537, 442] width 20 height 20
radio input "true"
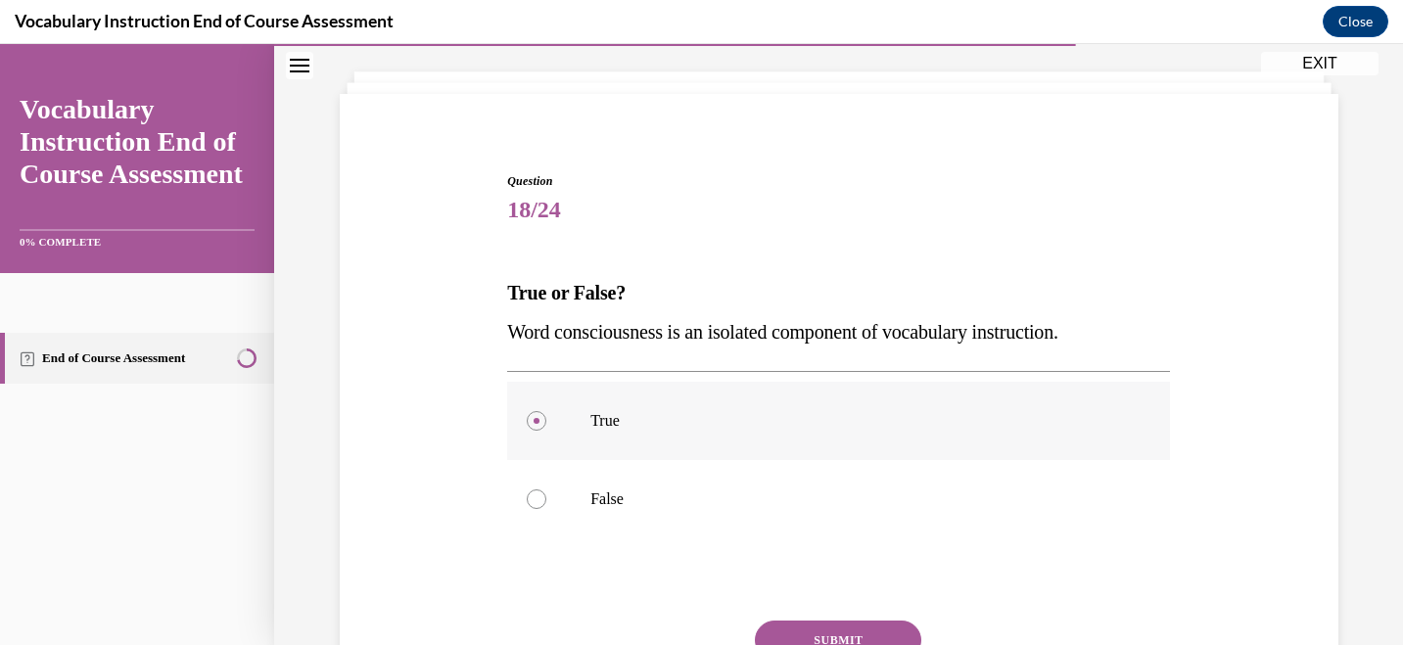
scroll to position [108, 0]
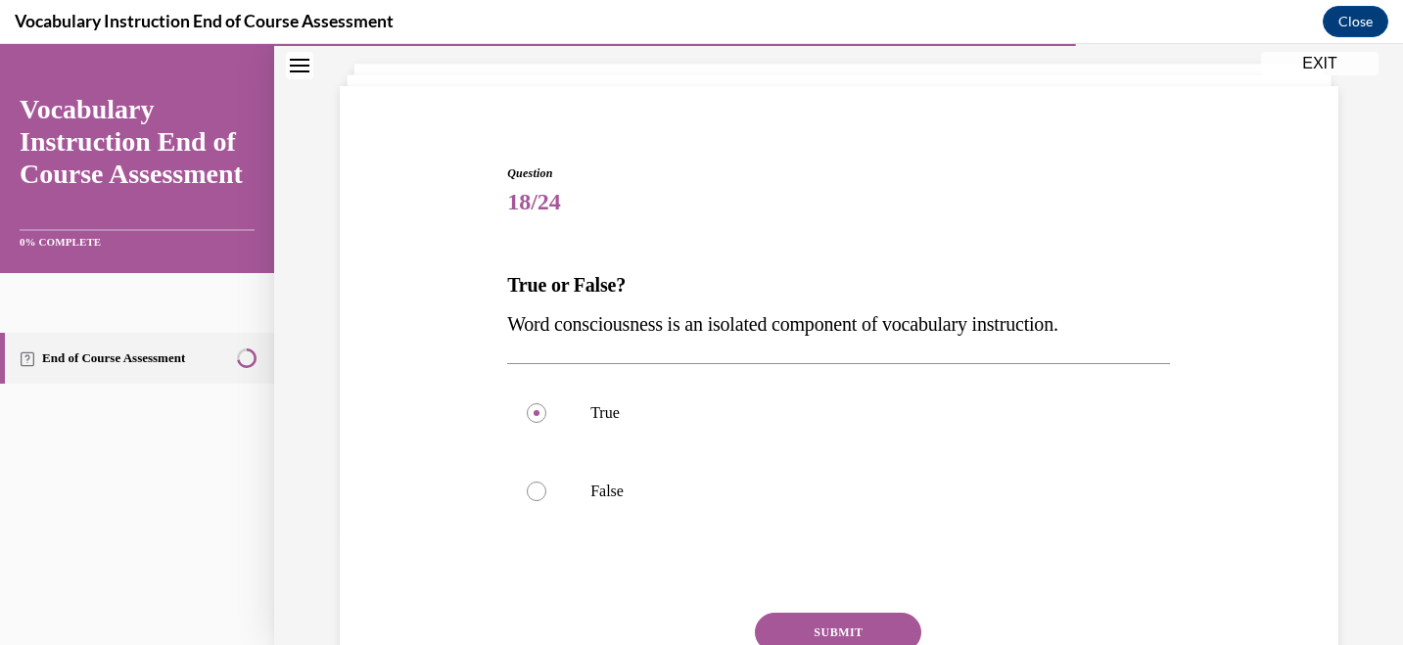
drag, startPoint x: 513, startPoint y: 329, endPoint x: 496, endPoint y: 334, distance: 17.3
click at [496, 334] on div "Question 18/24 True or False? Word consciousness is an isolated component of vo…" at bounding box center [839, 440] width 1008 height 668
copy span "Word consciousness is an isolated component of vocabulary instruction."
click at [581, 492] on label "False" at bounding box center [838, 491] width 663 height 78
click at [546, 492] on input "False" at bounding box center [537, 492] width 20 height 20
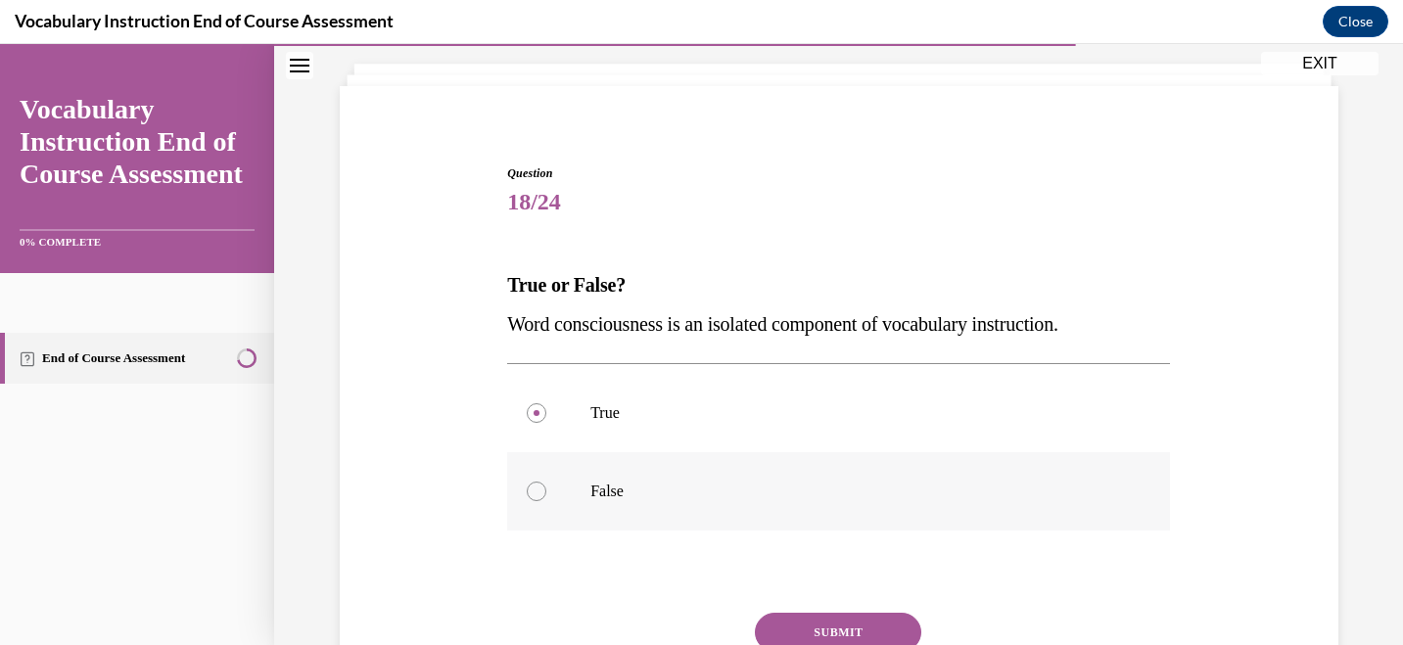
radio input "true"
click at [820, 625] on button "SUBMIT" at bounding box center [838, 632] width 166 height 39
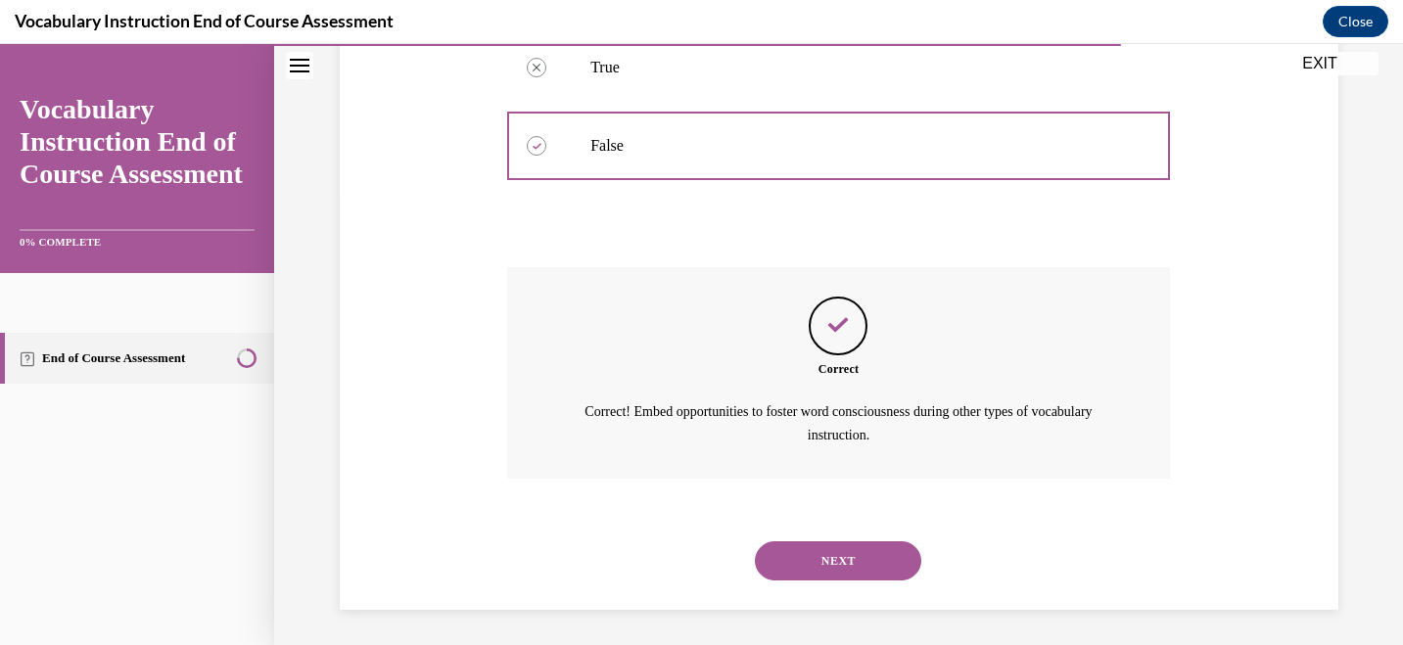
scroll to position [456, 0]
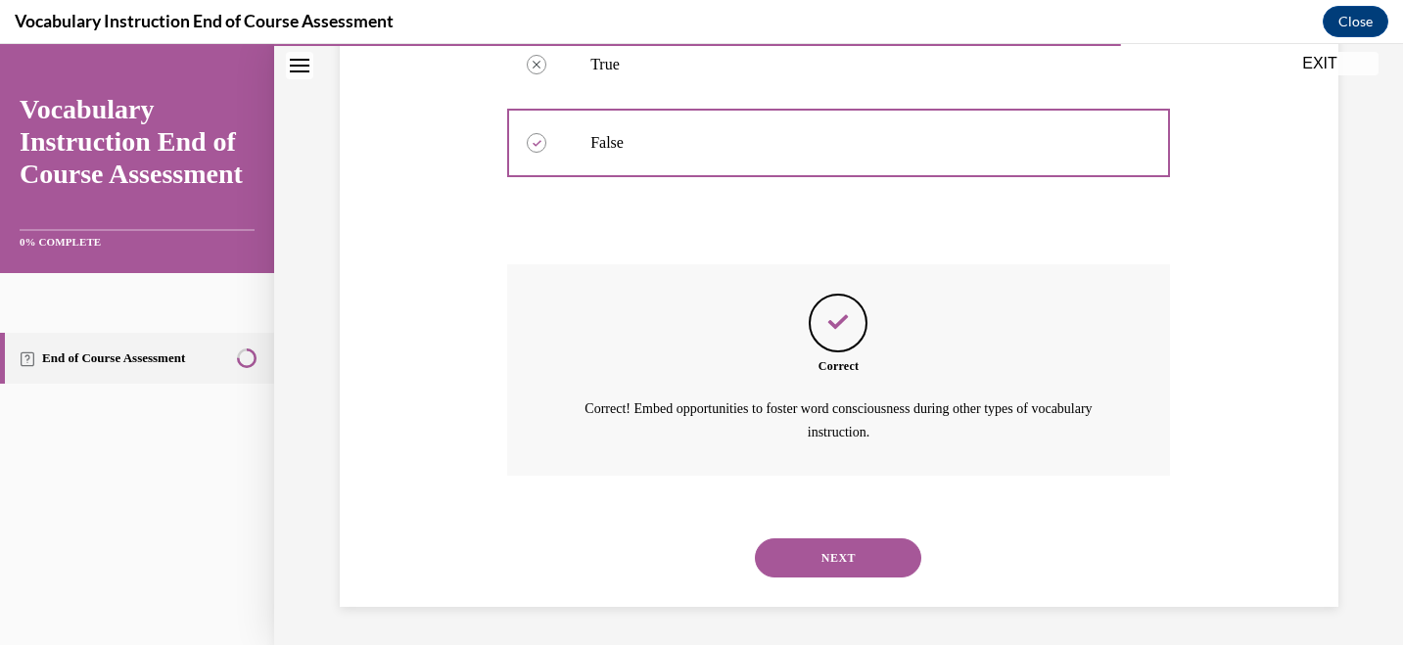
click at [860, 555] on button "NEXT" at bounding box center [838, 557] width 166 height 39
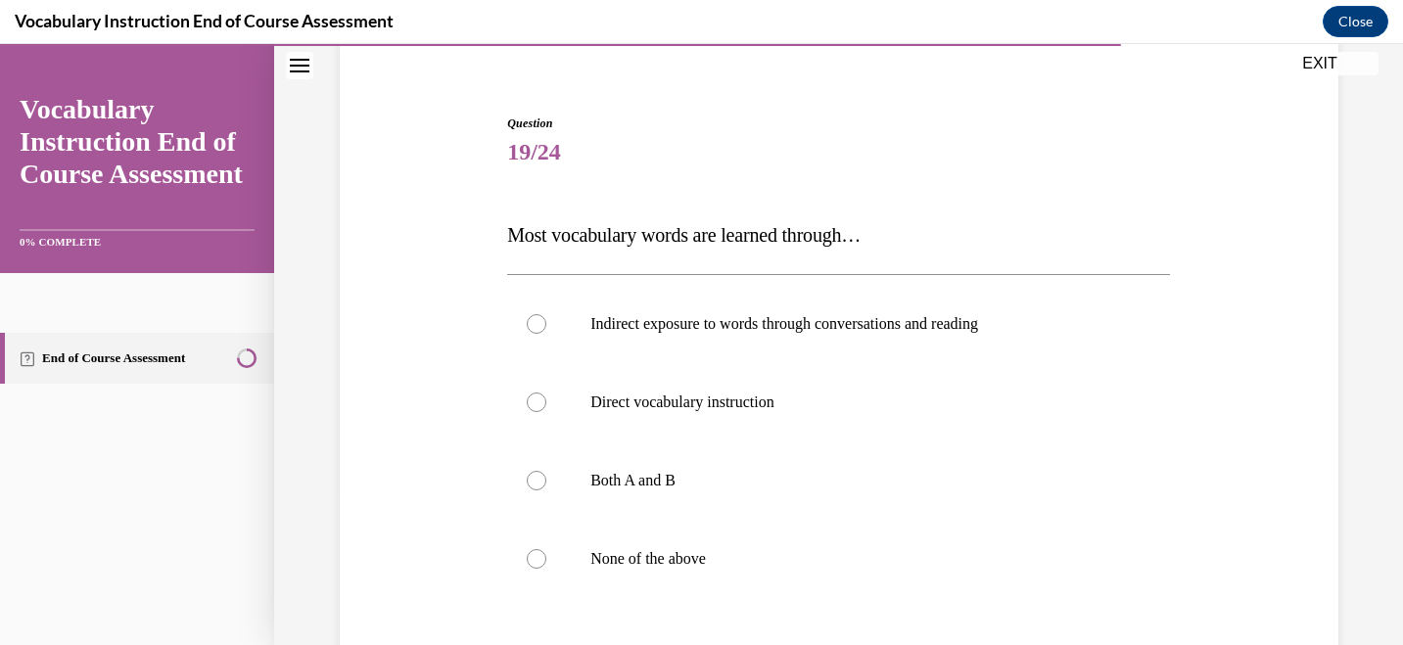
scroll to position [165, 0]
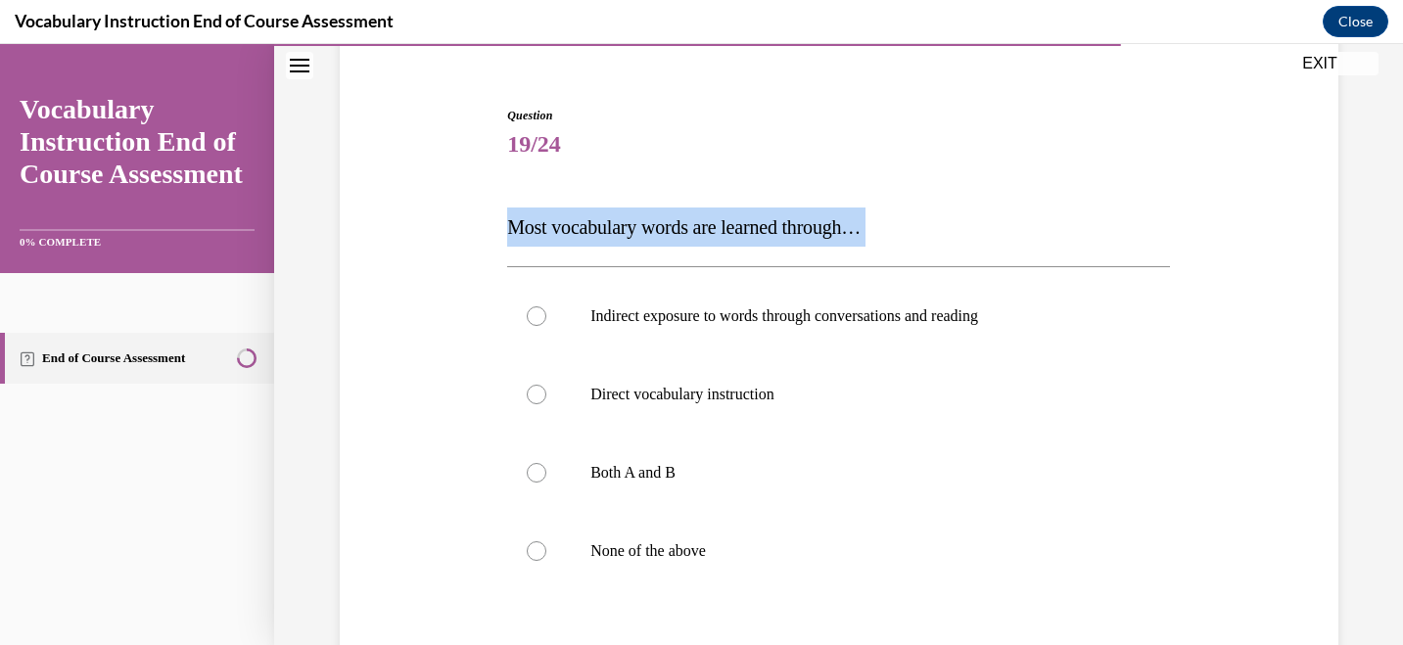
drag, startPoint x: 509, startPoint y: 229, endPoint x: 877, endPoint y: 247, distance: 368.4
click at [877, 247] on div "Question 19/24 Most vocabulary words are learned through… Indirect exposure to …" at bounding box center [838, 470] width 663 height 726
copy div "Most vocabulary words are learned through…"
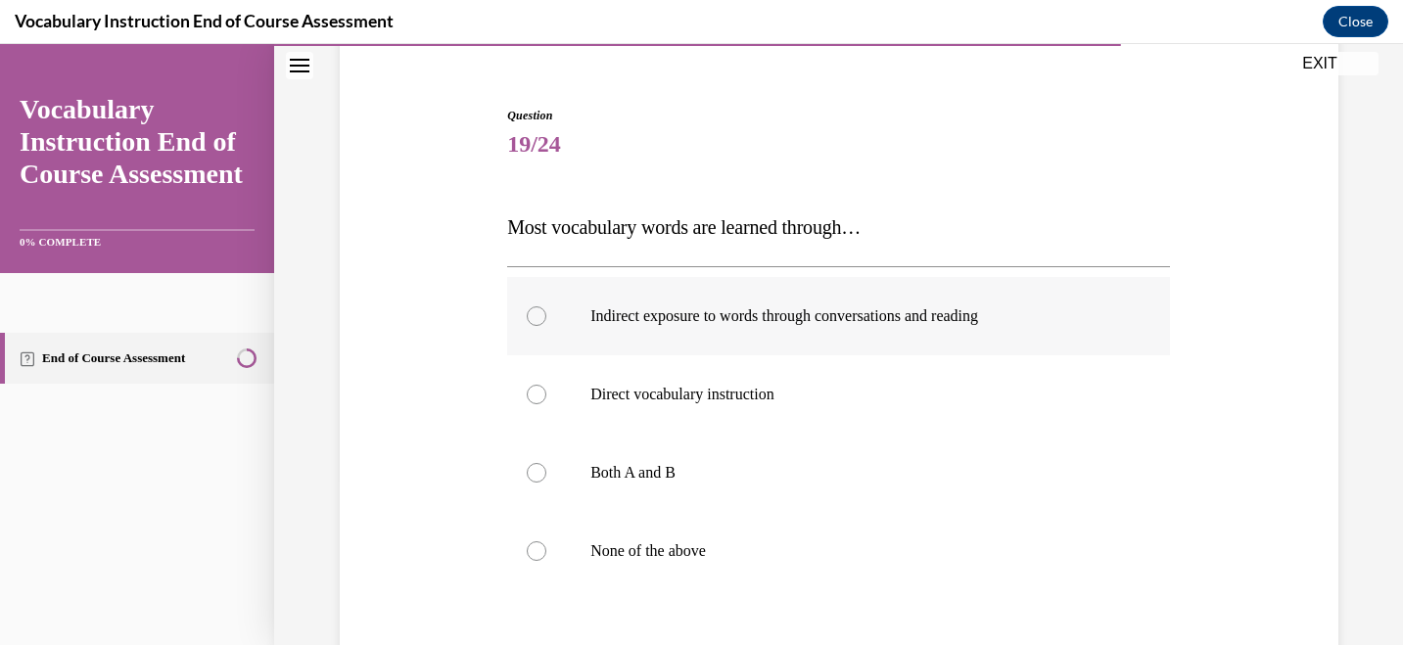
click at [538, 326] on label "Indirect exposure to words through conversations and reading" at bounding box center [838, 316] width 663 height 78
click at [538, 326] on input "Indirect exposure to words through conversations and reading" at bounding box center [537, 316] width 20 height 20
radio input "true"
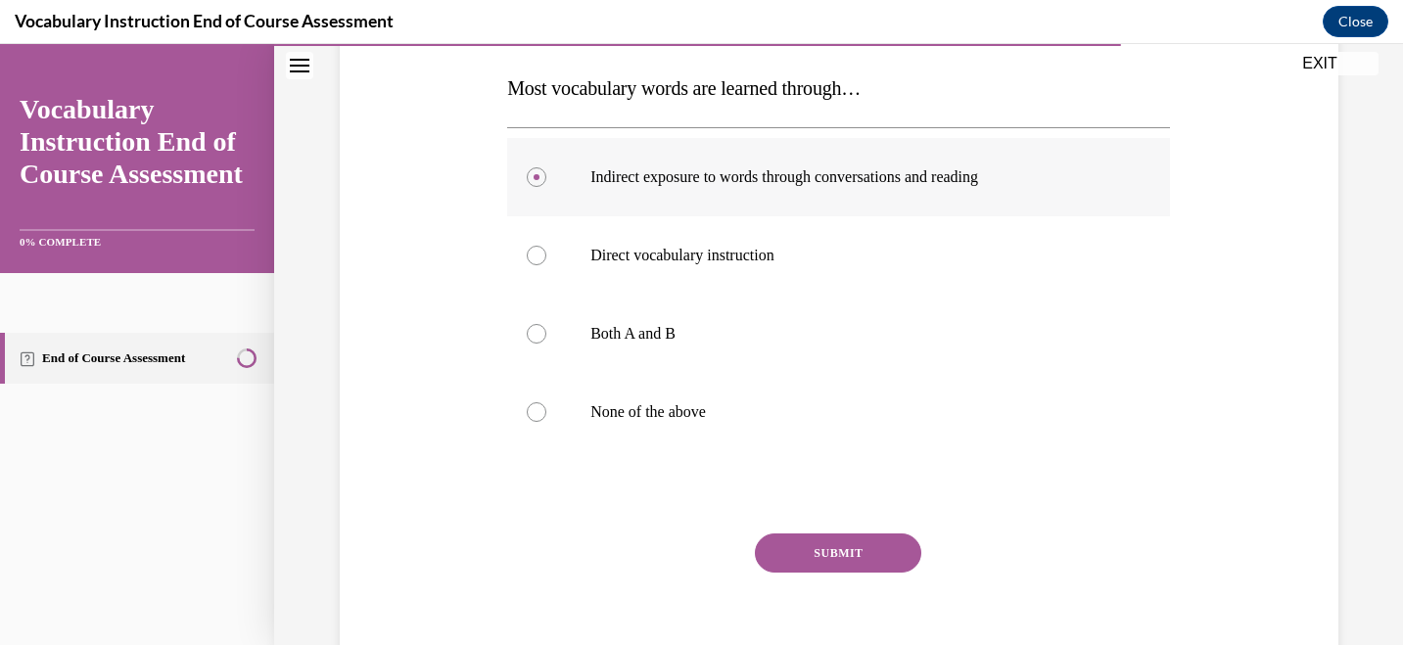
scroll to position [346, 0]
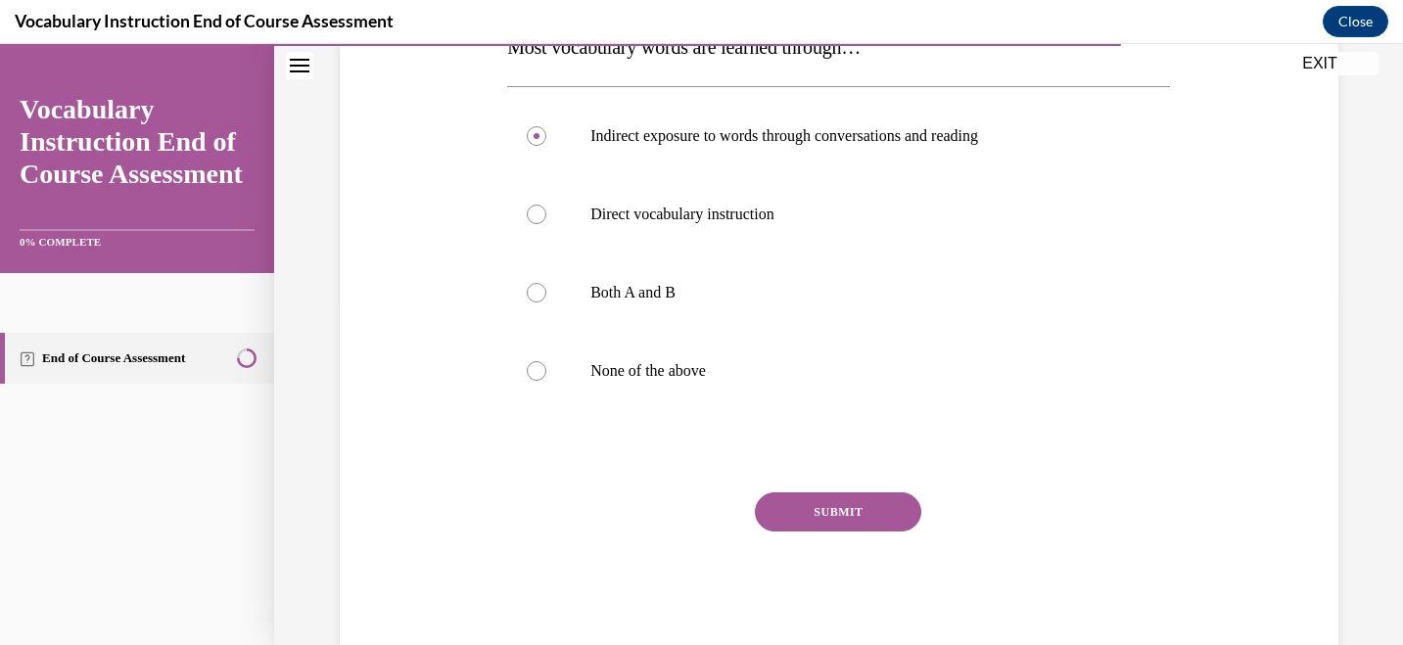
click at [846, 511] on button "SUBMIT" at bounding box center [838, 511] width 166 height 39
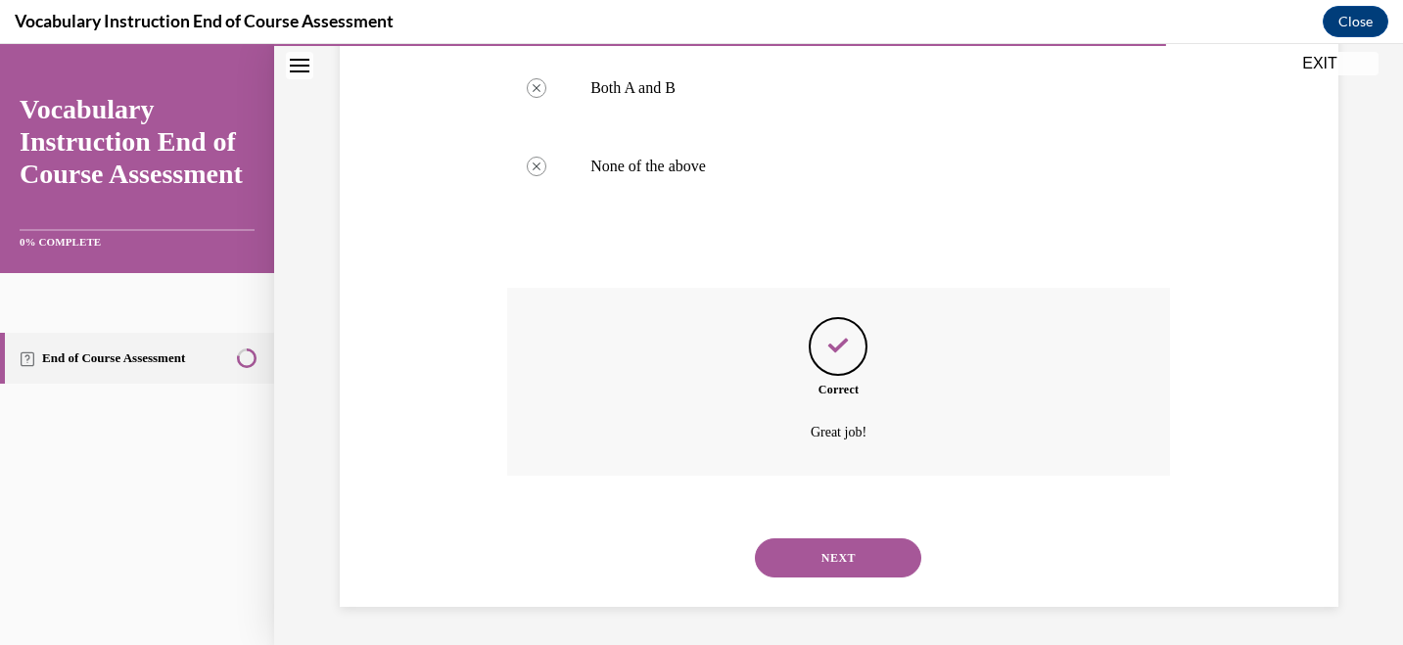
scroll to position [551, 0]
click at [852, 562] on button "NEXT" at bounding box center [838, 556] width 166 height 39
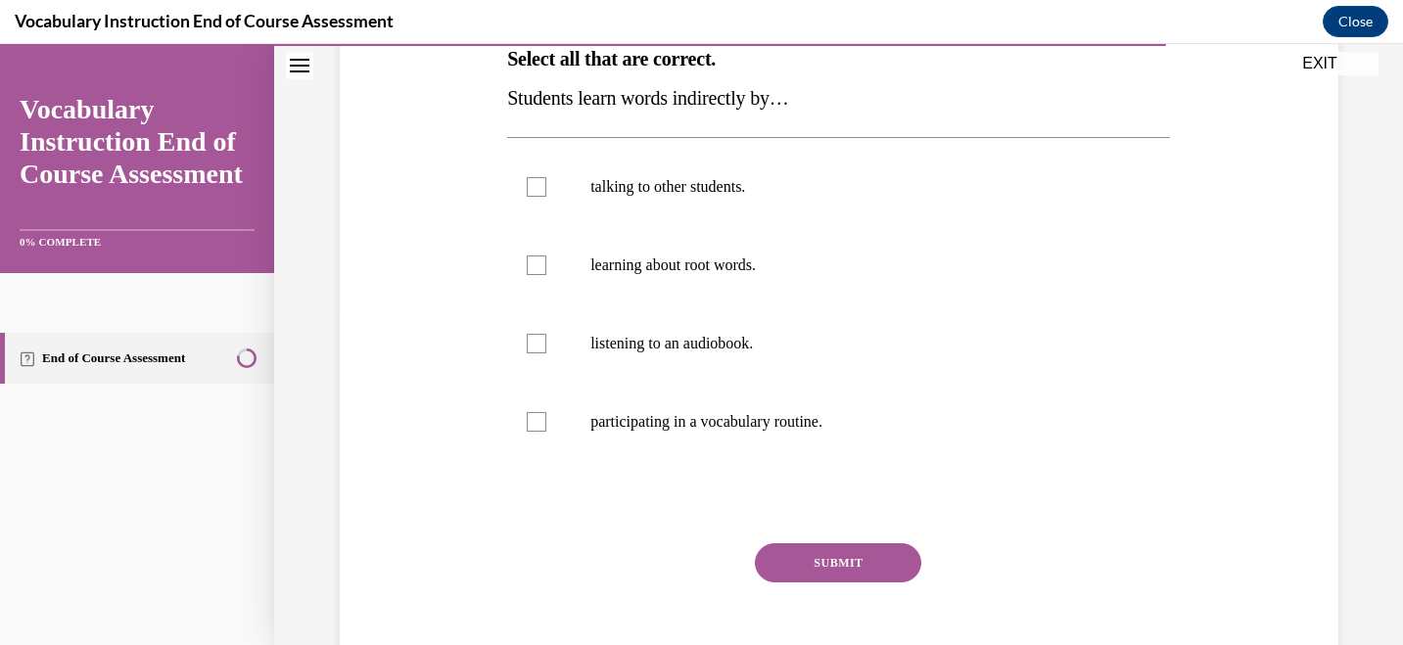
scroll to position [339, 0]
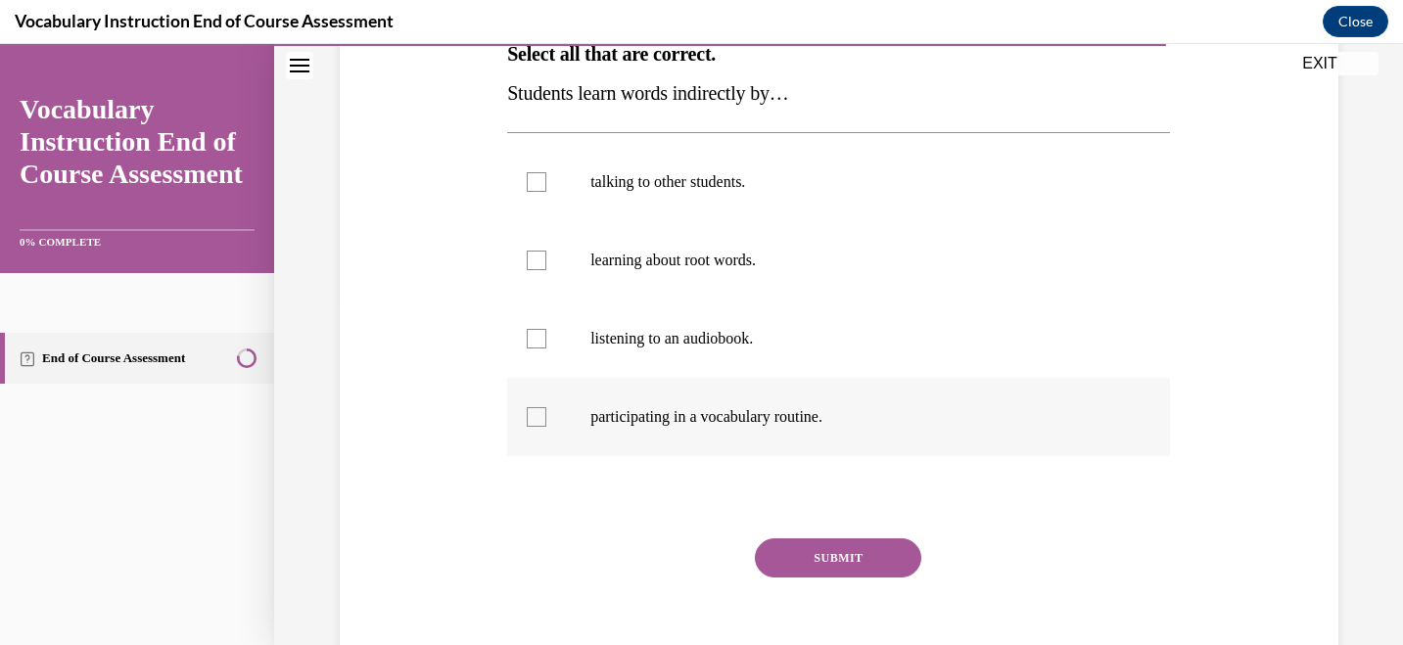
click at [539, 422] on div at bounding box center [537, 417] width 20 height 20
click at [539, 422] on input "participating in a vocabulary routine." at bounding box center [537, 417] width 20 height 20
click at [539, 422] on div at bounding box center [537, 417] width 20 height 20
click at [539, 422] on input "participating in a vocabulary routine." at bounding box center [537, 417] width 20 height 20
checkbox input "false"
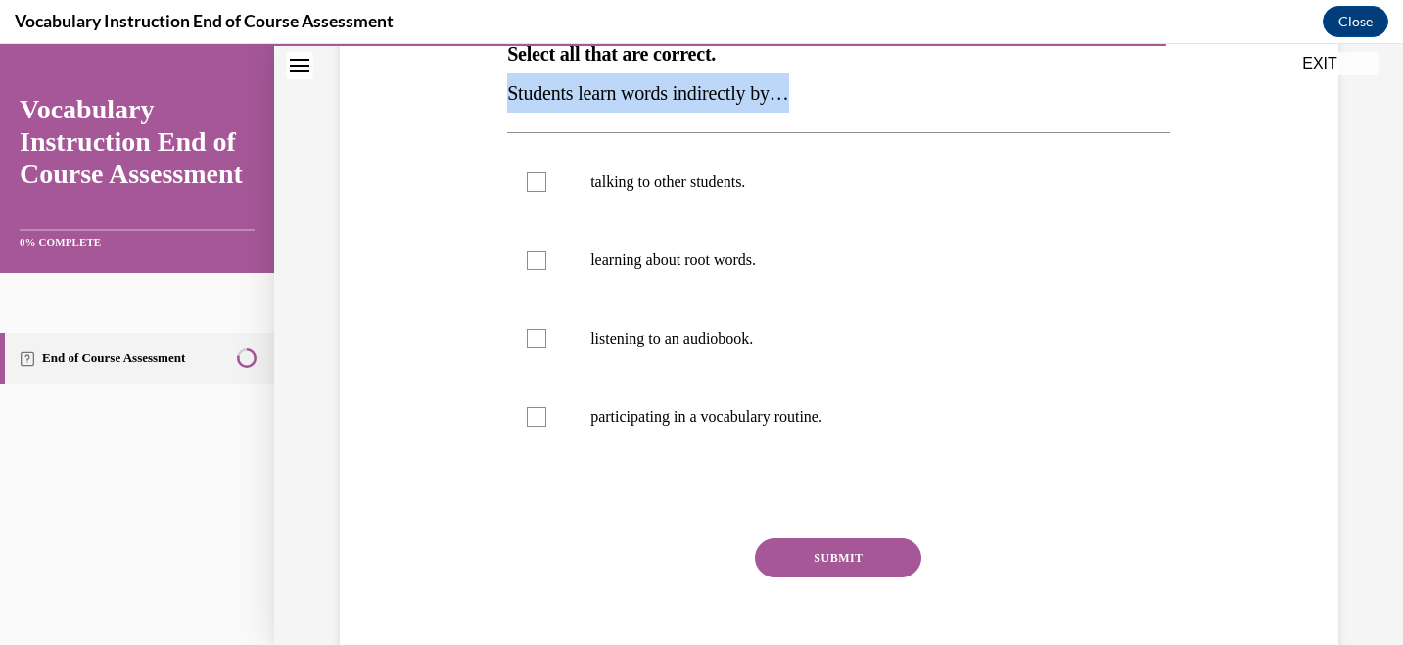
drag, startPoint x: 508, startPoint y: 87, endPoint x: 812, endPoint y: 102, distance: 304.7
click at [812, 102] on p "Students learn words indirectly by…" at bounding box center [838, 92] width 663 height 39
copy span "Students learn words indirectly by…"
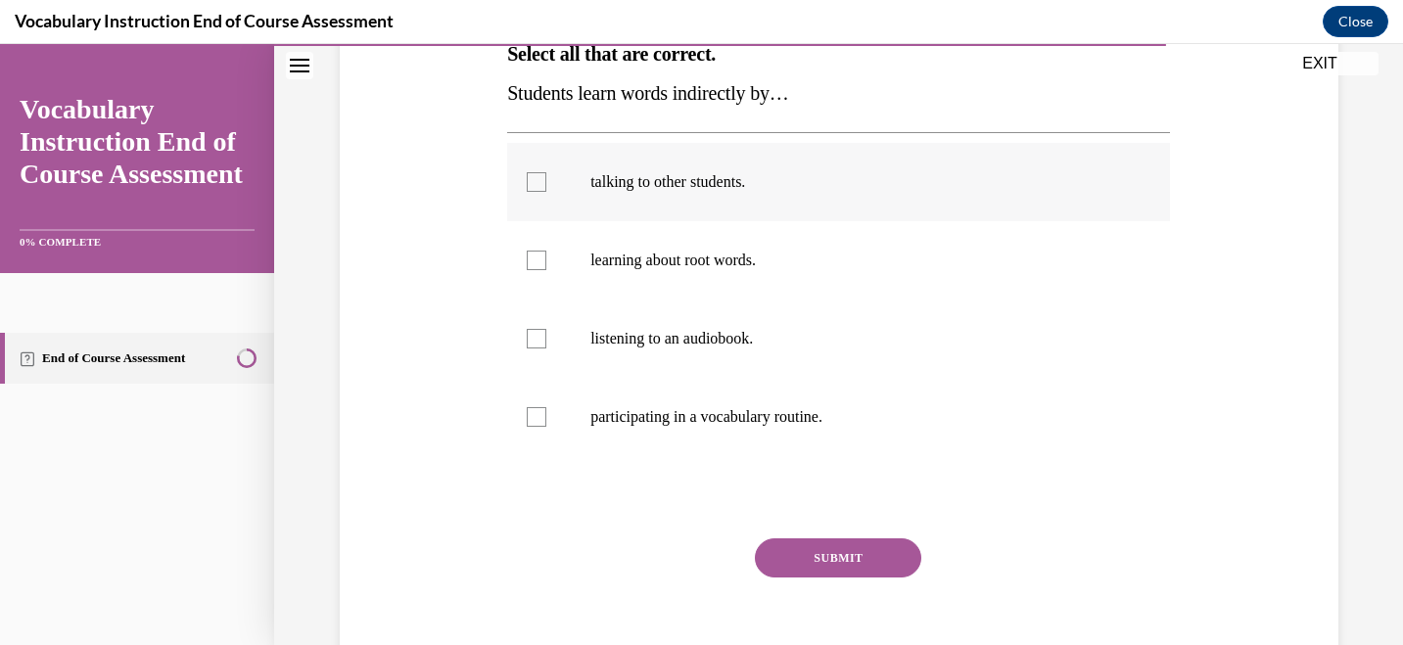
click at [536, 183] on div at bounding box center [537, 182] width 20 height 20
click at [536, 183] on input "talking to other students." at bounding box center [537, 182] width 20 height 20
checkbox input "true"
click at [535, 422] on div at bounding box center [537, 417] width 20 height 20
click at [535, 422] on input "participating in a vocabulary routine." at bounding box center [537, 417] width 20 height 20
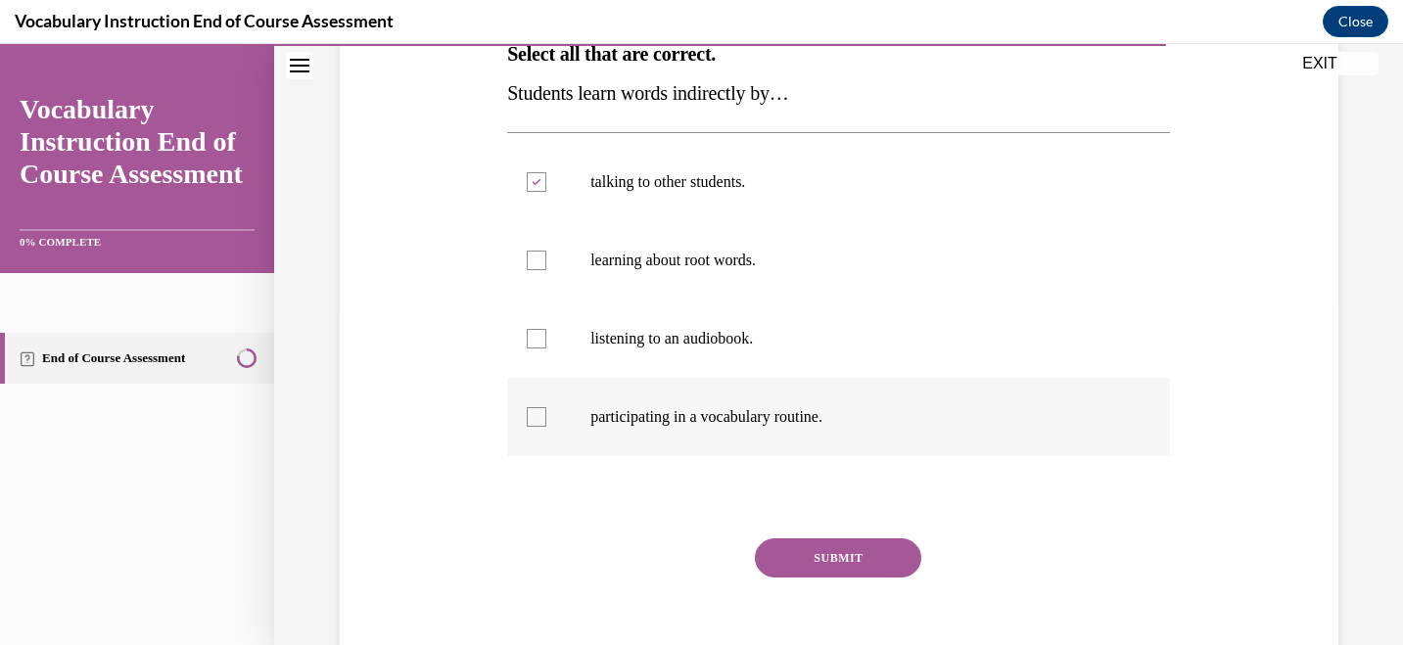
checkbox input "true"
click at [538, 341] on div at bounding box center [537, 339] width 20 height 20
click at [538, 341] on input "listening to an audiobook." at bounding box center [537, 339] width 20 height 20
click at [535, 341] on icon at bounding box center [536, 339] width 9 height 7
click at [535, 341] on input "listening to an audiobook." at bounding box center [537, 339] width 20 height 20
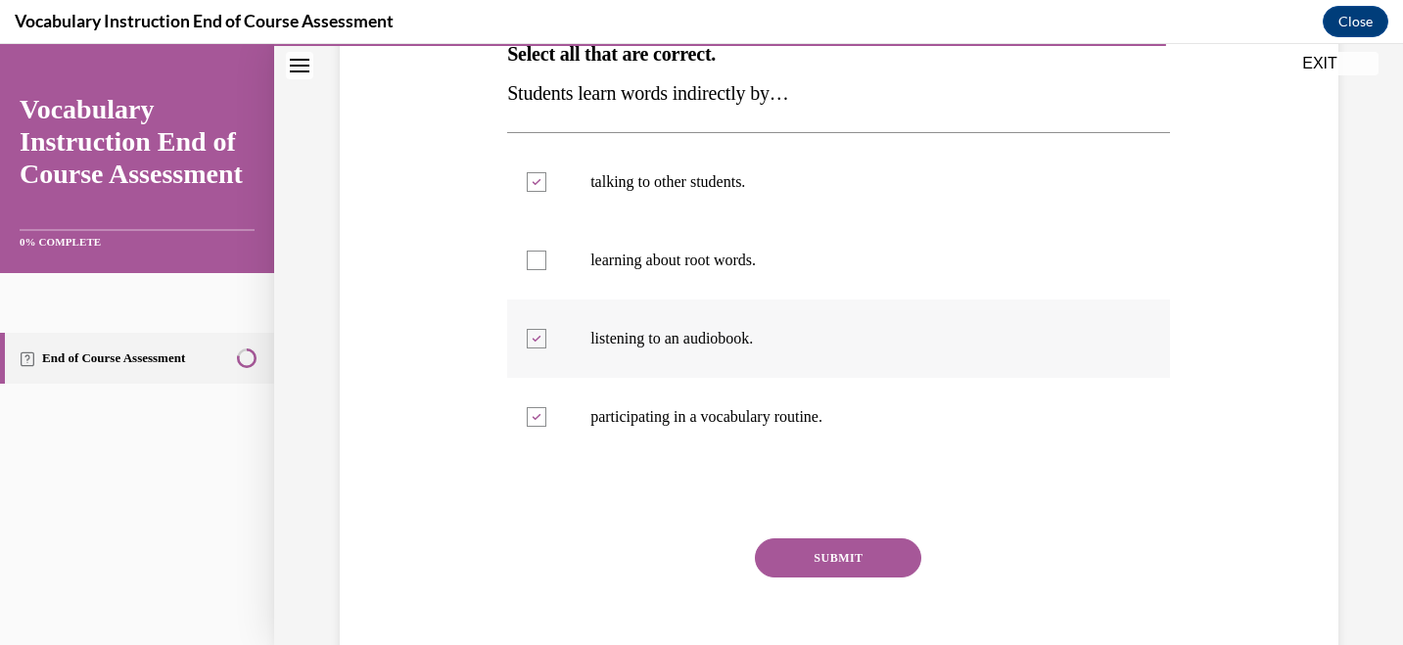
checkbox input "false"
click at [831, 556] on button "SUBMIT" at bounding box center [838, 557] width 166 height 39
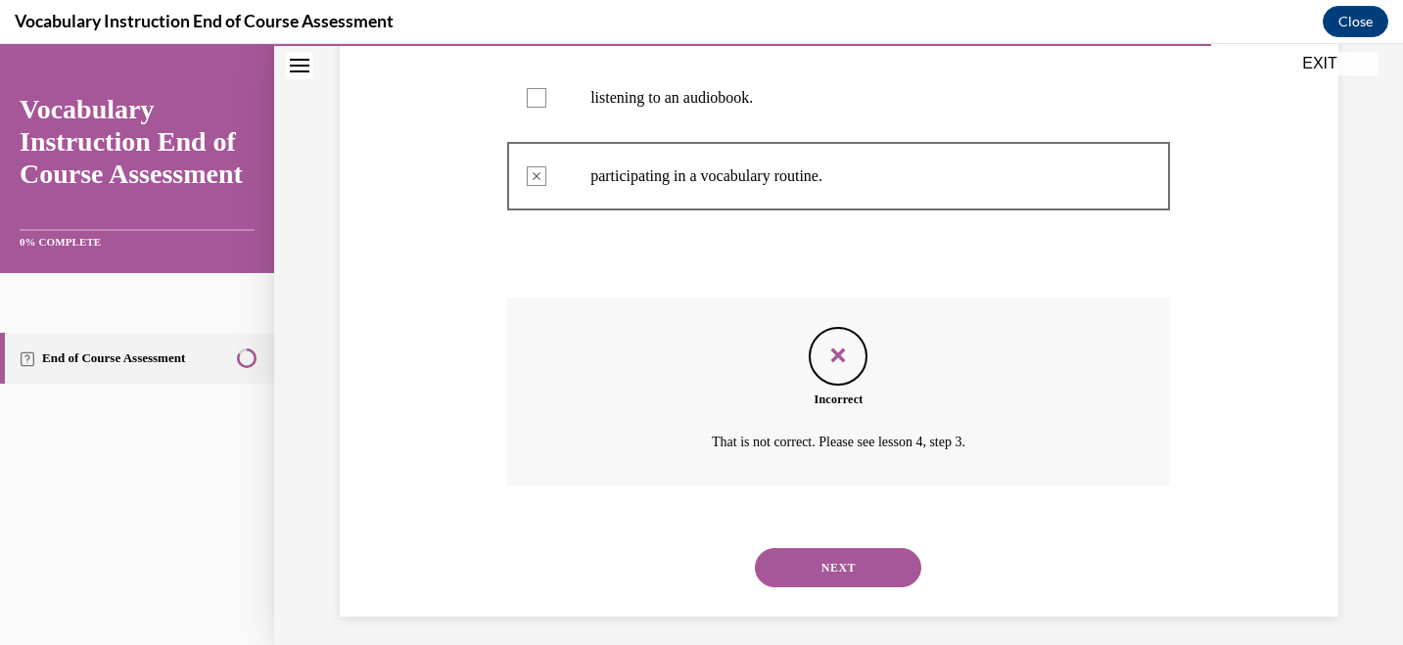
scroll to position [590, 0]
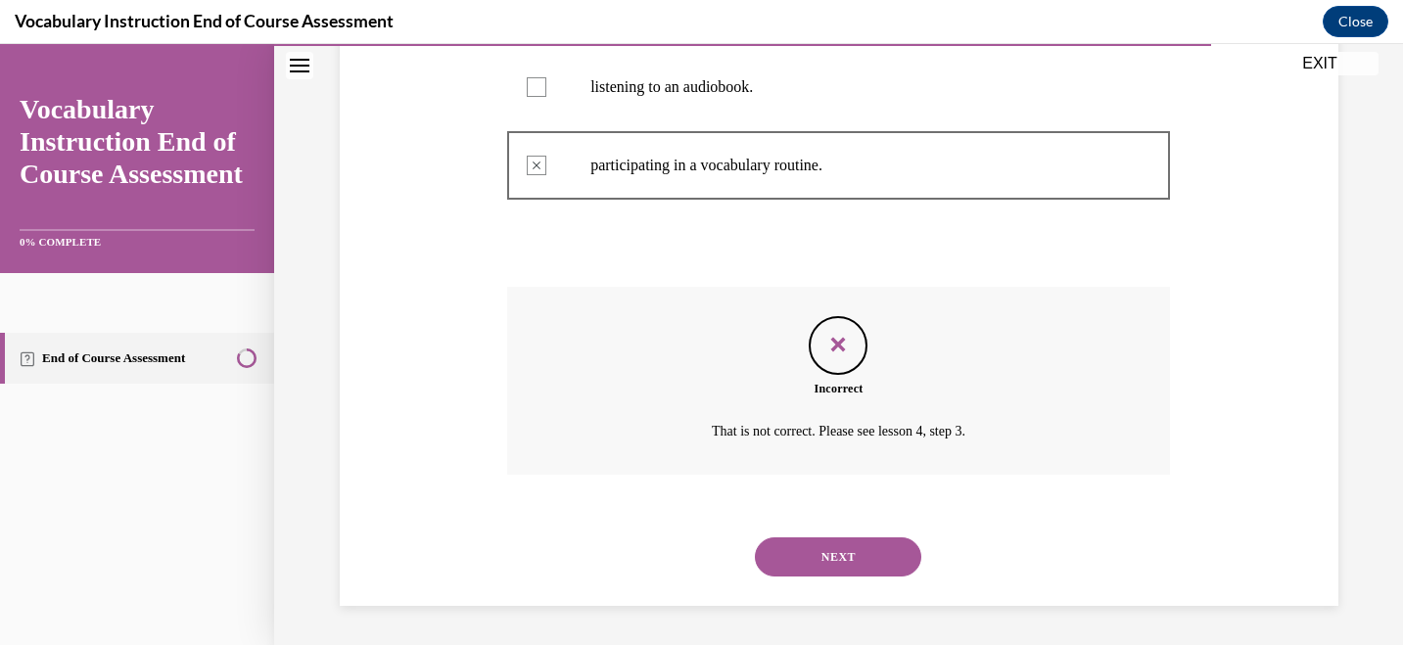
click at [840, 560] on button "NEXT" at bounding box center [838, 556] width 166 height 39
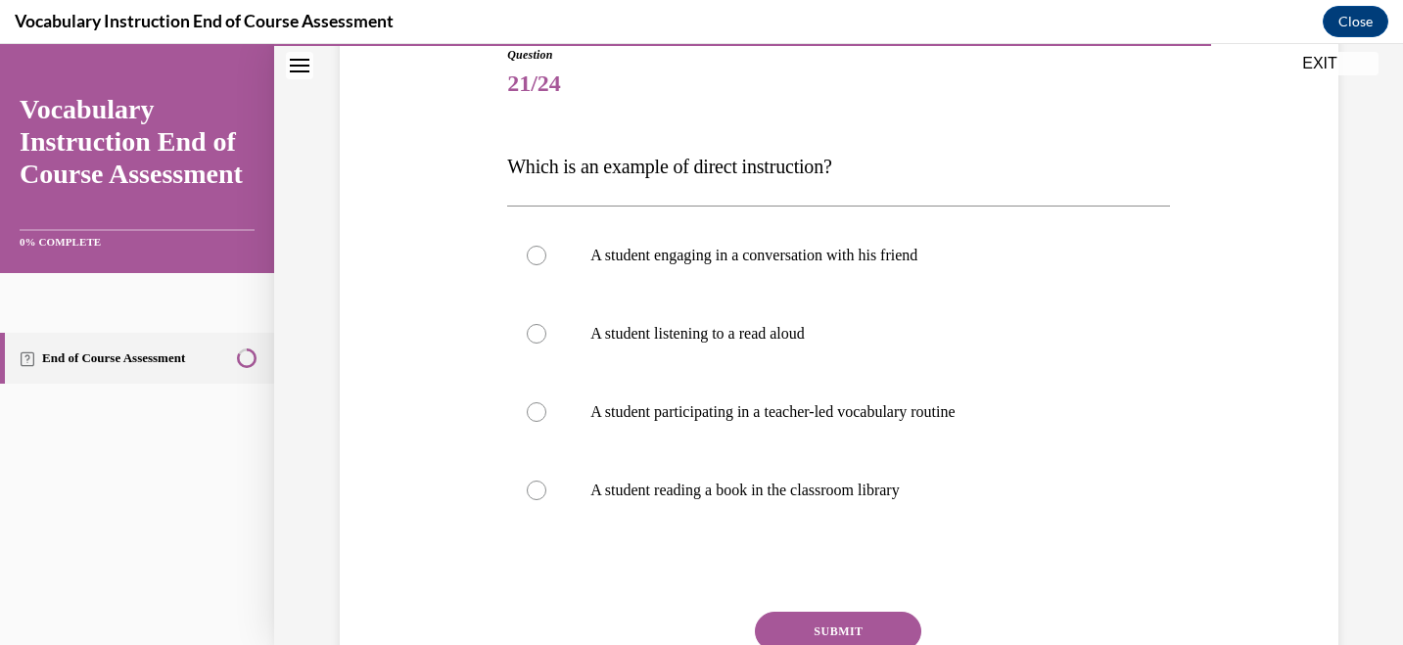
scroll to position [228, 0]
click at [842, 414] on p "A student participating in a teacher-led vocabulary routine" at bounding box center [855, 410] width 530 height 20
click at [546, 414] on input "A student participating in a teacher-led vocabulary routine" at bounding box center [537, 410] width 20 height 20
radio input "true"
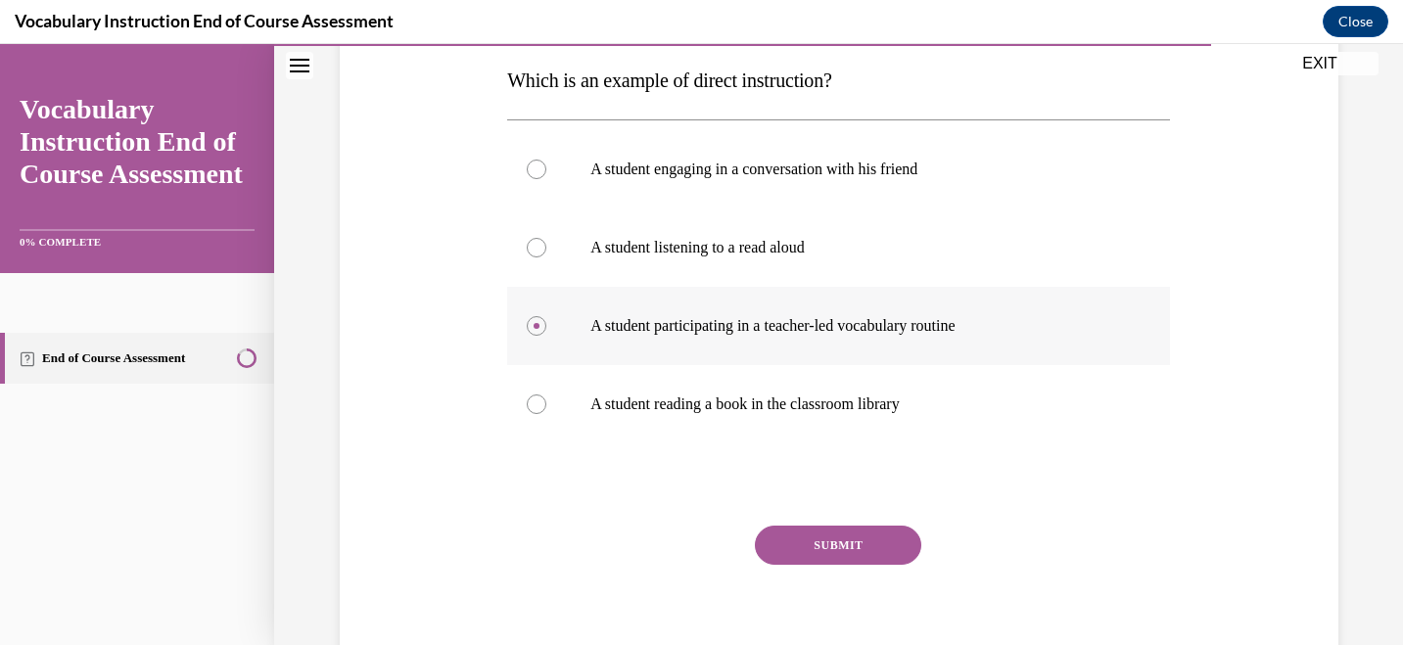
scroll to position [323, 0]
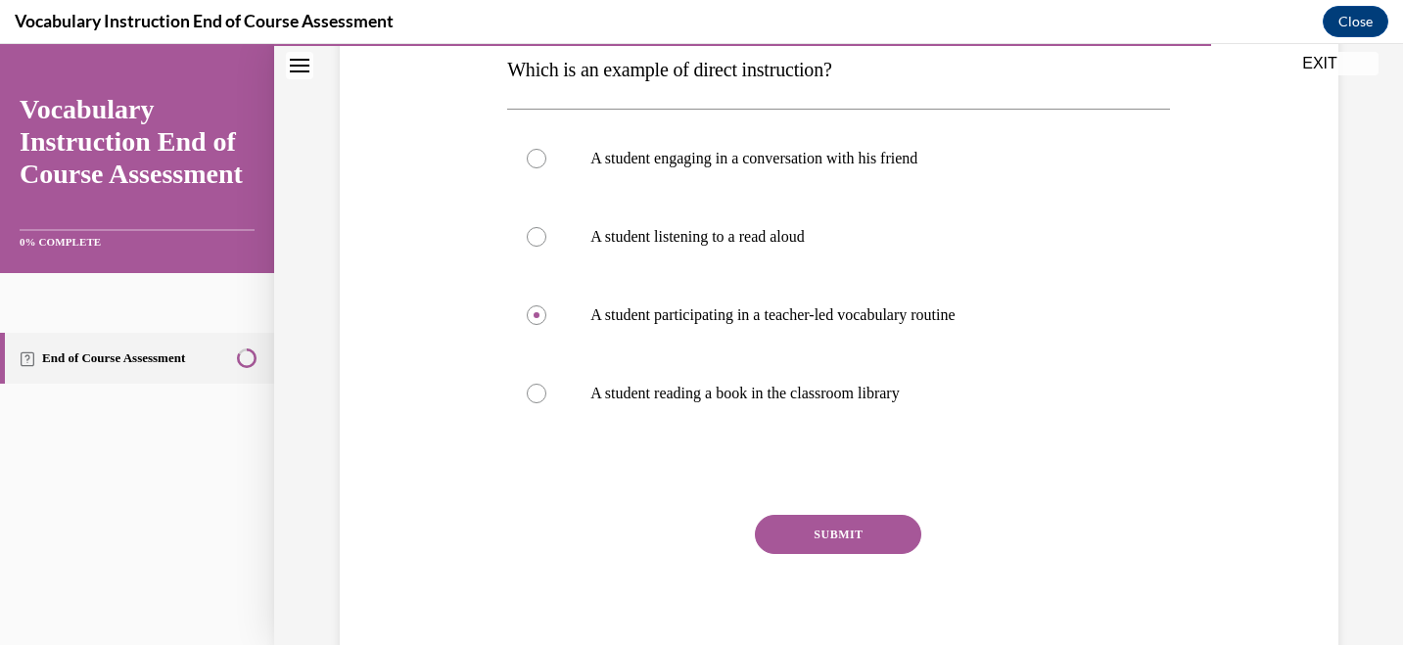
click at [835, 538] on button "SUBMIT" at bounding box center [838, 534] width 166 height 39
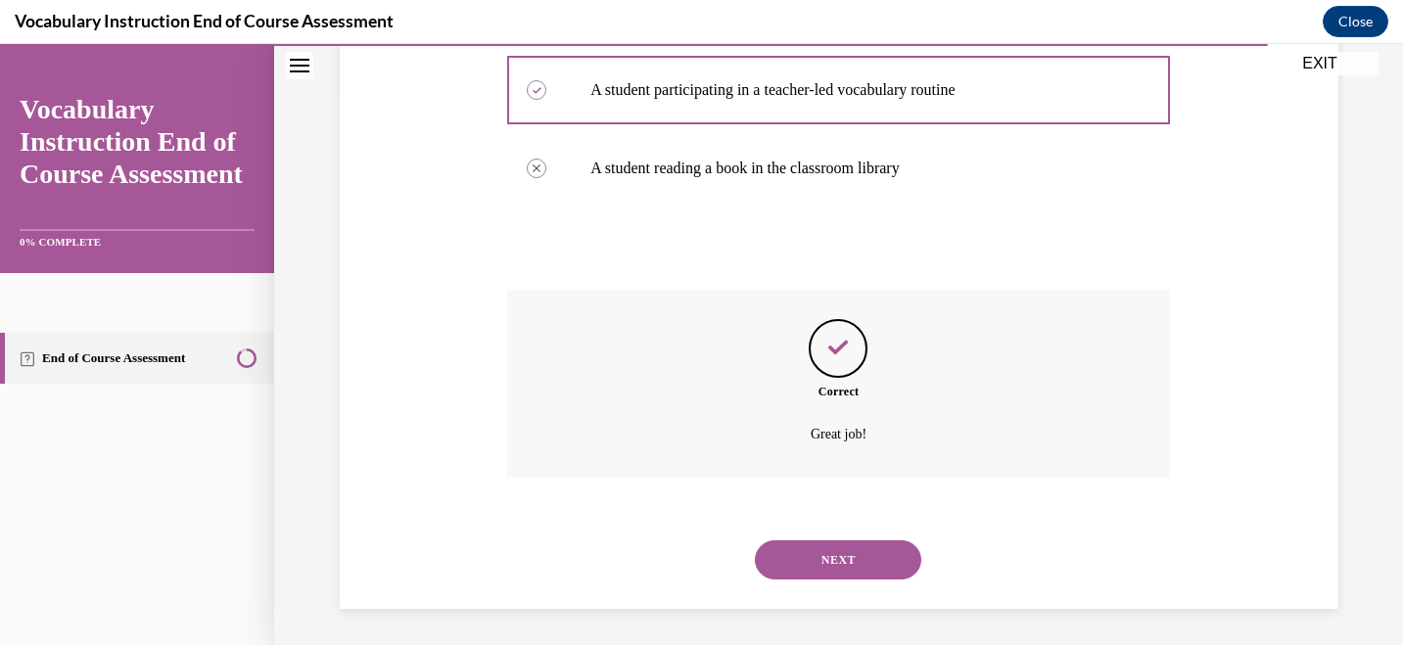
scroll to position [551, 0]
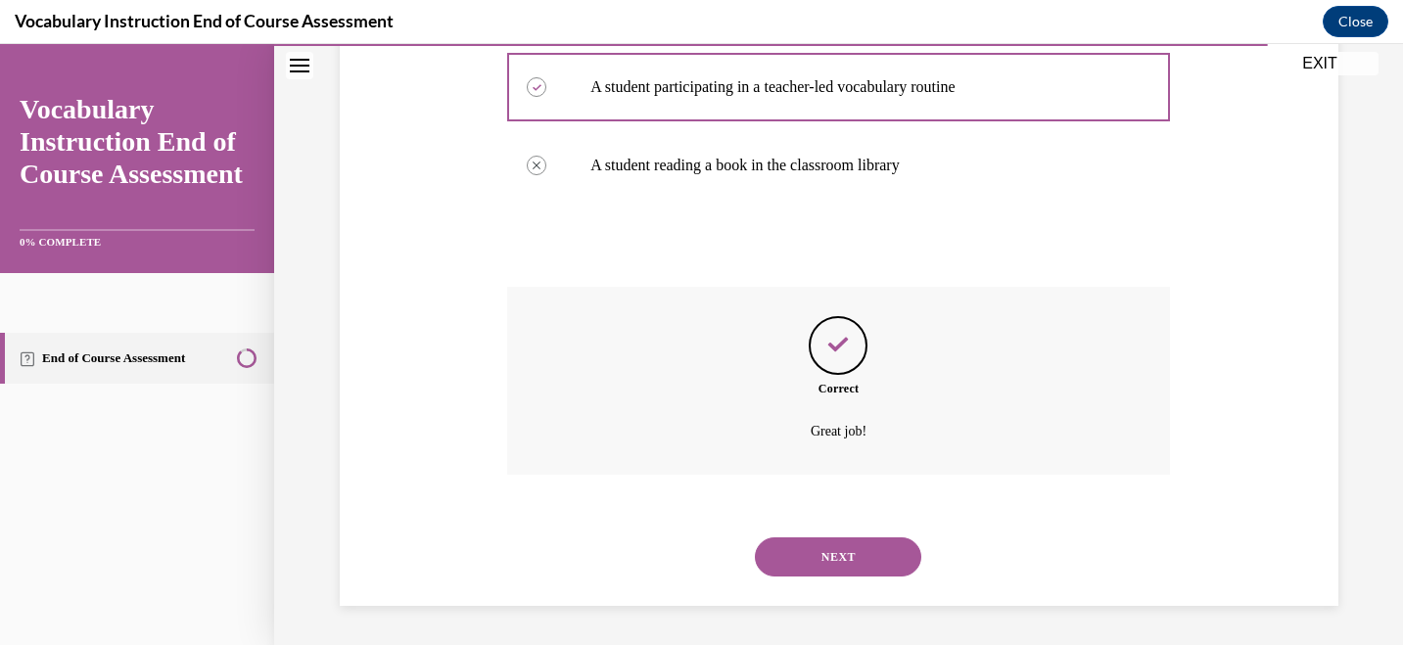
click at [836, 547] on button "NEXT" at bounding box center [838, 556] width 166 height 39
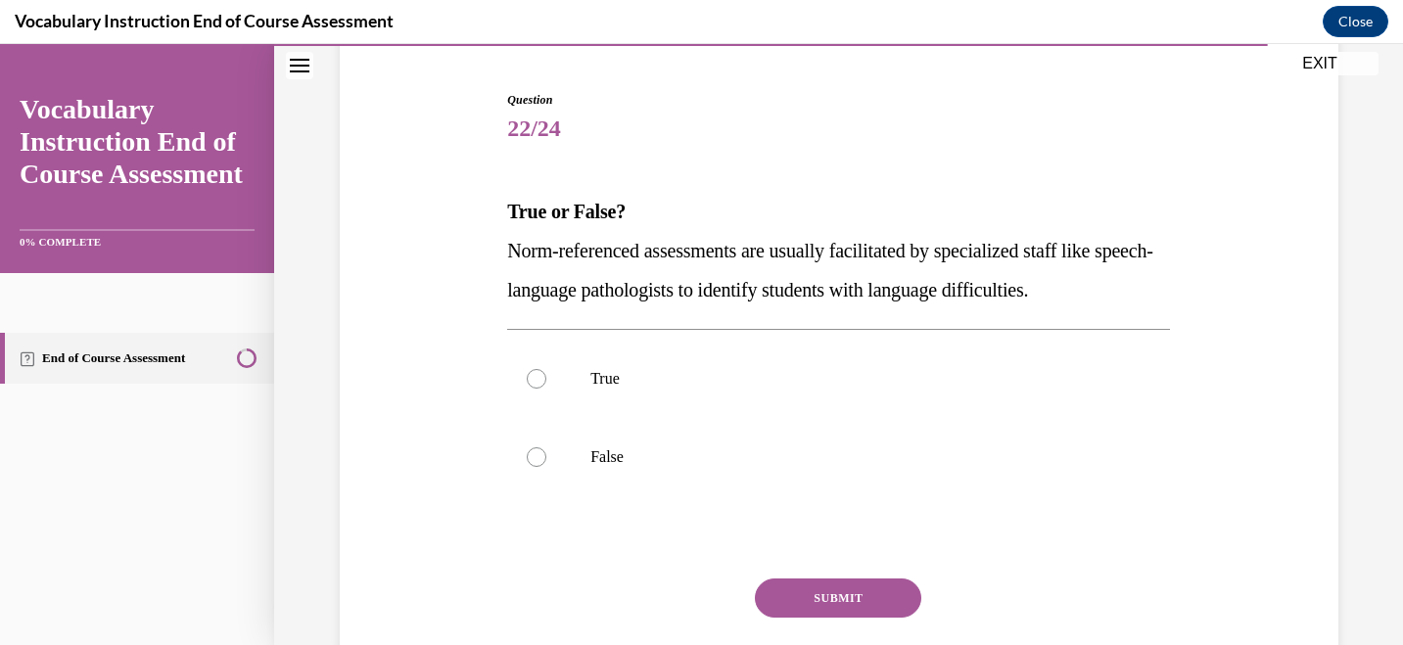
scroll to position [187, 0]
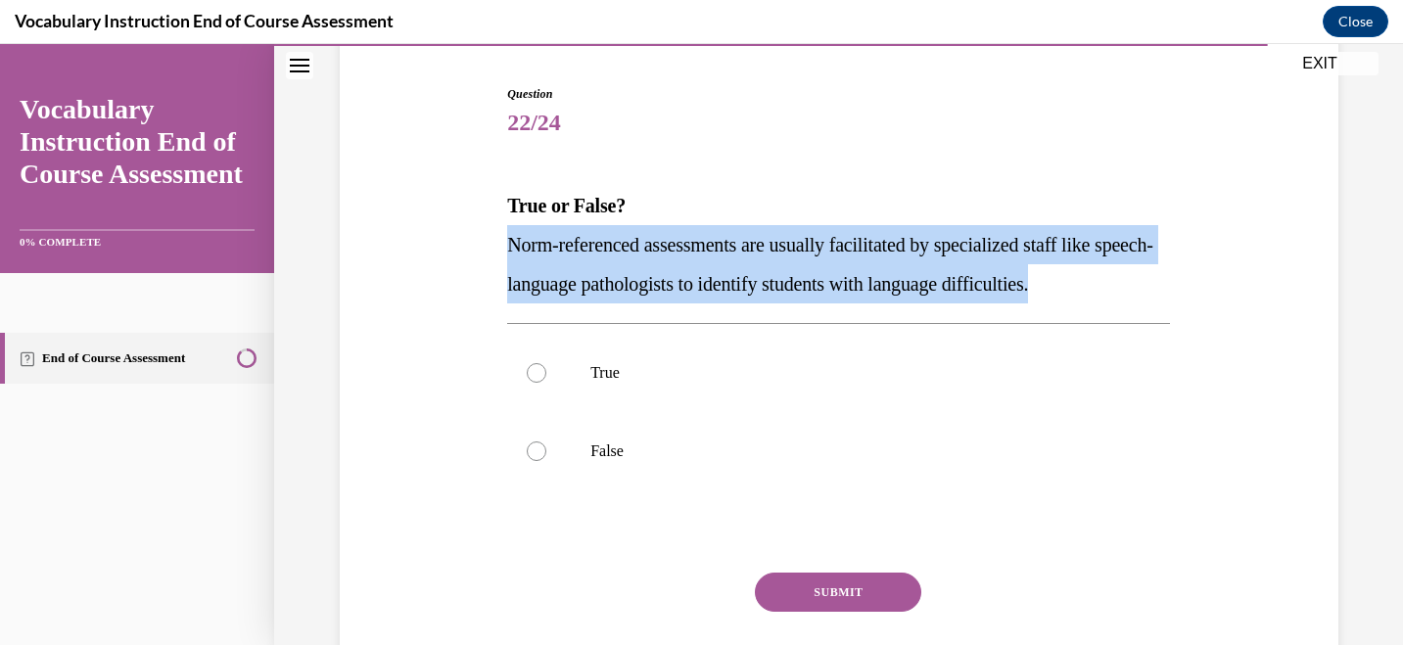
drag, startPoint x: 510, startPoint y: 244, endPoint x: 1146, endPoint y: 283, distance: 637.4
click at [1146, 283] on p "Norm-referenced assessments are usually facilitated by specialized staff like s…" at bounding box center [838, 264] width 663 height 78
copy span "Norm-referenced assessments are usually facilitated by specialized staff like s…"
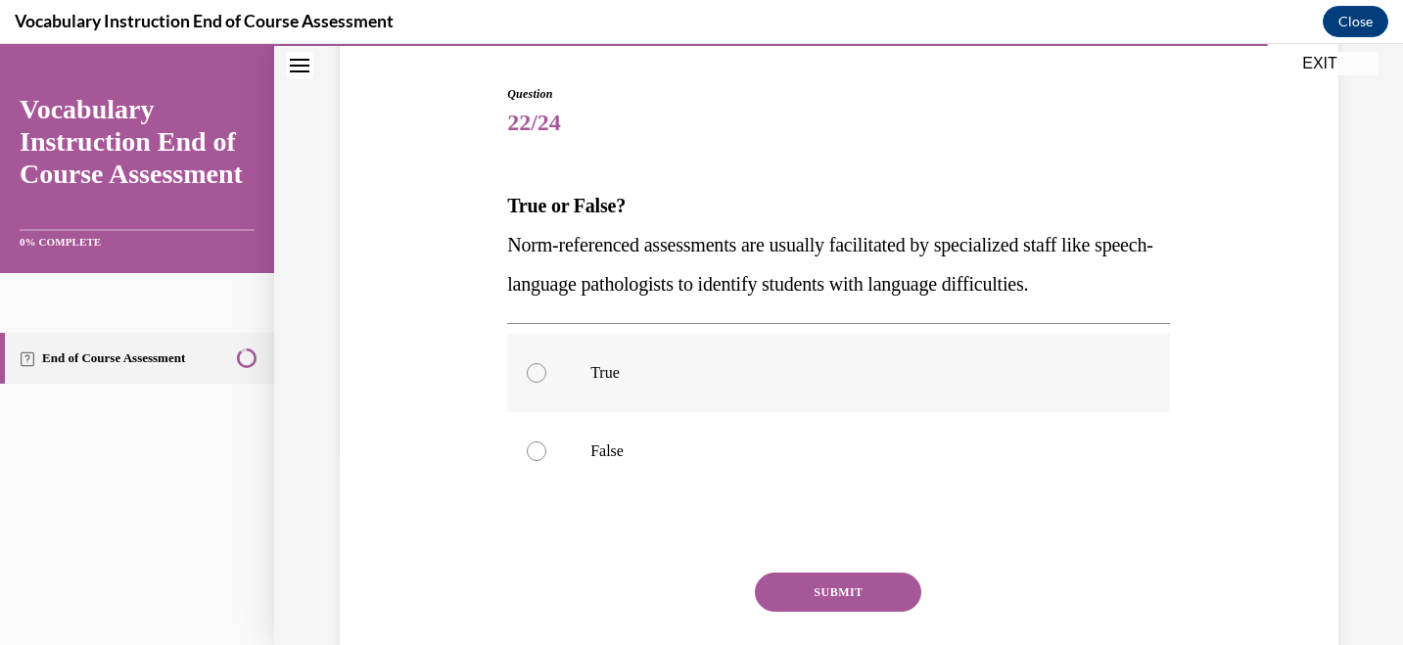
click at [555, 388] on label "True" at bounding box center [838, 373] width 663 height 78
click at [546, 383] on input "True" at bounding box center [537, 373] width 20 height 20
radio input "true"
click at [822, 594] on button "SUBMIT" at bounding box center [838, 592] width 166 height 39
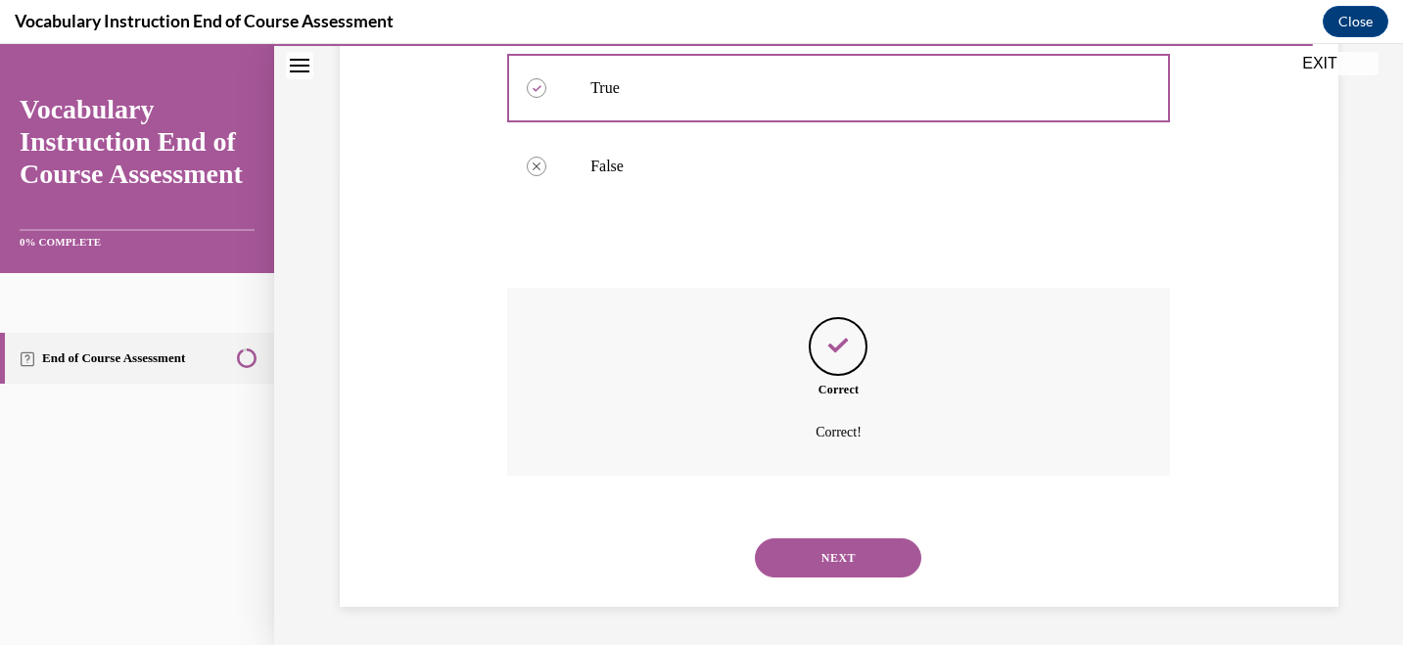
scroll to position [473, 0]
click at [827, 560] on button "NEXT" at bounding box center [838, 556] width 166 height 39
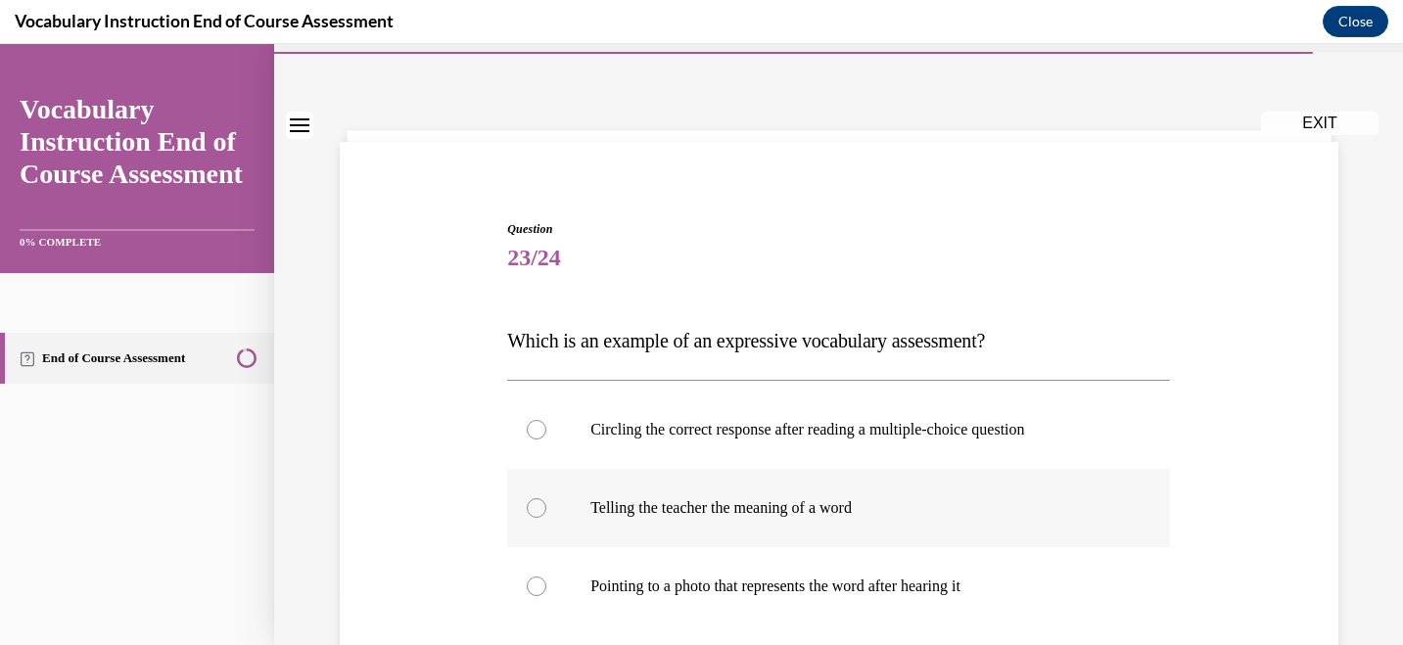
scroll to position [55, 0]
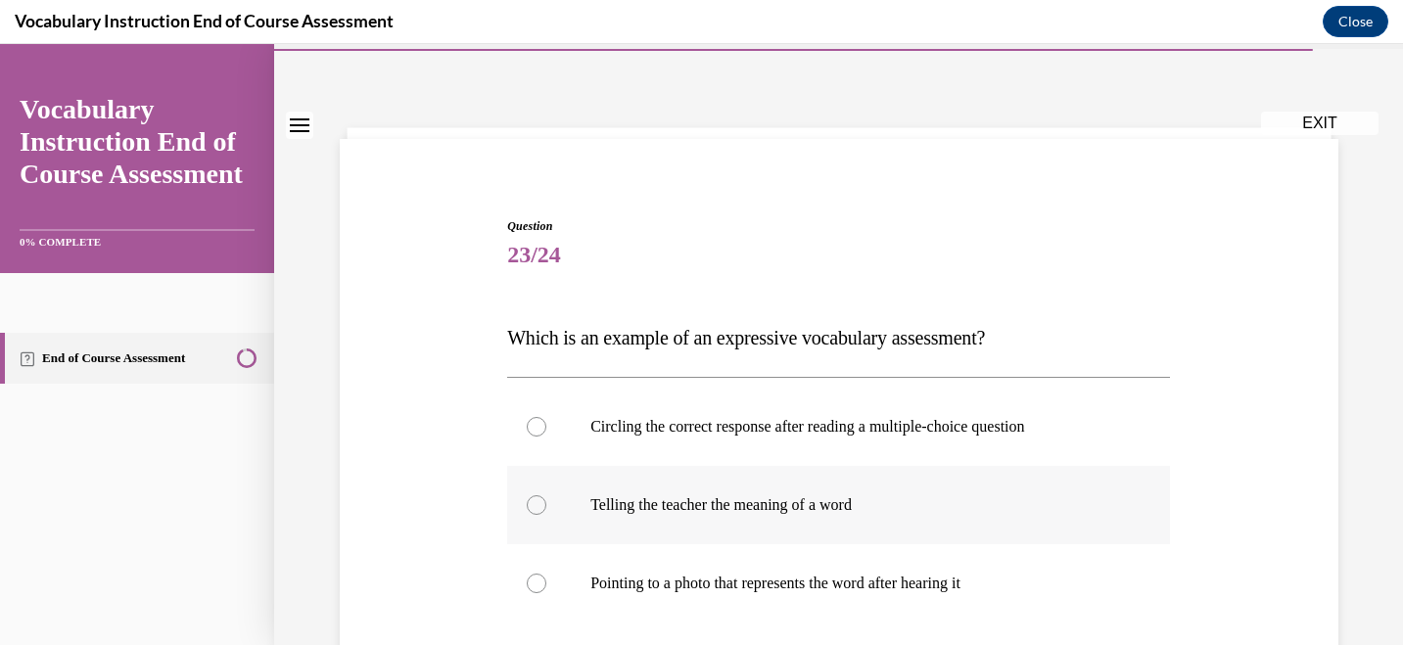
click at [833, 532] on label "Telling the teacher the meaning of a word" at bounding box center [838, 505] width 663 height 78
click at [546, 515] on input "Telling the teacher the meaning of a word" at bounding box center [537, 505] width 20 height 20
radio input "true"
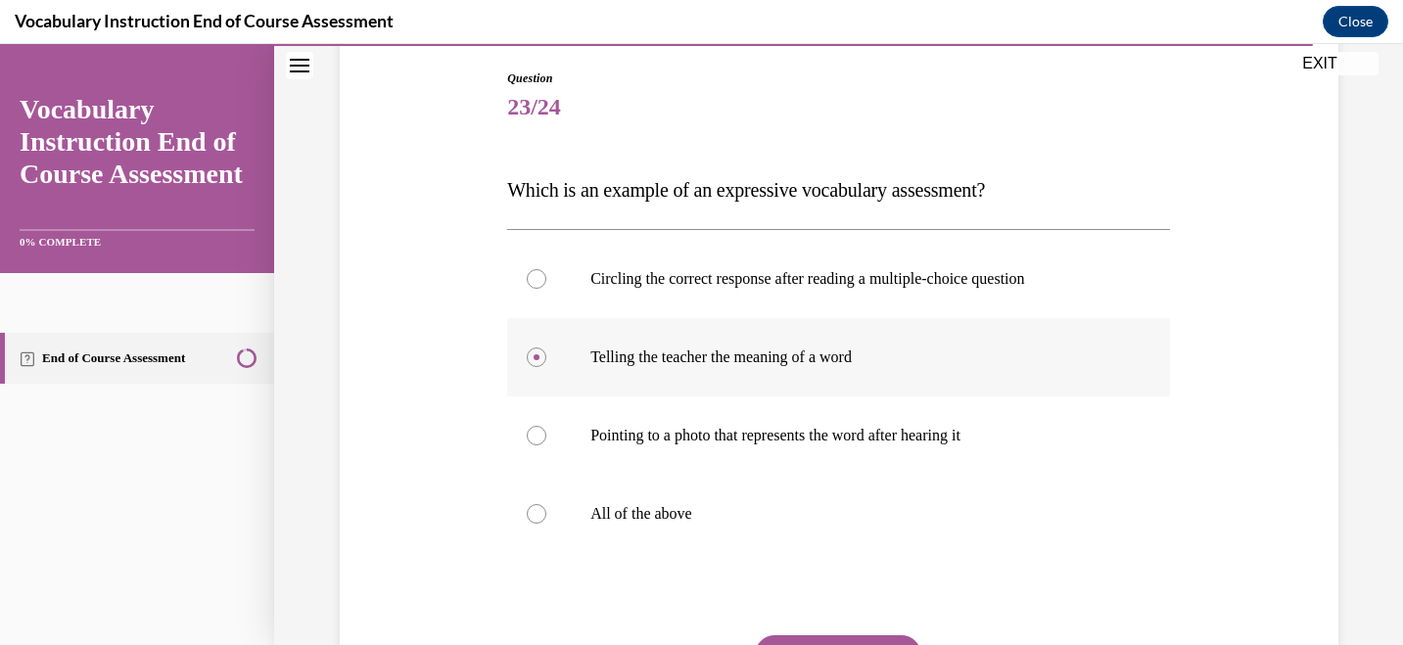
scroll to position [206, 0]
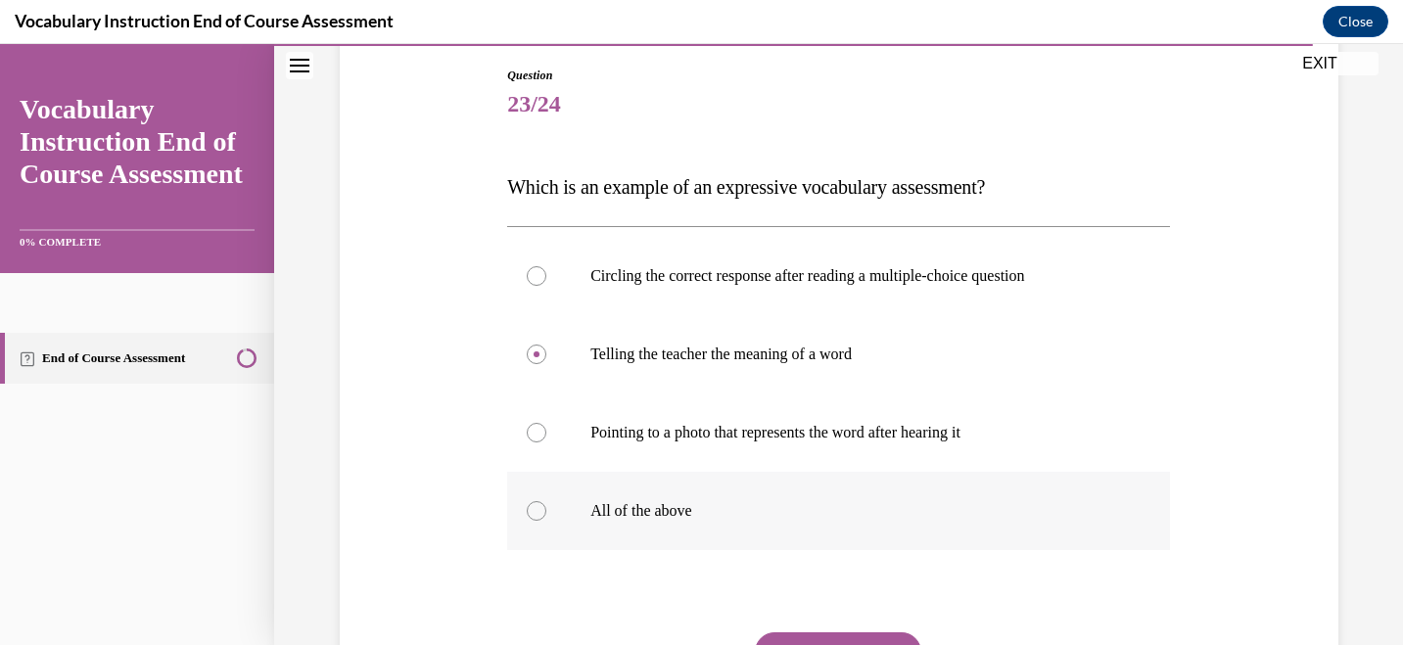
click at [539, 510] on div at bounding box center [537, 511] width 20 height 20
click at [539, 510] on input "All of the above" at bounding box center [537, 511] width 20 height 20
radio input "true"
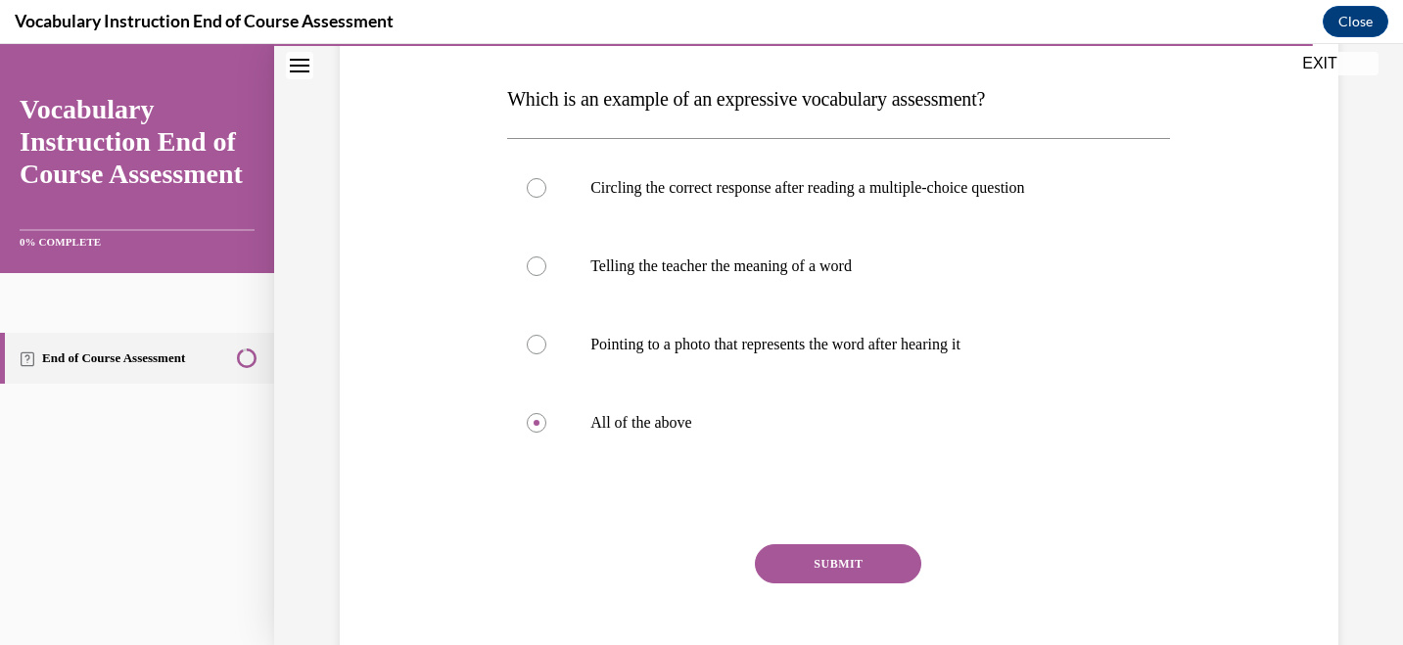
click at [877, 558] on button "SUBMIT" at bounding box center [838, 563] width 166 height 39
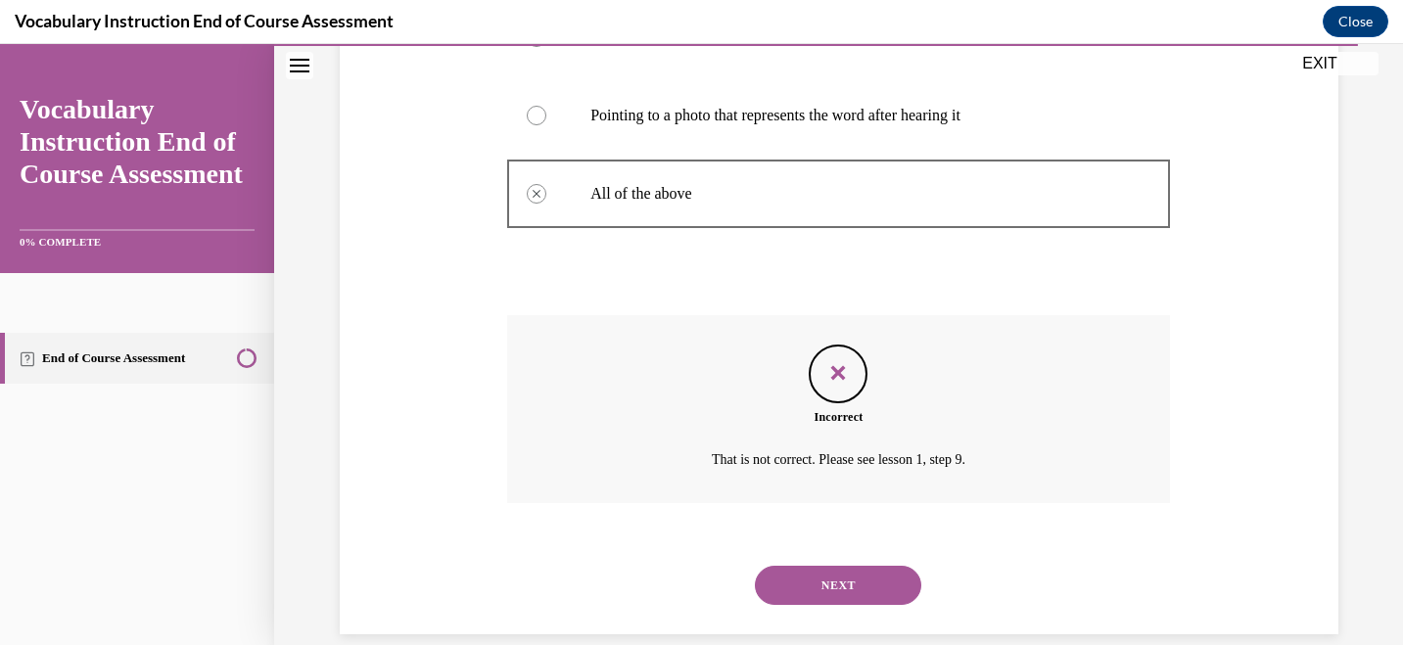
scroll to position [525, 0]
click at [864, 582] on button "NEXT" at bounding box center [838, 583] width 166 height 39
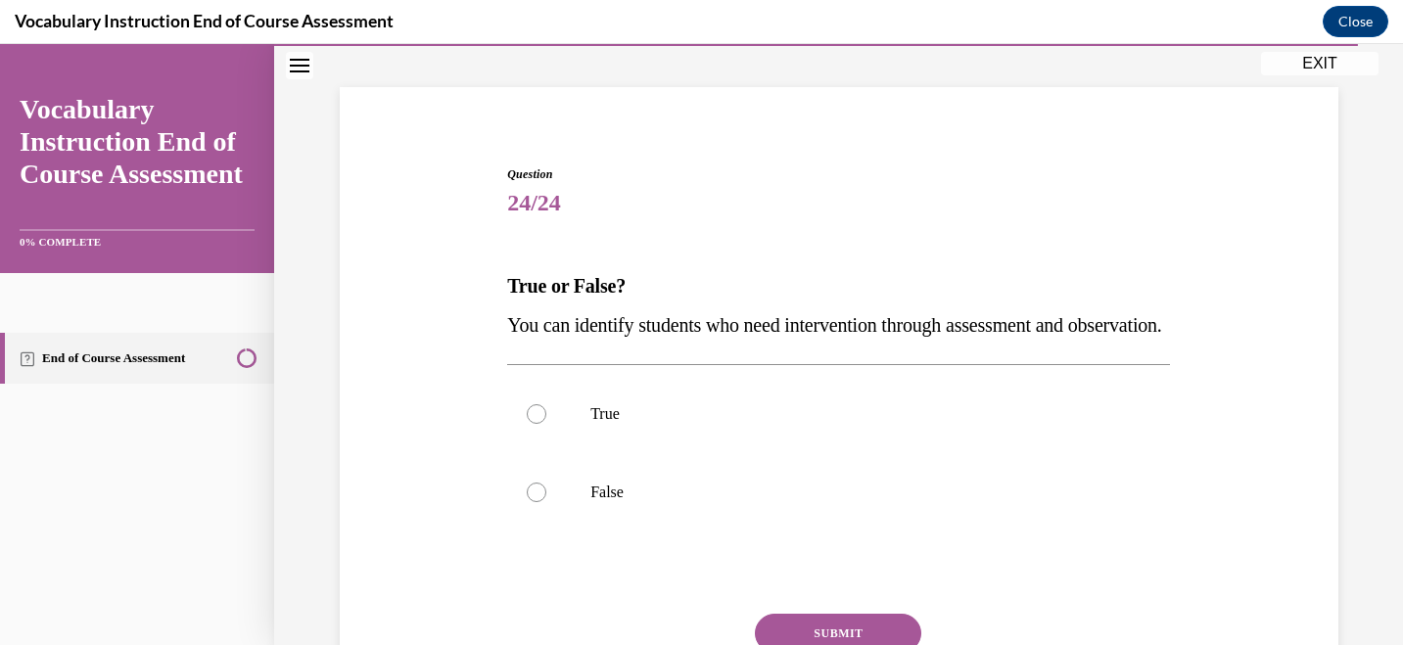
scroll to position [110, 0]
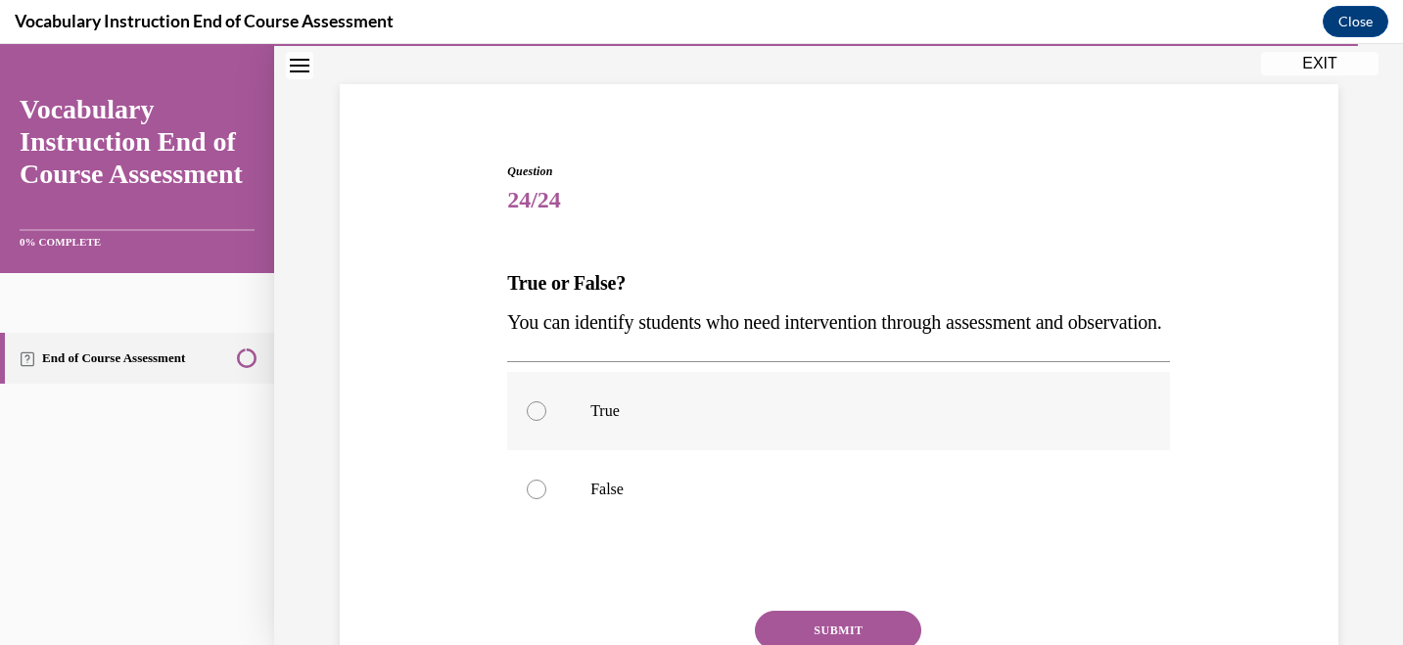
click at [593, 450] on label "True" at bounding box center [838, 411] width 663 height 78
click at [546, 421] on input "True" at bounding box center [537, 411] width 20 height 20
radio input "true"
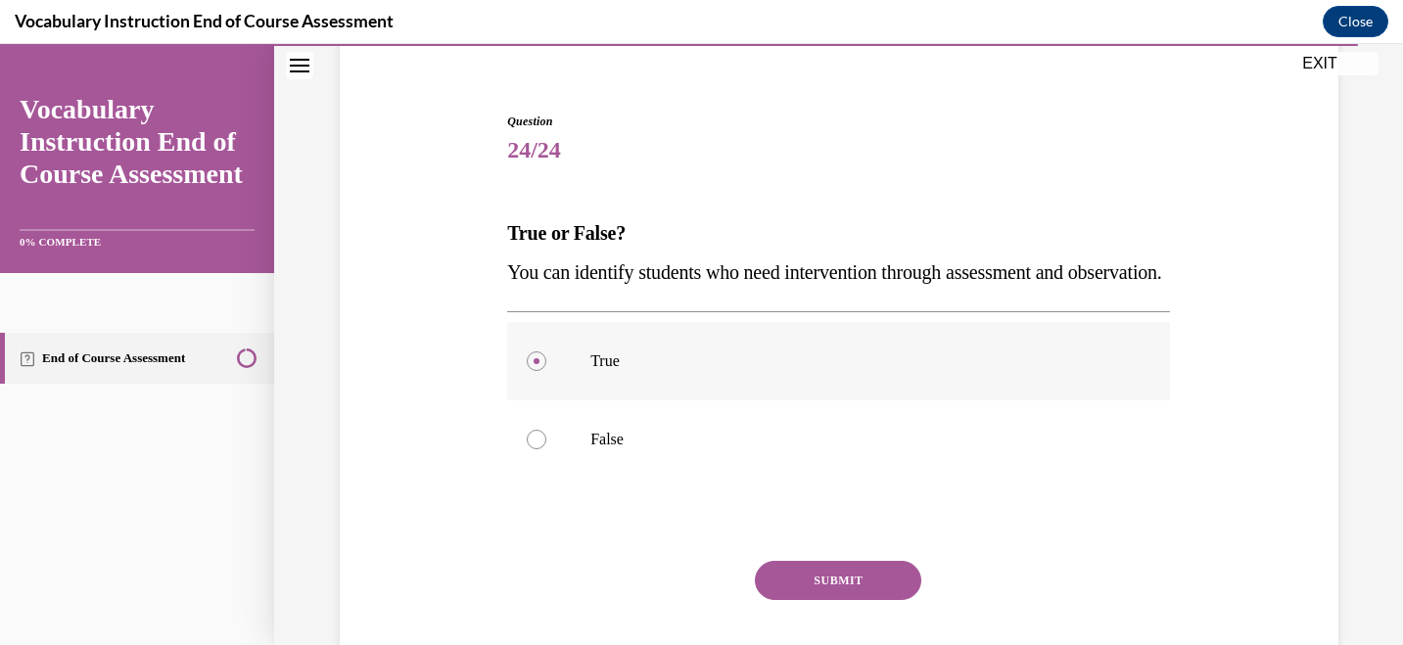
scroll to position [192, 0]
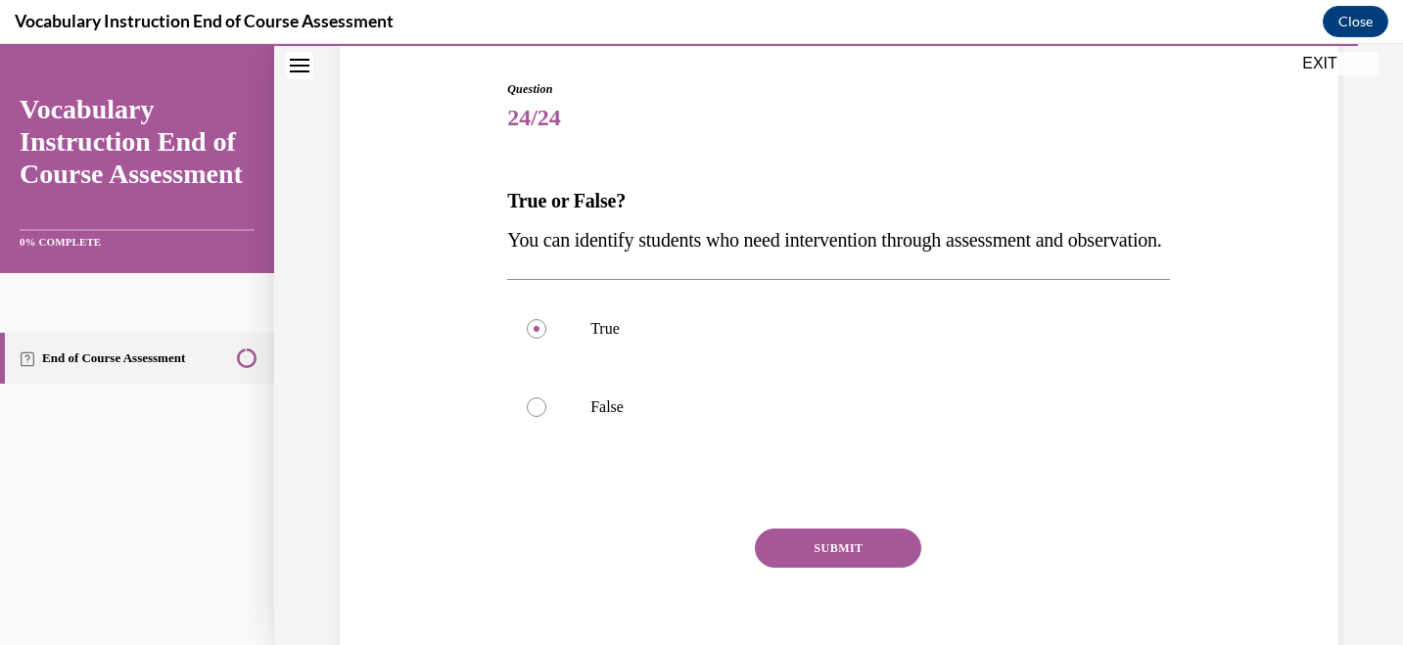
click at [817, 568] on button "SUBMIT" at bounding box center [838, 548] width 166 height 39
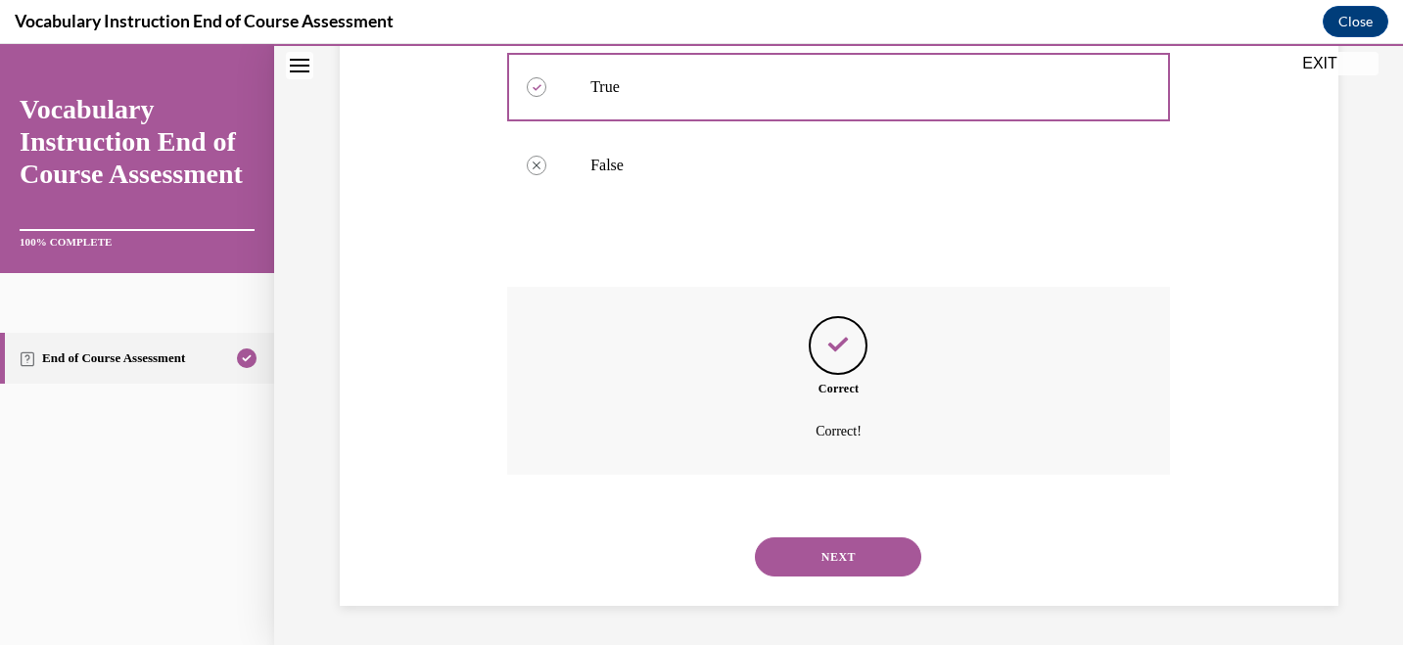
scroll to position [473, 0]
click at [855, 556] on button "NEXT" at bounding box center [838, 556] width 166 height 39
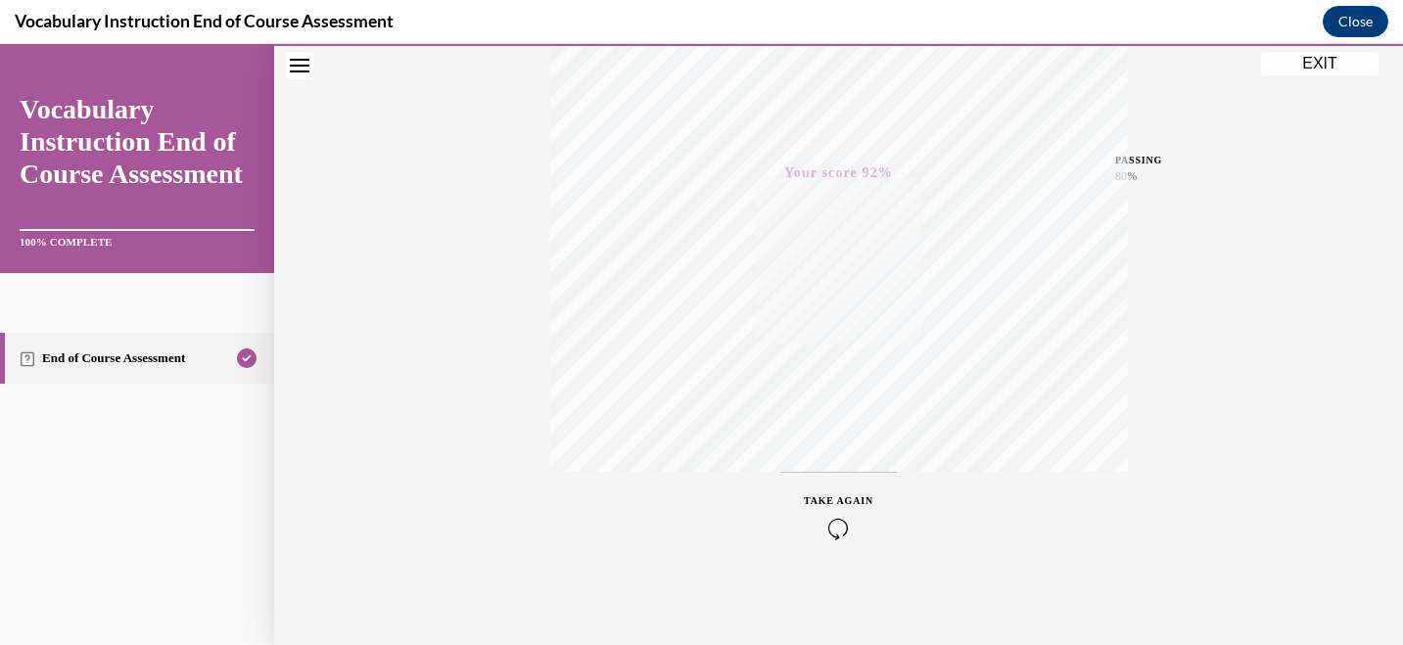
scroll to position [397, 0]
click at [1334, 66] on button "EXIT" at bounding box center [1319, 63] width 117 height 23
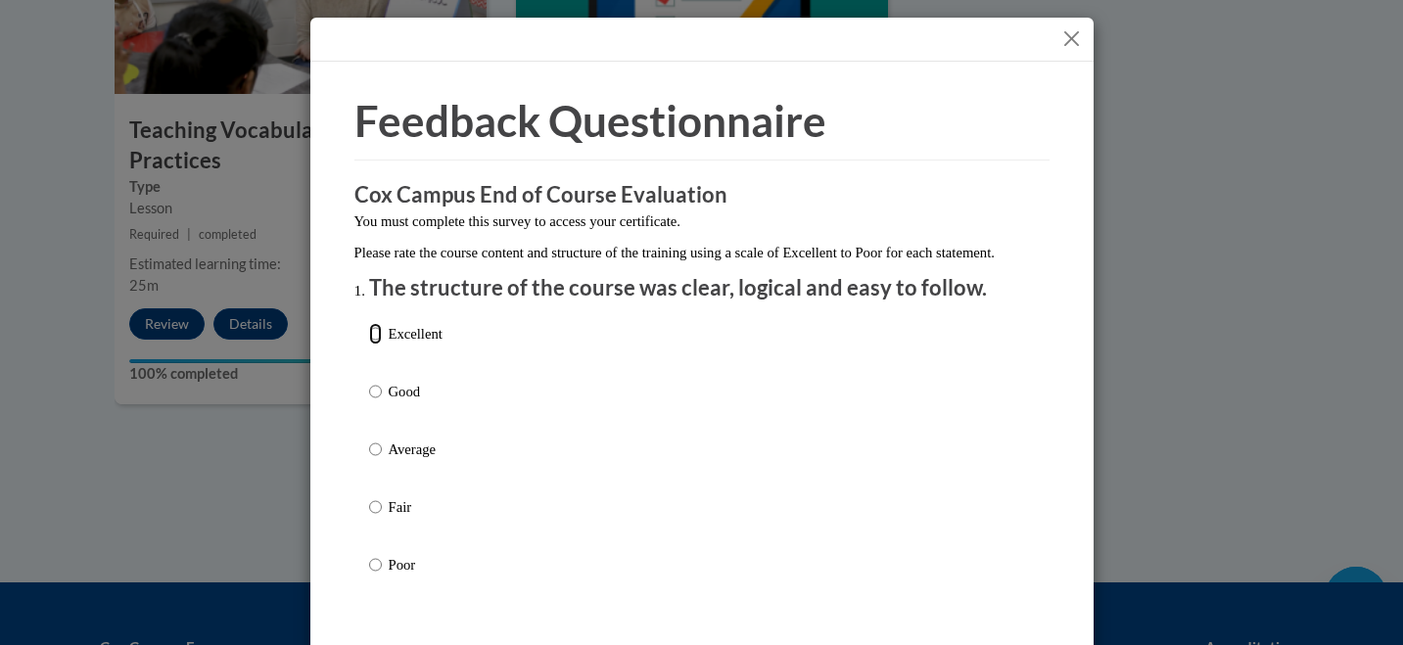
click at [374, 345] on input "Excellent" at bounding box center [375, 334] width 13 height 22
radio input "true"
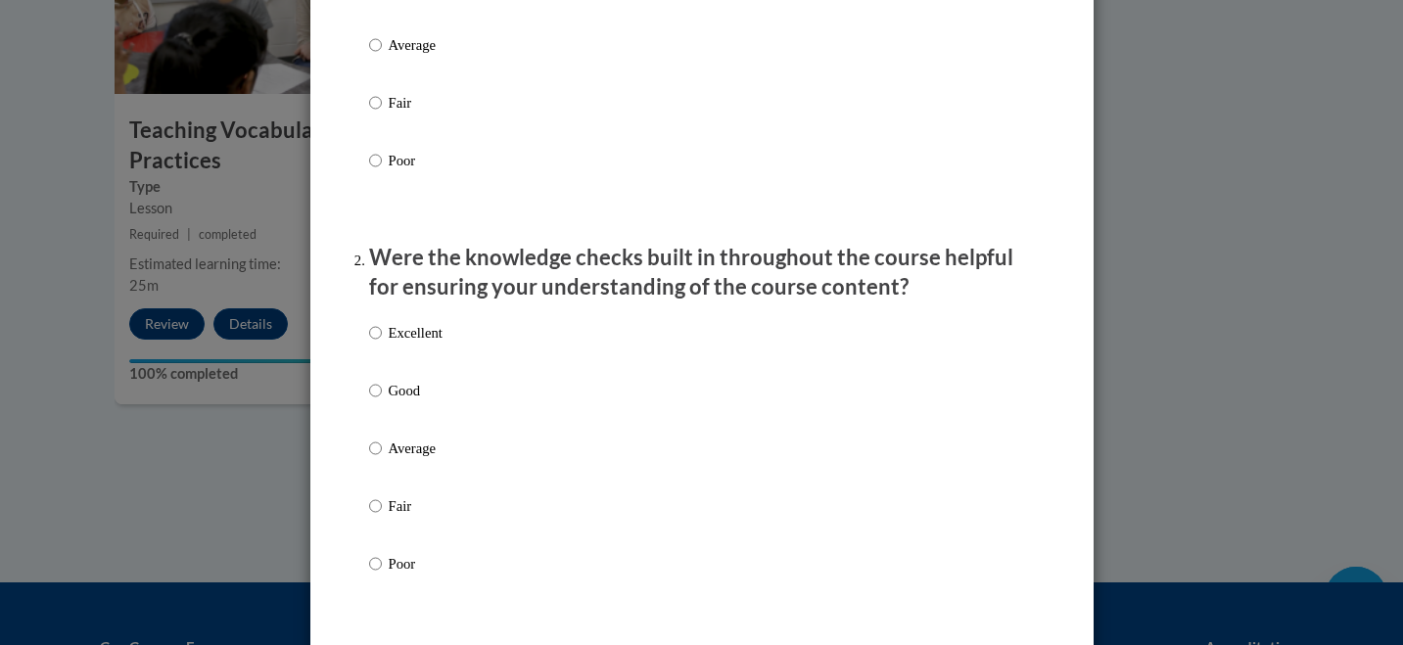
scroll to position [411, 0]
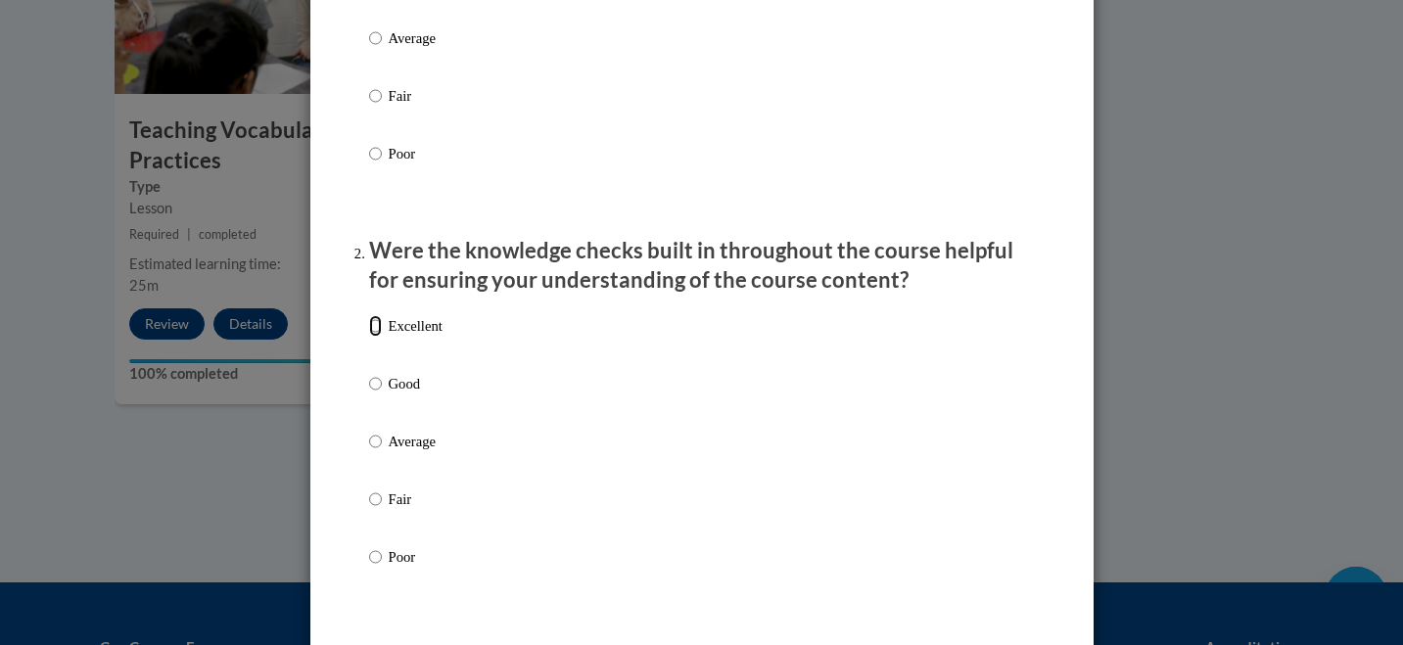
click at [374, 337] on input "Excellent" at bounding box center [375, 326] width 13 height 22
radio input "true"
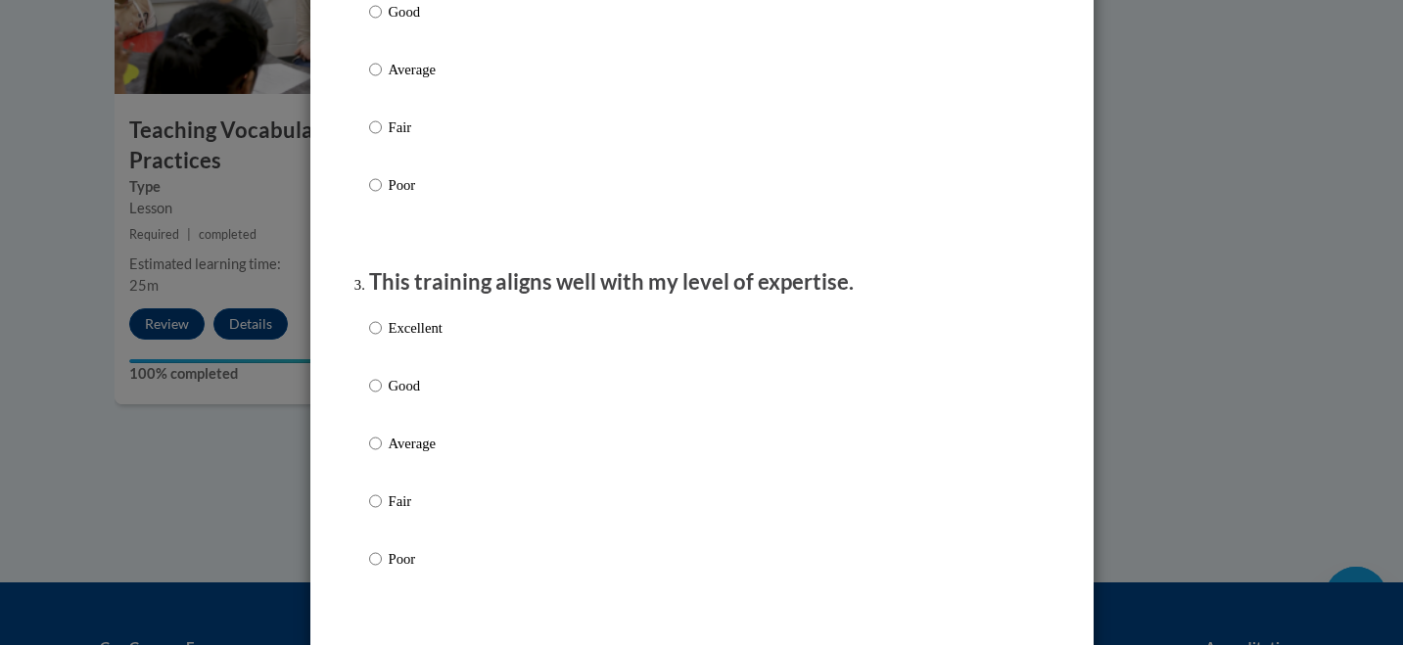
scroll to position [800, 0]
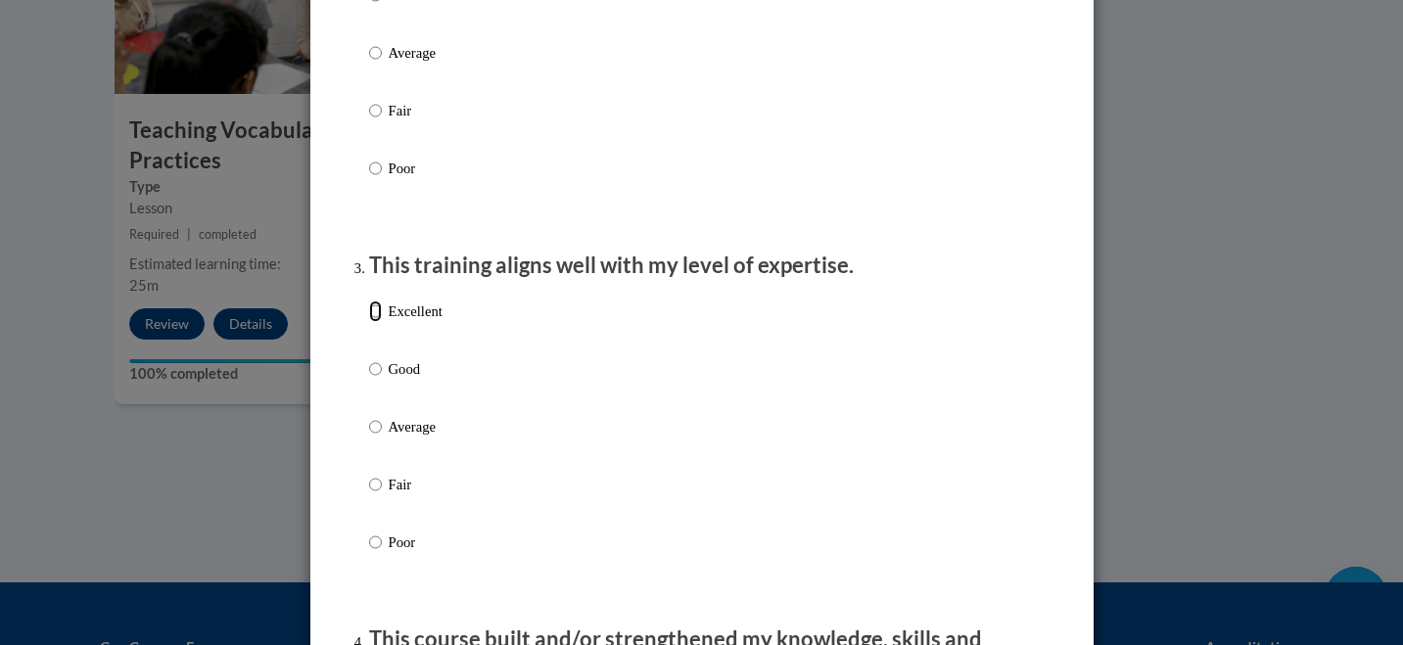
click at [374, 322] on input "Excellent" at bounding box center [375, 311] width 13 height 22
radio input "true"
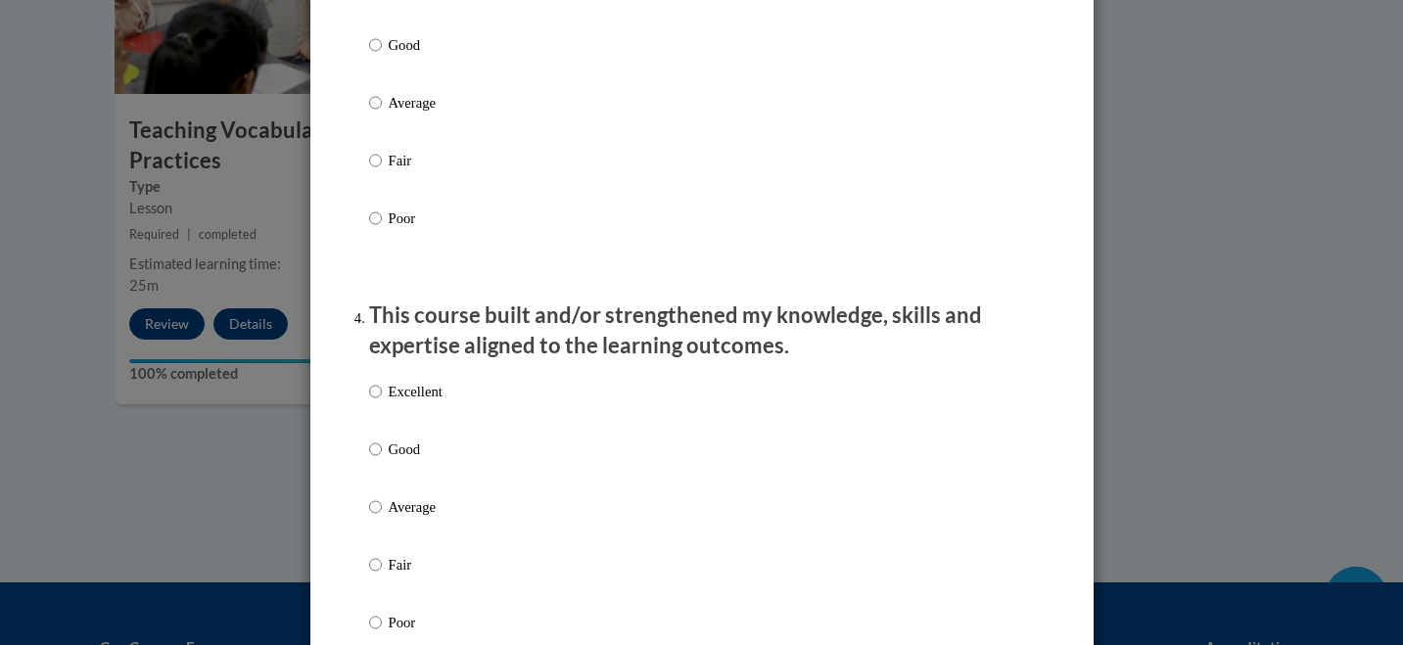
scroll to position [1145, 0]
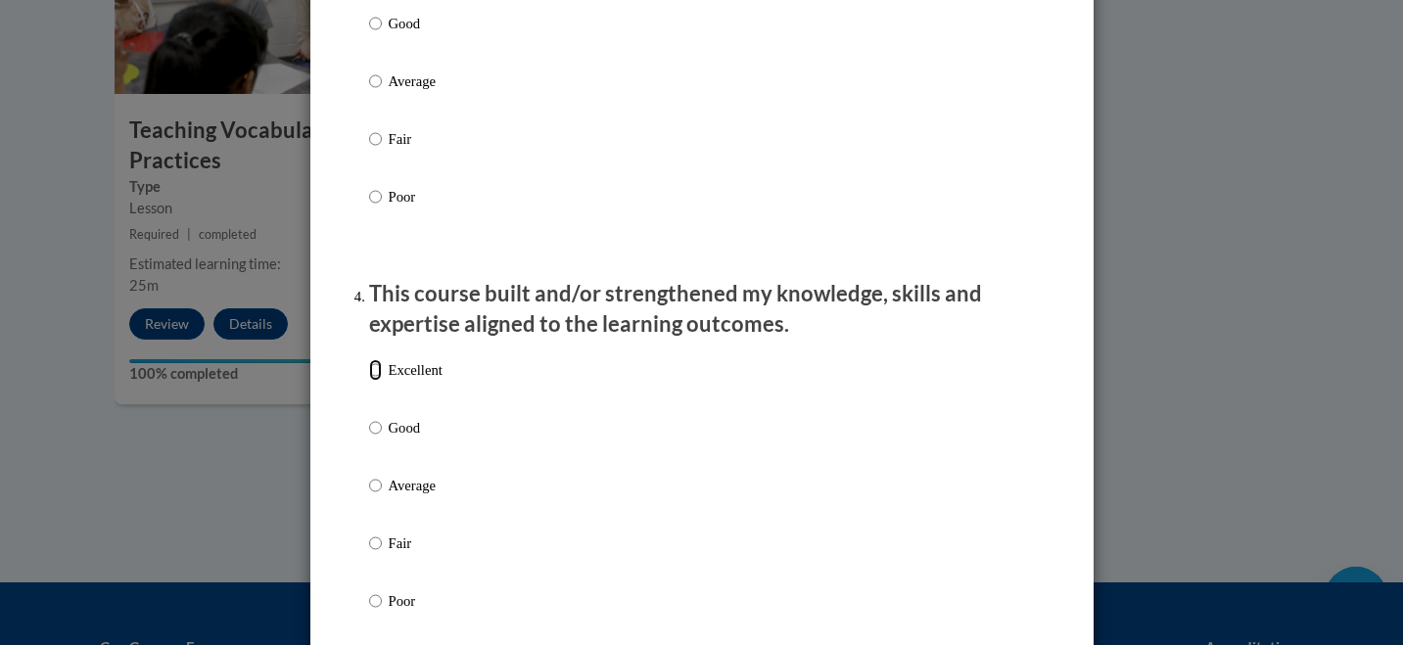
click at [377, 381] on input "Excellent" at bounding box center [375, 370] width 13 height 22
radio input "true"
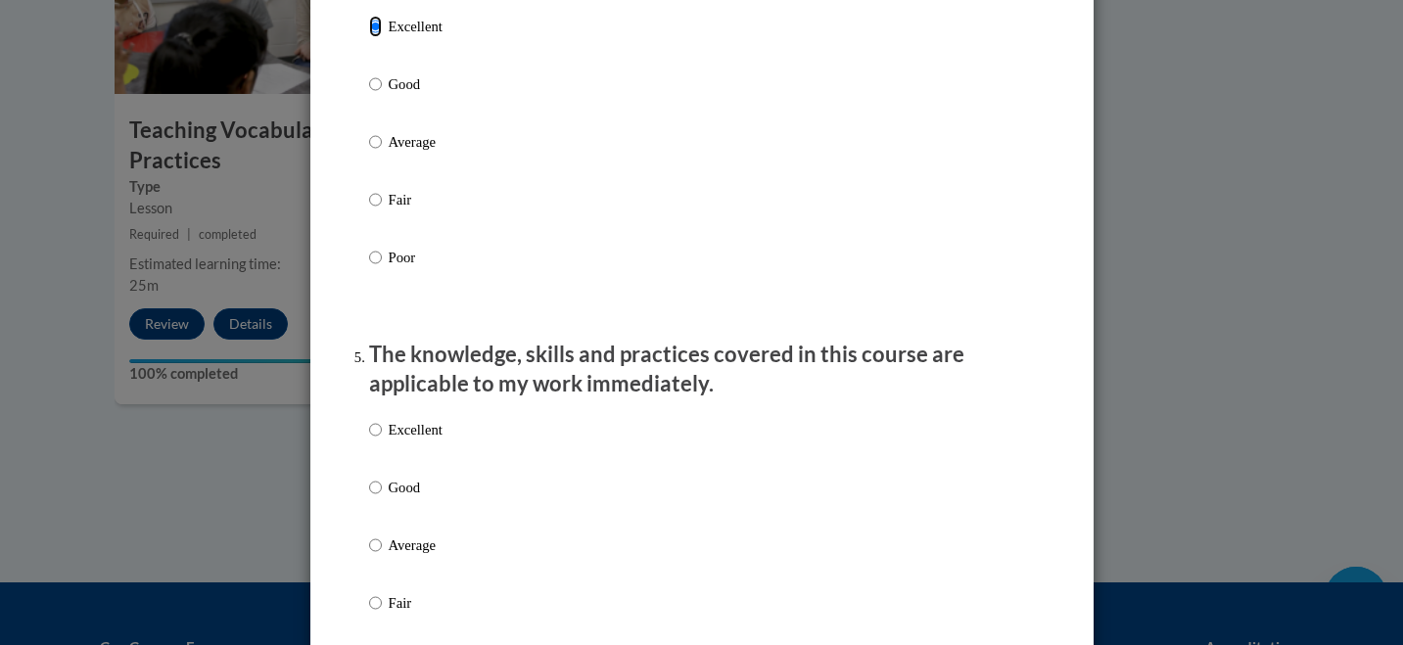
scroll to position [1499, 0]
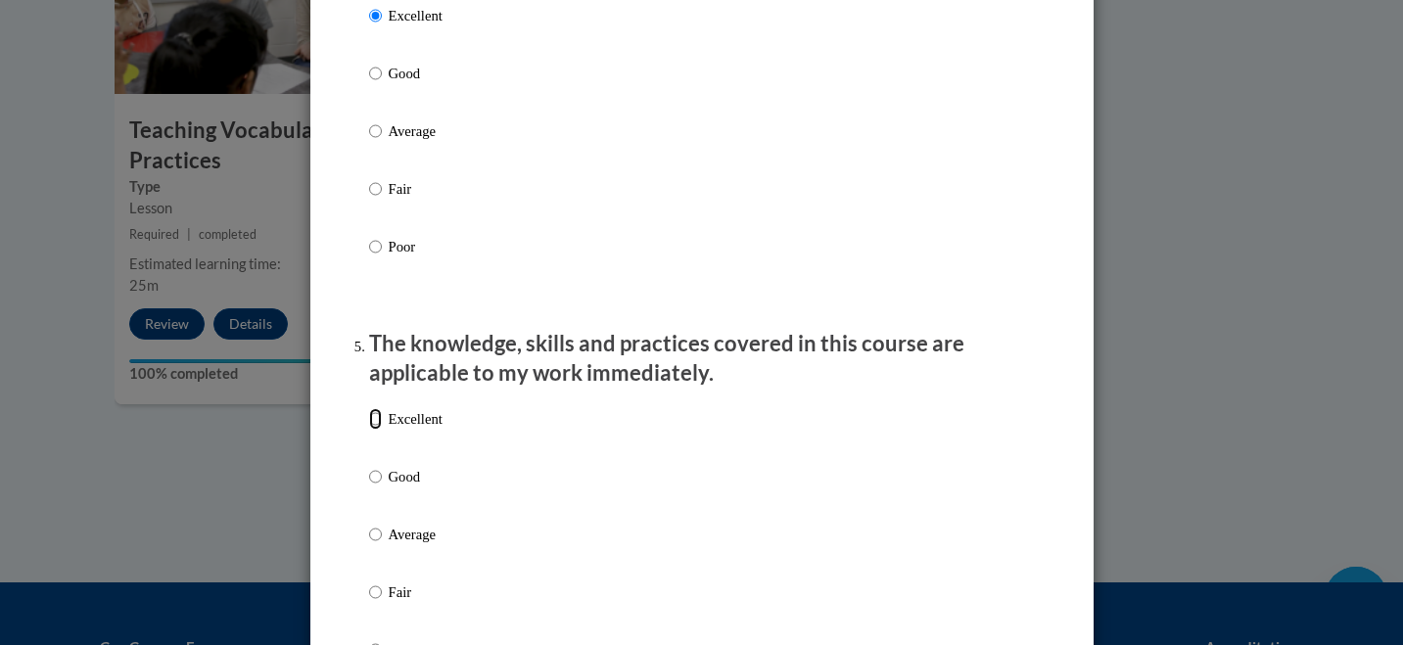
click at [378, 430] on input "Excellent" at bounding box center [375, 419] width 13 height 22
radio input "true"
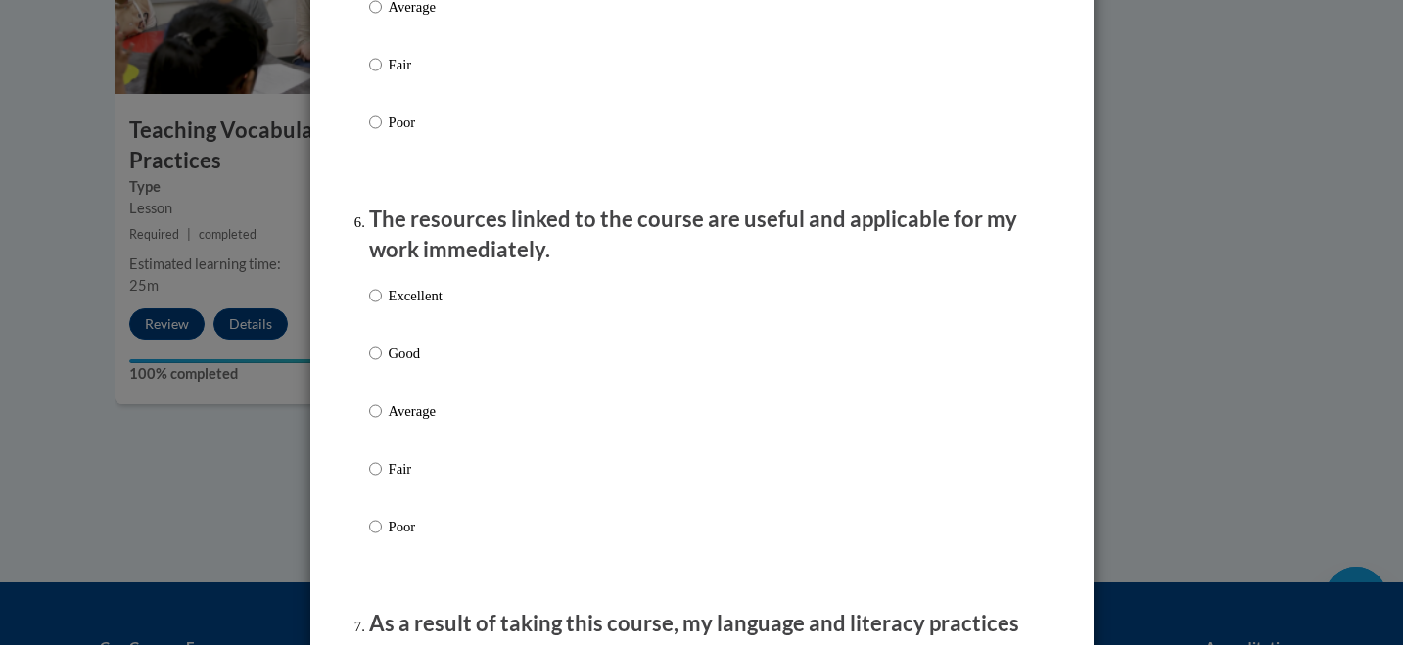
scroll to position [2048, 0]
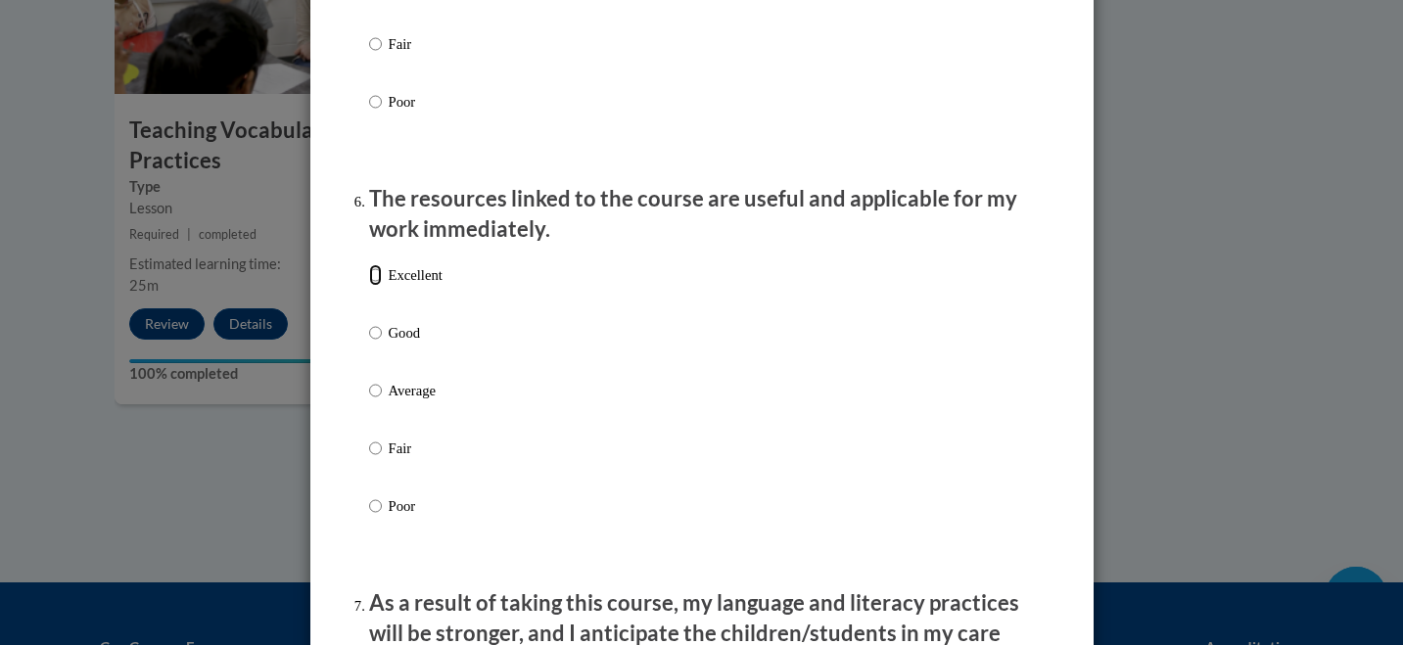
click at [374, 286] on input "Excellent" at bounding box center [375, 275] width 13 height 22
radio input "true"
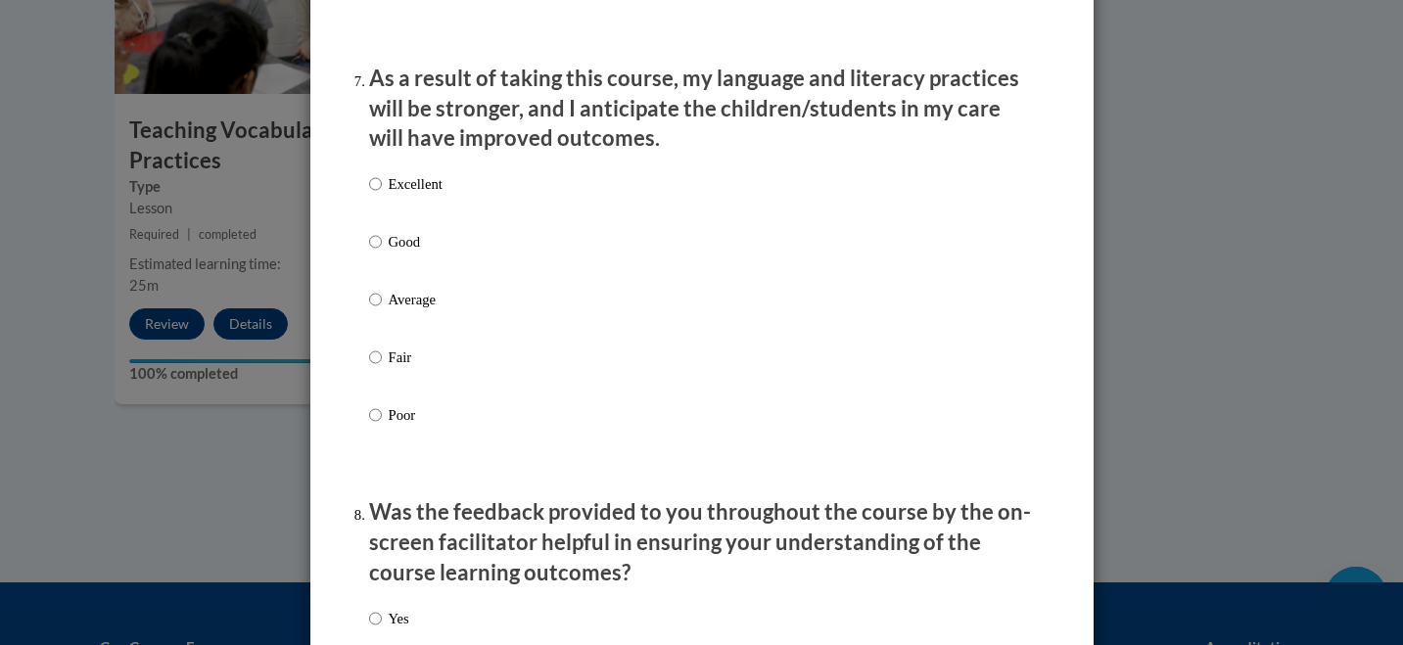
scroll to position [2583, 0]
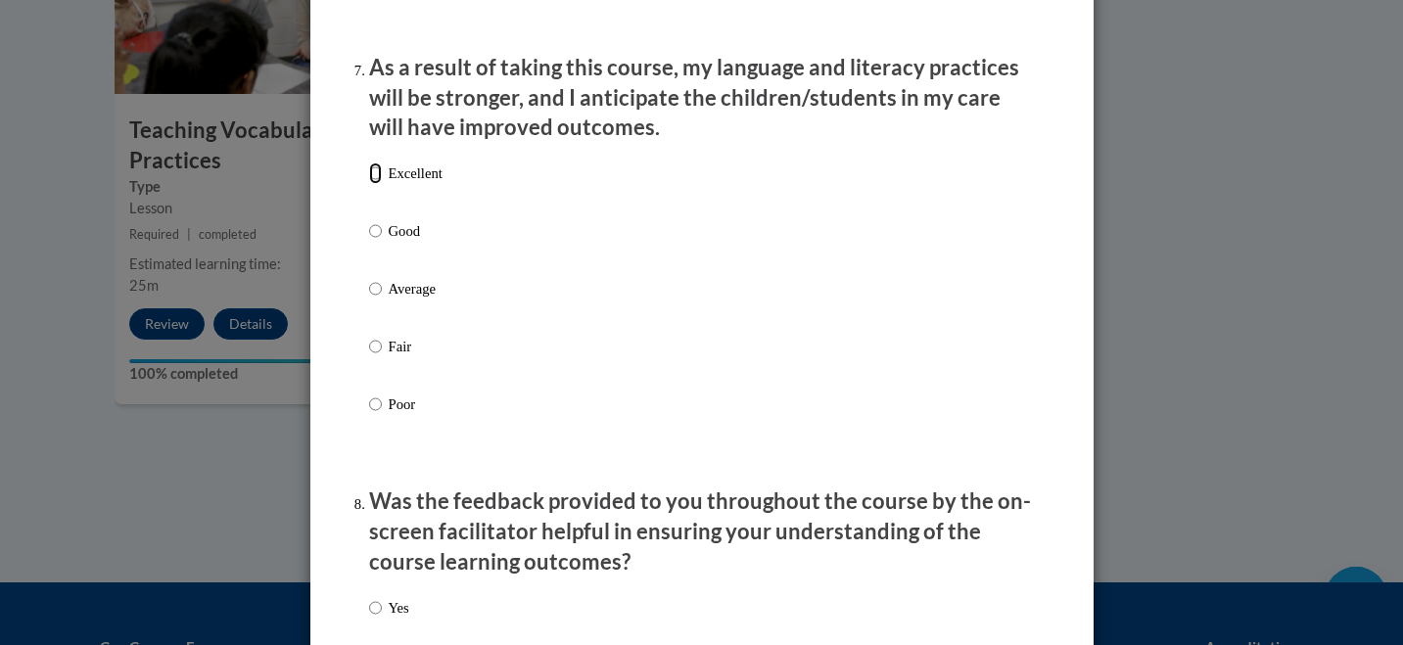
click at [374, 184] on input "Excellent" at bounding box center [375, 173] width 13 height 22
radio input "true"
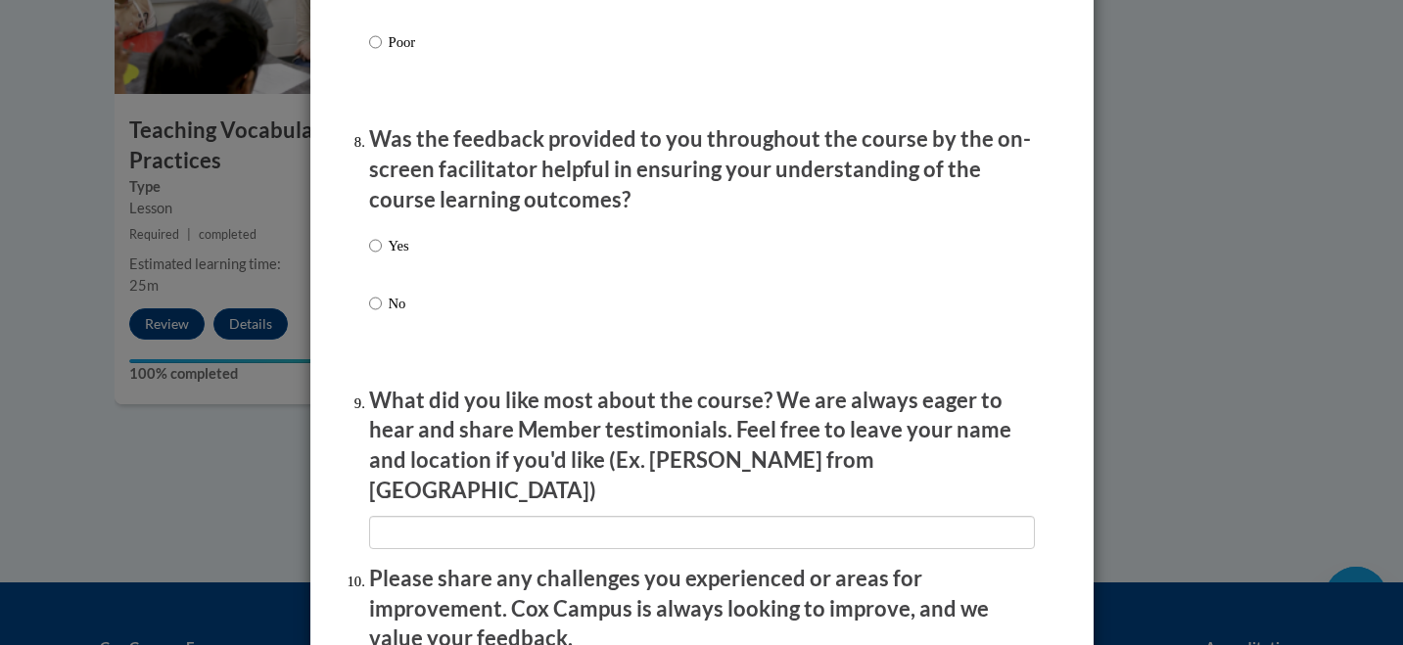
scroll to position [2947, 0]
click at [379, 254] on input "Yes" at bounding box center [375, 244] width 13 height 22
radio input "true"
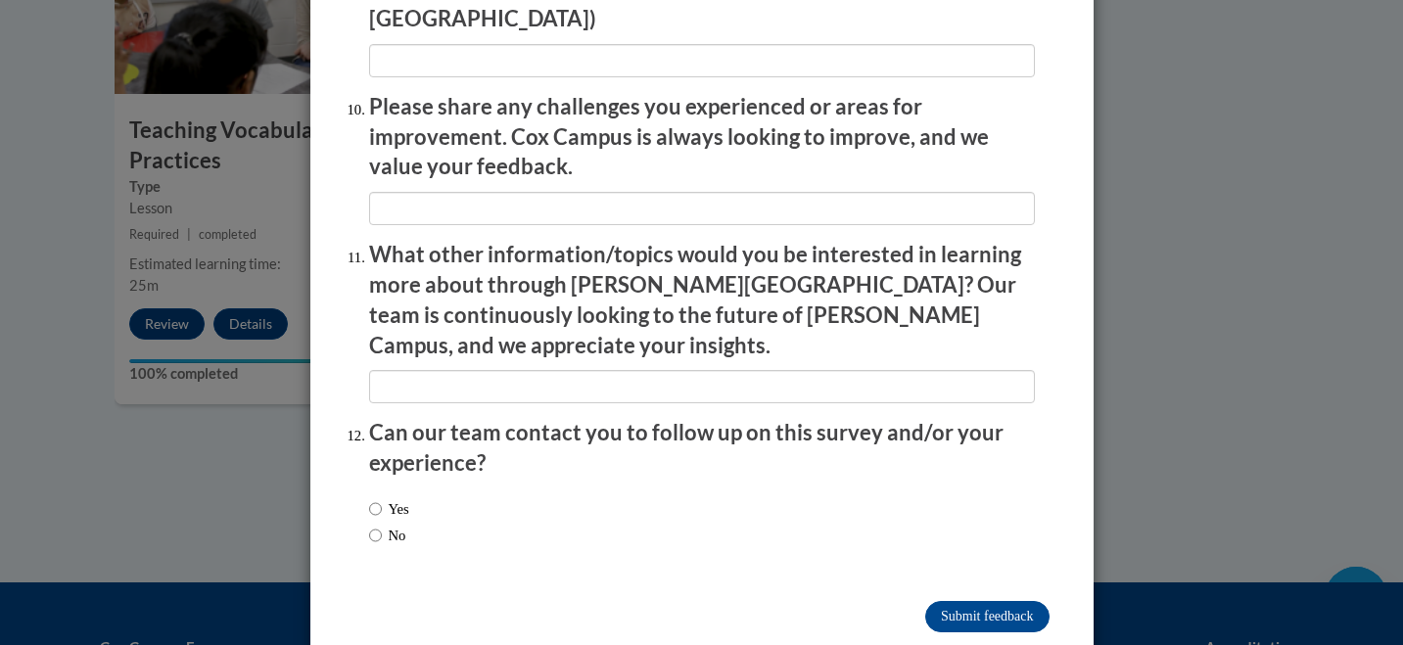
scroll to position [3427, 0]
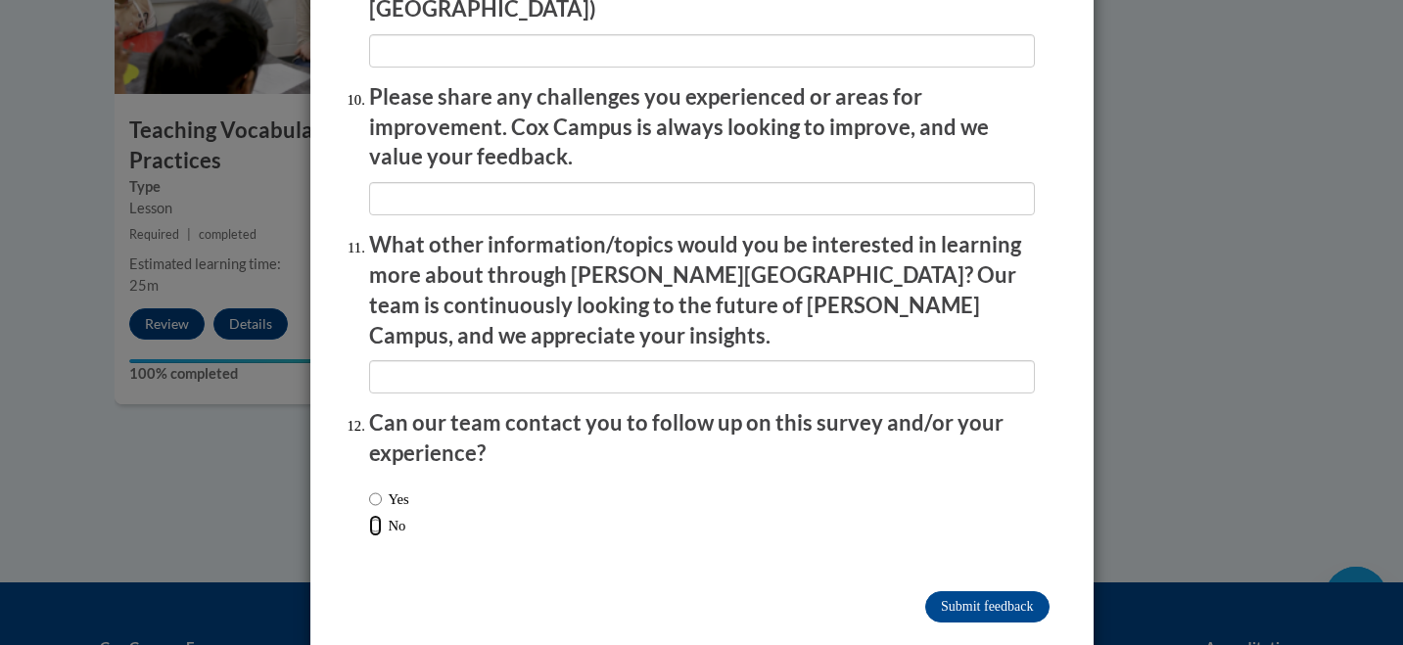
click at [374, 515] on input "No" at bounding box center [375, 526] width 13 height 22
radio input "true"
click at [953, 591] on input "Submit feedback" at bounding box center [986, 606] width 123 height 31
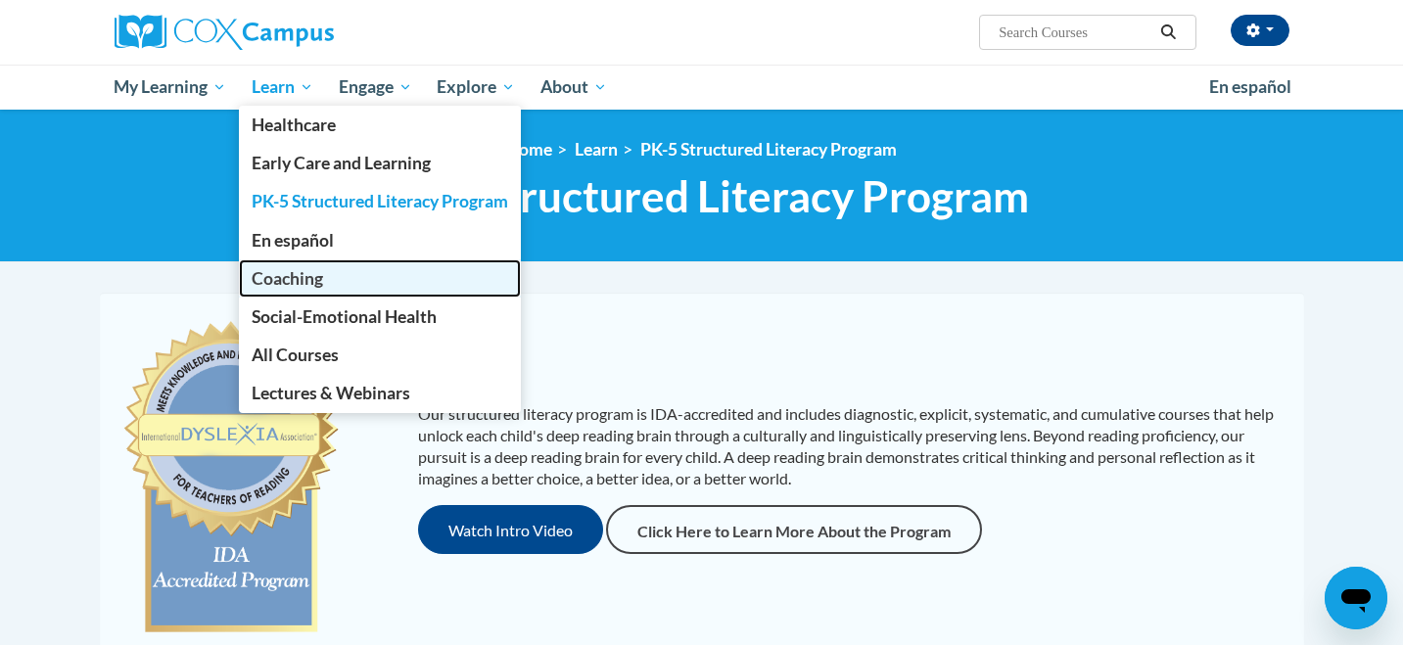
click at [339, 291] on link "Coaching" at bounding box center [380, 278] width 282 height 38
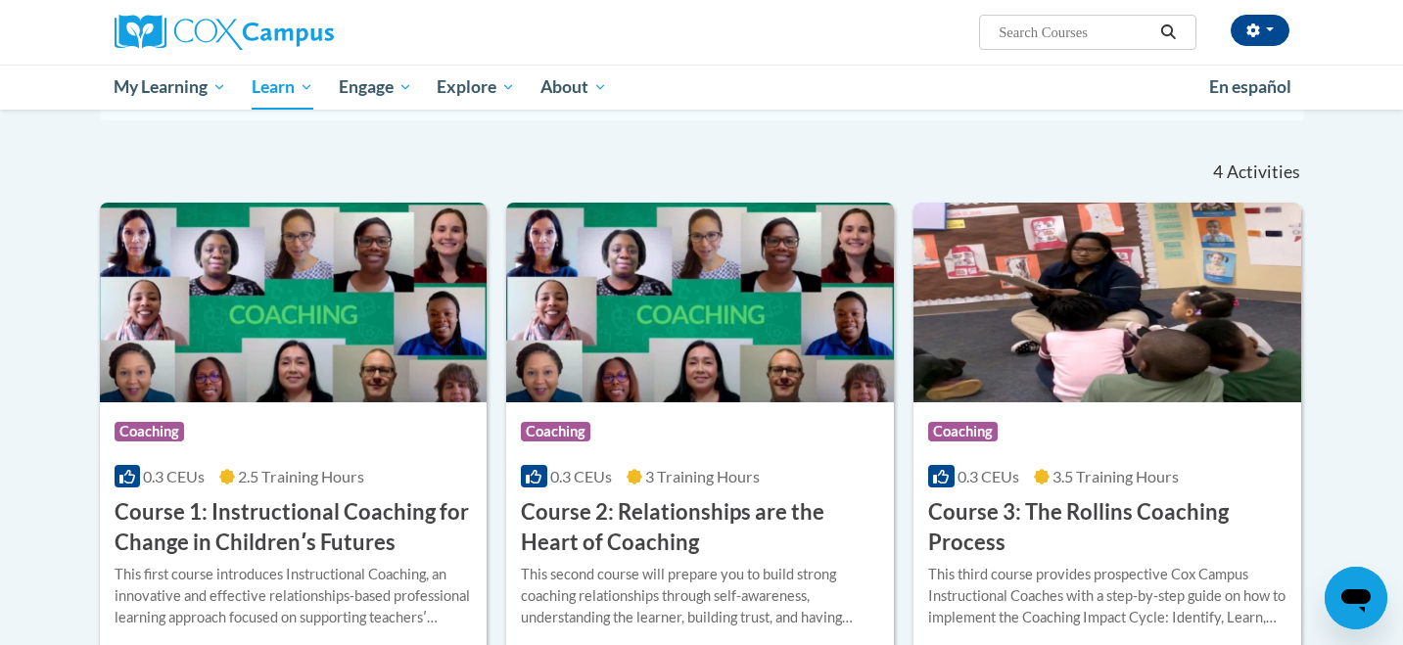
scroll to position [466, 0]
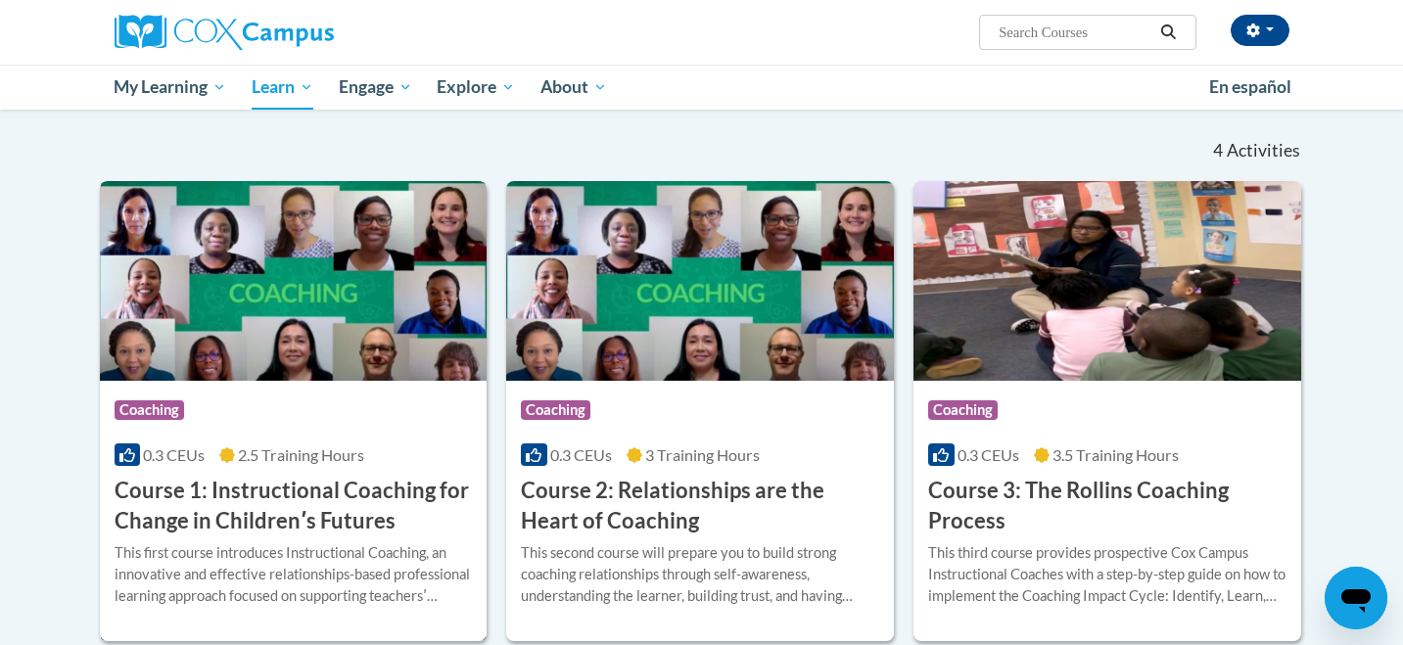
click at [341, 303] on img at bounding box center [294, 281] width 388 height 200
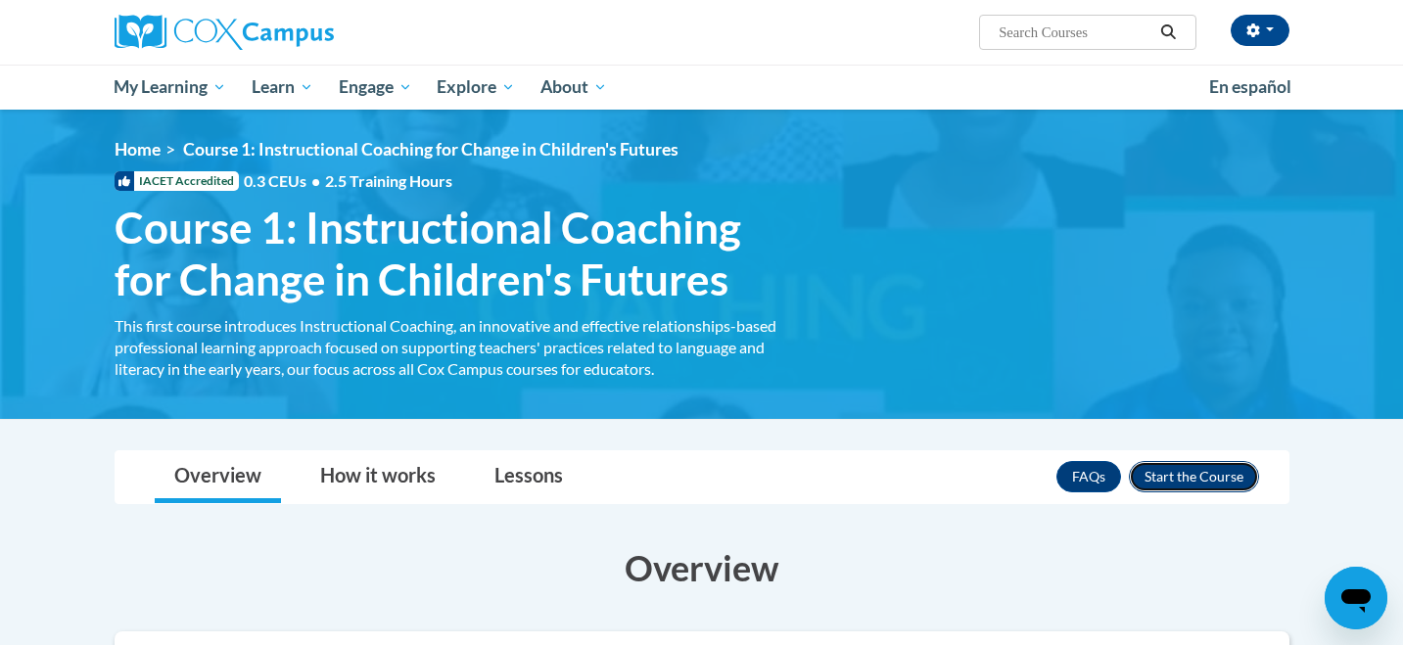
click at [1199, 470] on button "Enroll" at bounding box center [1194, 476] width 130 height 31
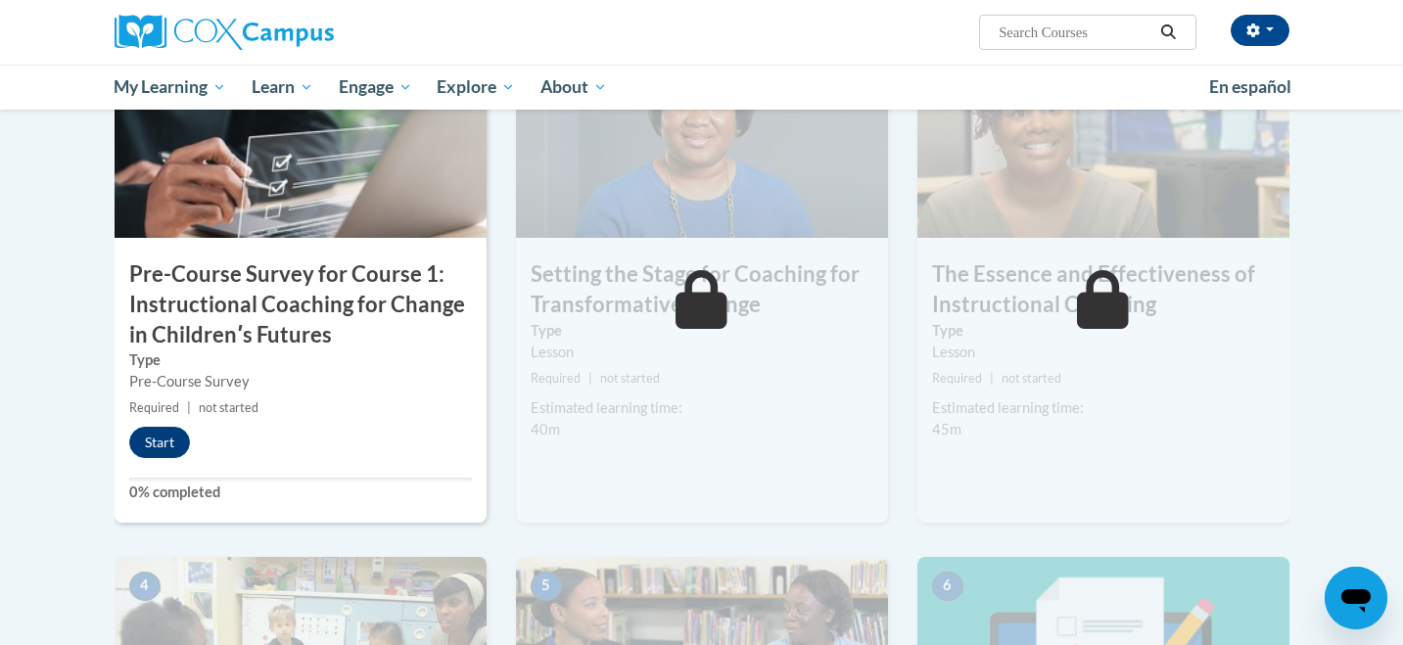
scroll to position [536, 0]
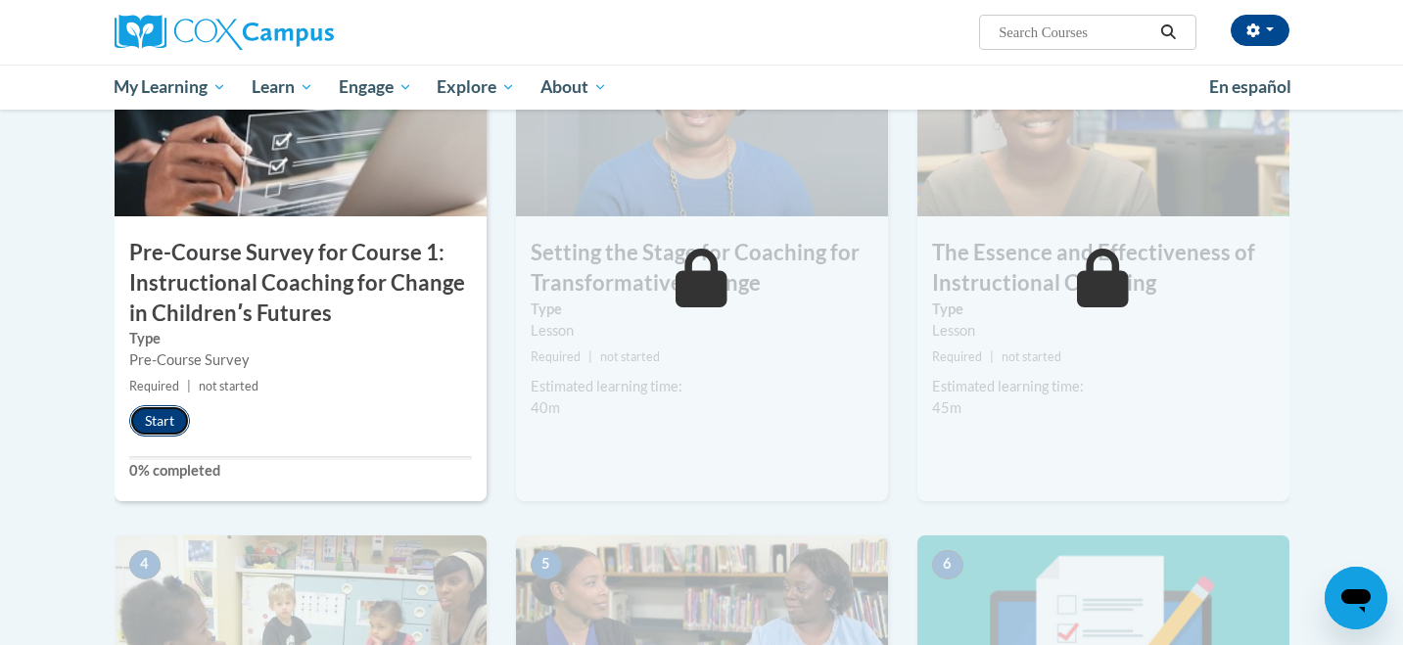
click at [174, 422] on button "Start" at bounding box center [159, 420] width 61 height 31
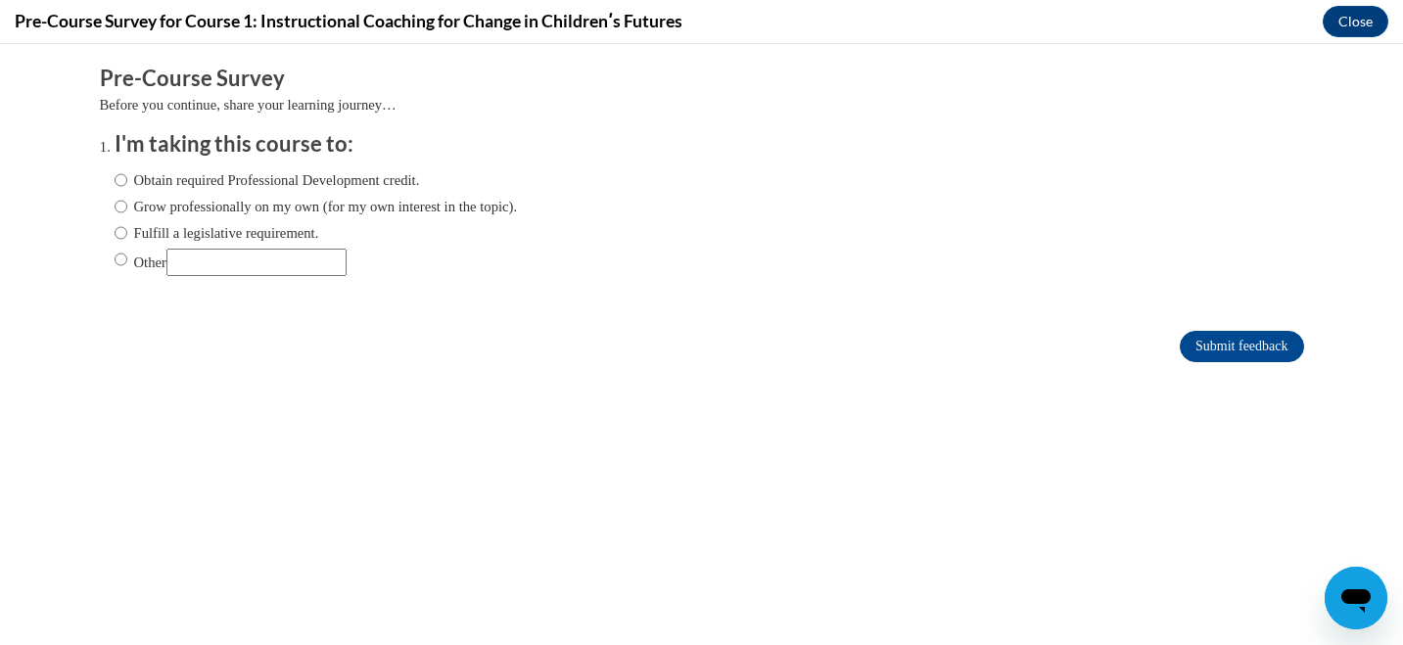
scroll to position [0, 0]
click at [321, 182] on label "Obtain required Professional Development credit." at bounding box center [267, 180] width 305 height 22
click at [127, 182] on input "Obtain required Professional Development credit." at bounding box center [121, 180] width 13 height 22
radio input "true"
click at [1251, 342] on input "Submit feedback" at bounding box center [1240, 346] width 123 height 31
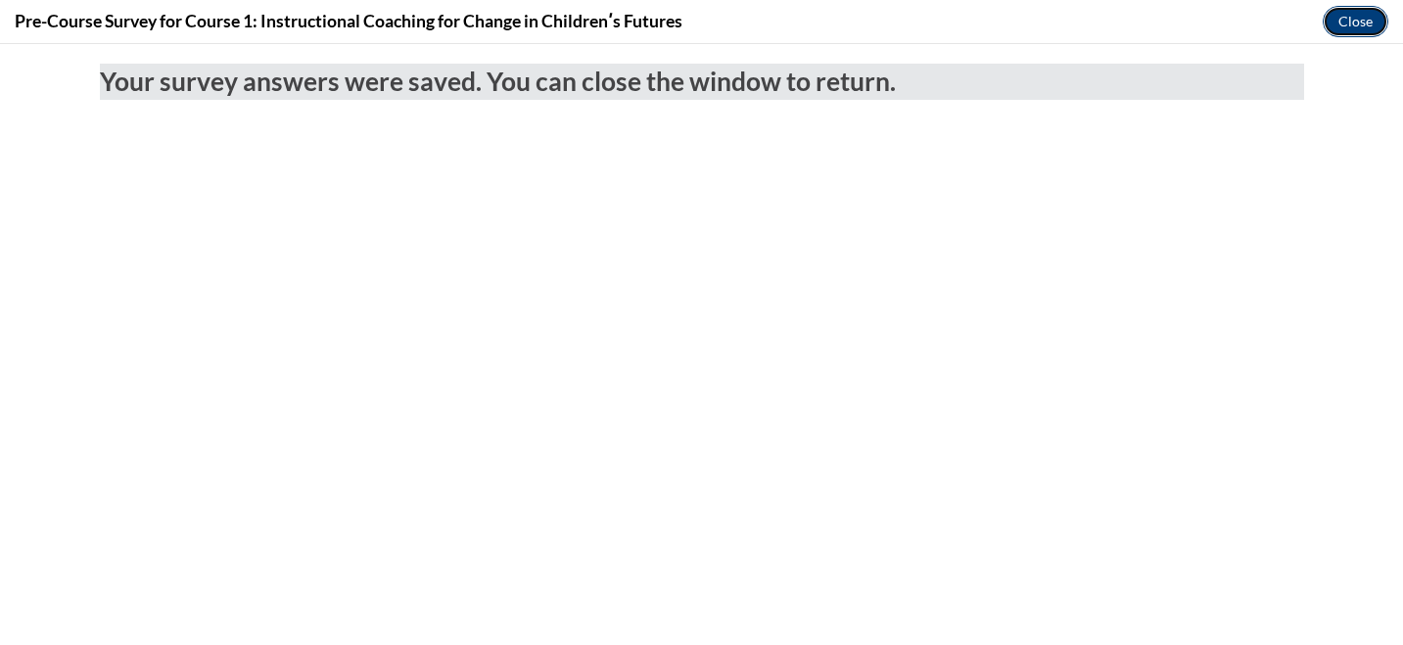
click at [1354, 30] on button "Close" at bounding box center [1355, 21] width 66 height 31
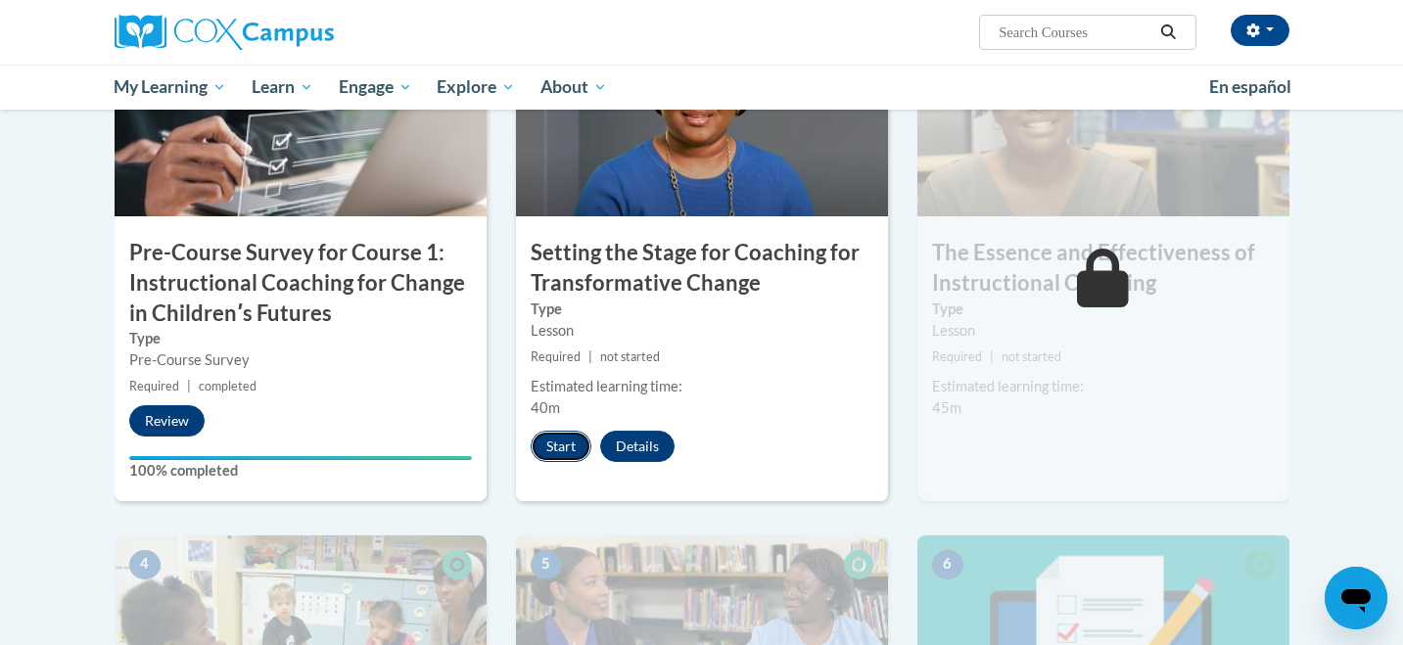
click at [553, 444] on button "Start" at bounding box center [560, 446] width 61 height 31
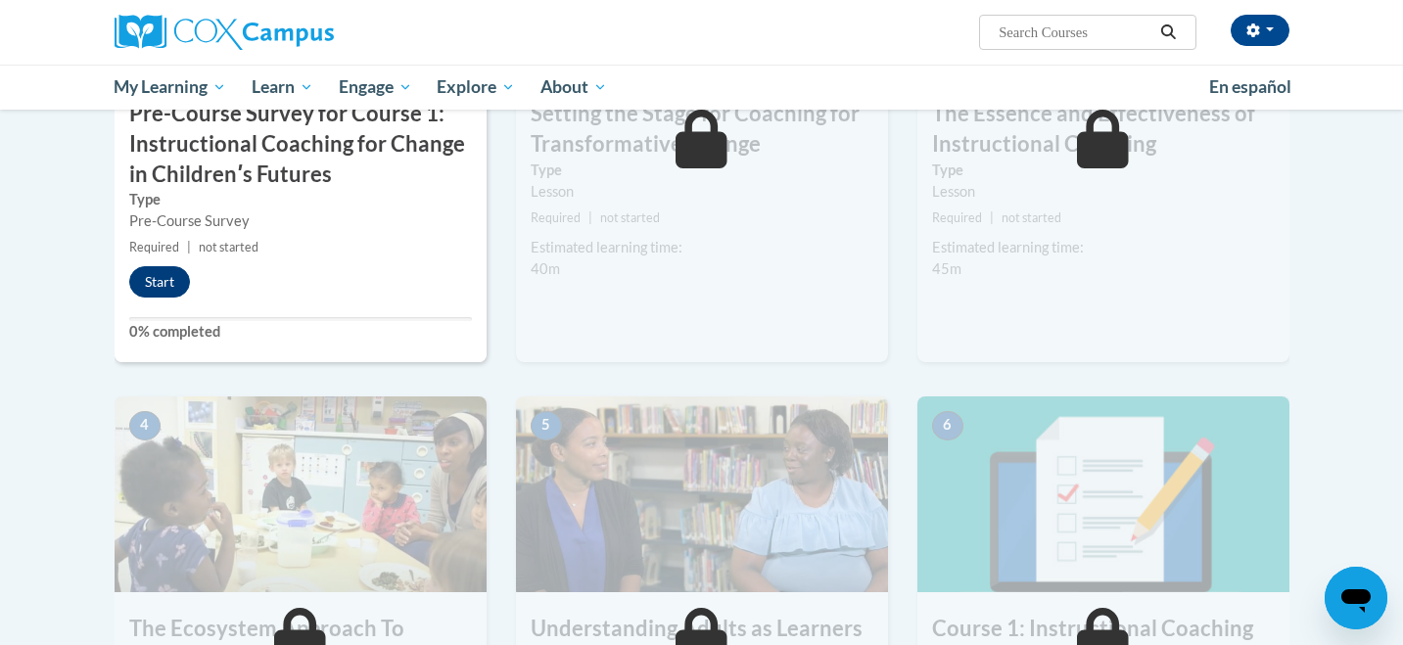
scroll to position [536, 0]
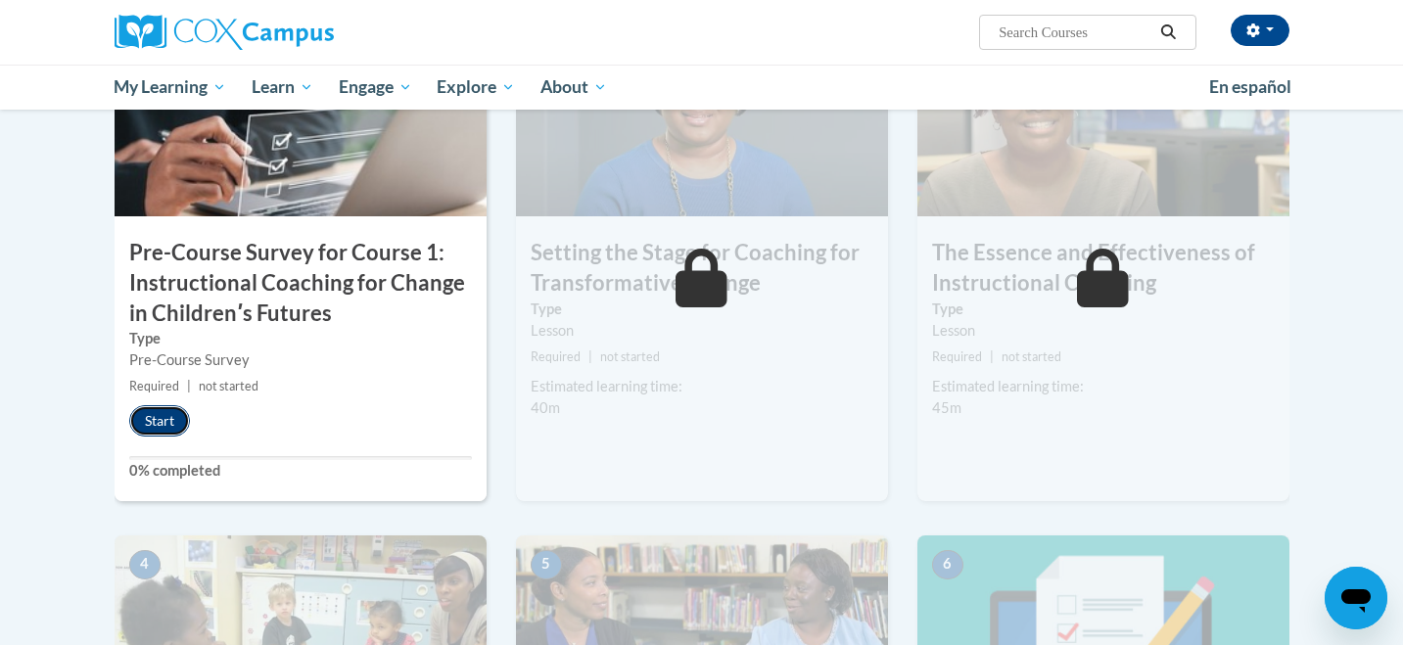
click at [156, 425] on button "Start" at bounding box center [159, 420] width 61 height 31
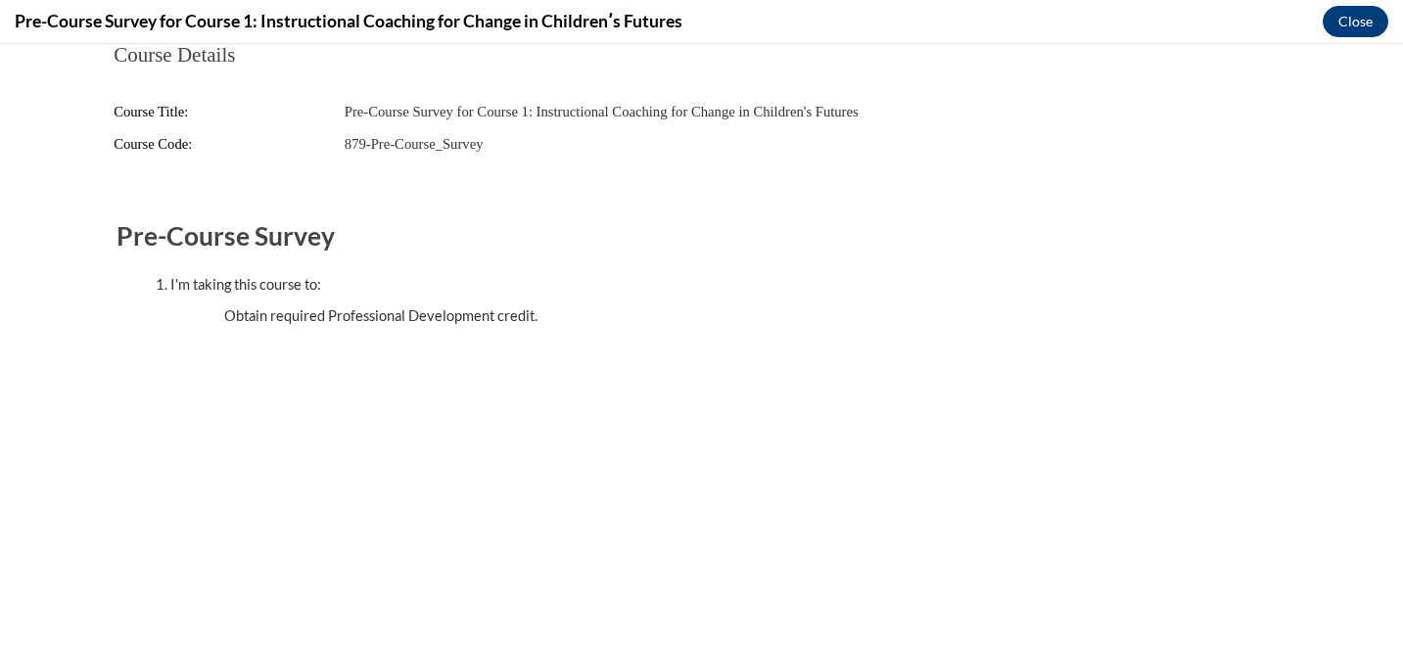
scroll to position [0, 0]
click at [1360, 10] on button "Close" at bounding box center [1355, 21] width 66 height 31
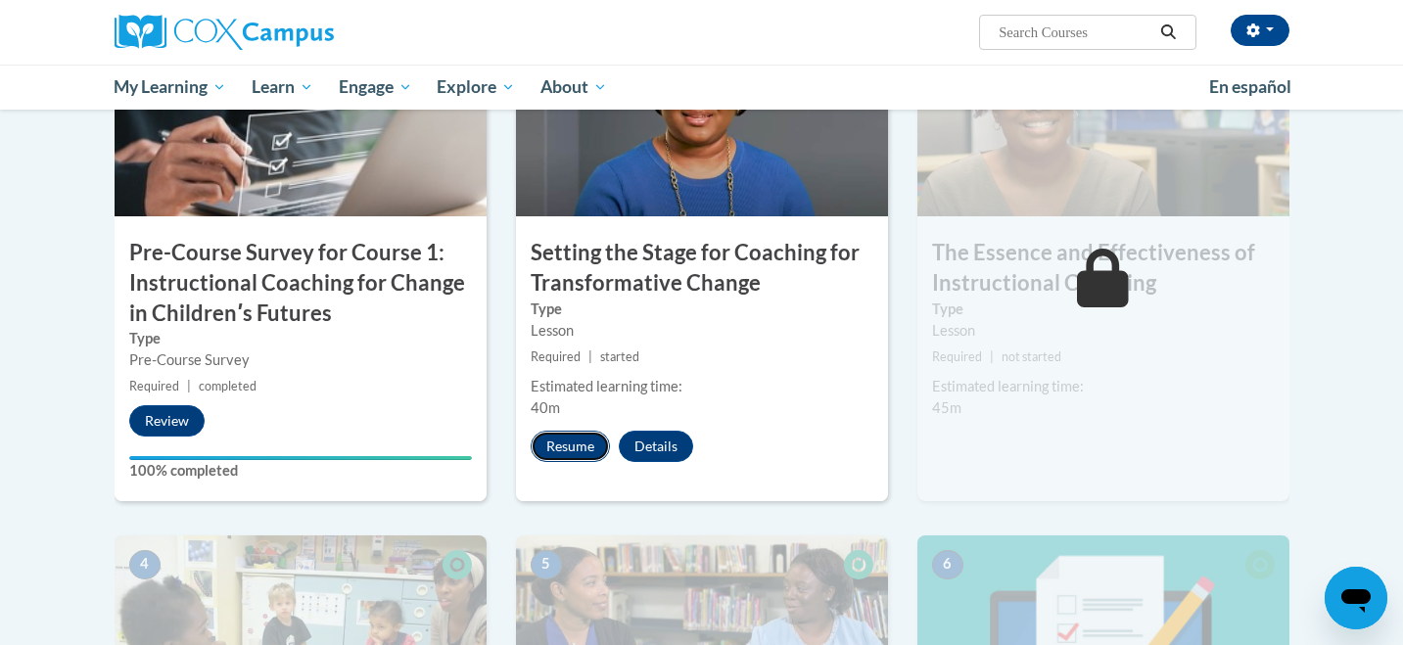
click at [586, 448] on button "Resume" at bounding box center [569, 446] width 79 height 31
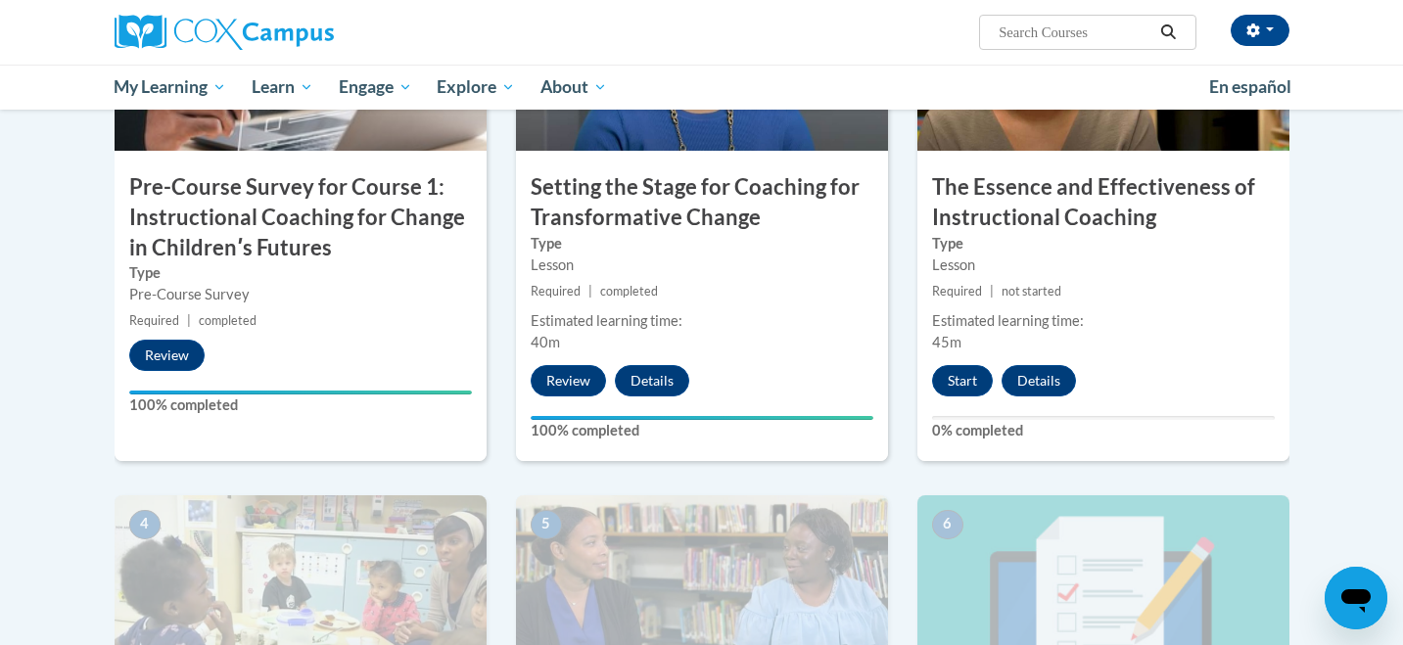
scroll to position [609, 0]
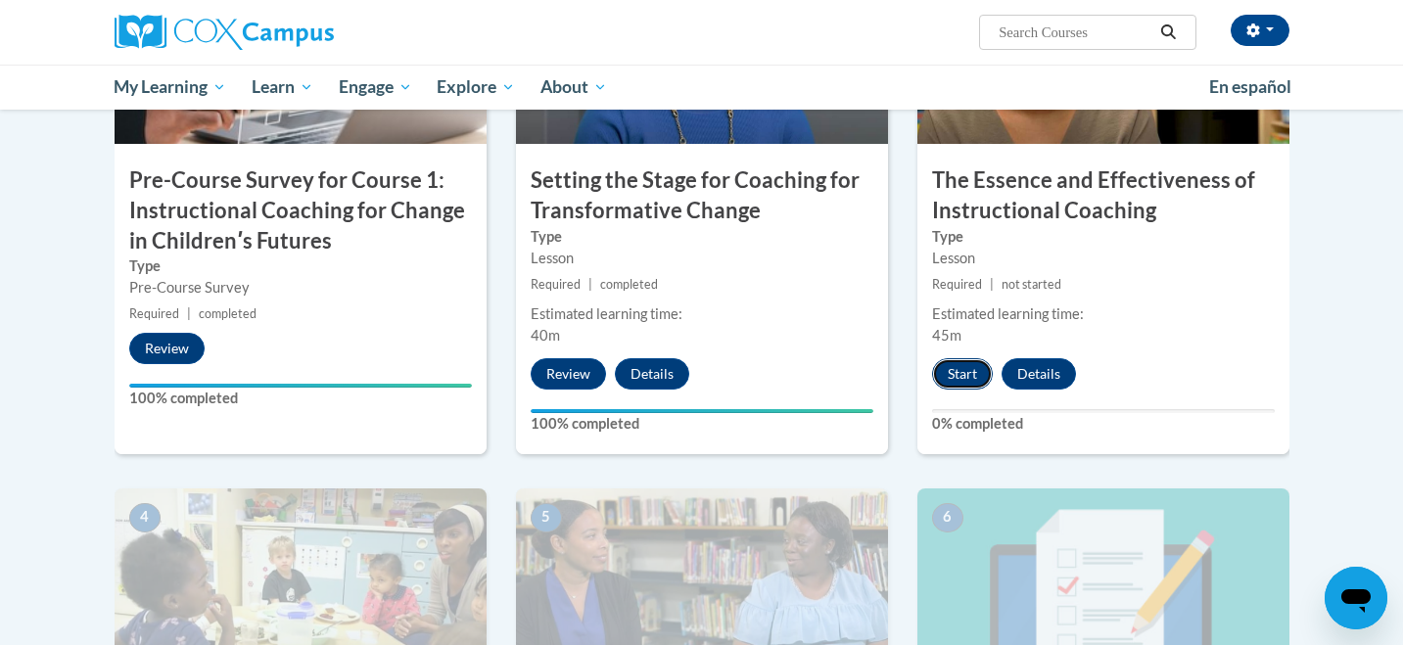
click at [964, 372] on button "Start" at bounding box center [962, 373] width 61 height 31
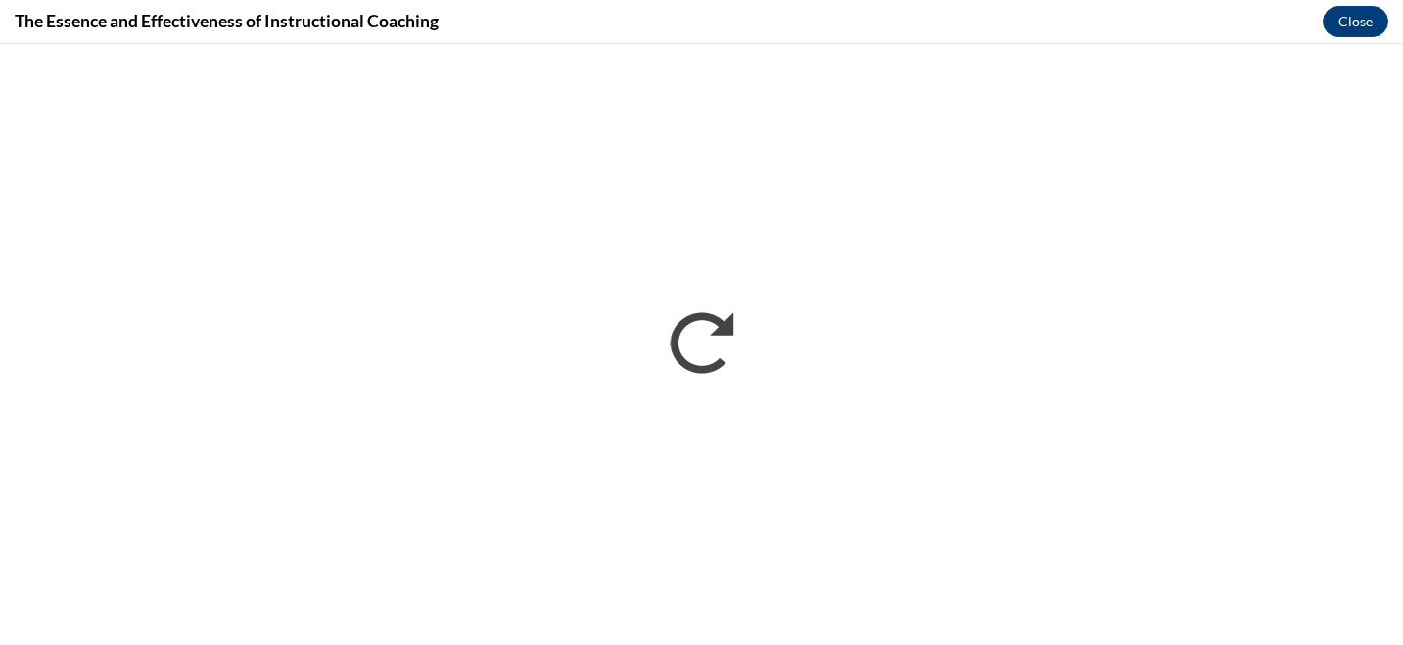
scroll to position [0, 0]
